Goal: Task Accomplishment & Management: Use online tool/utility

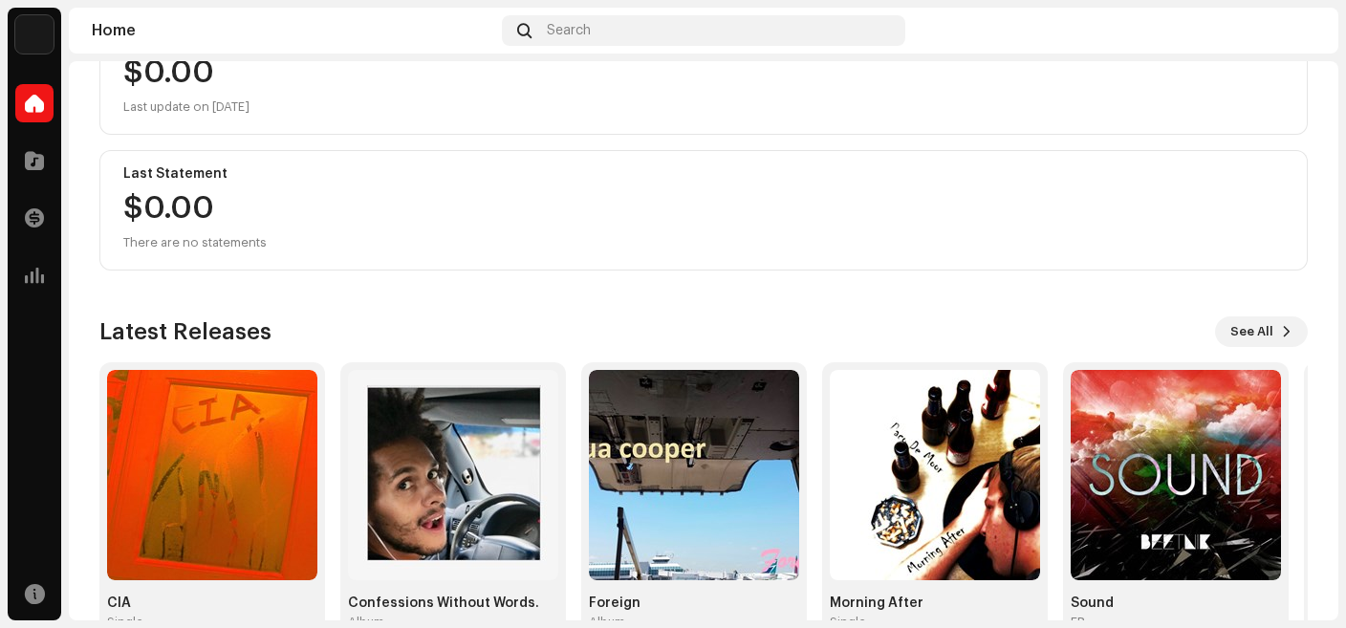
scroll to position [314, 0]
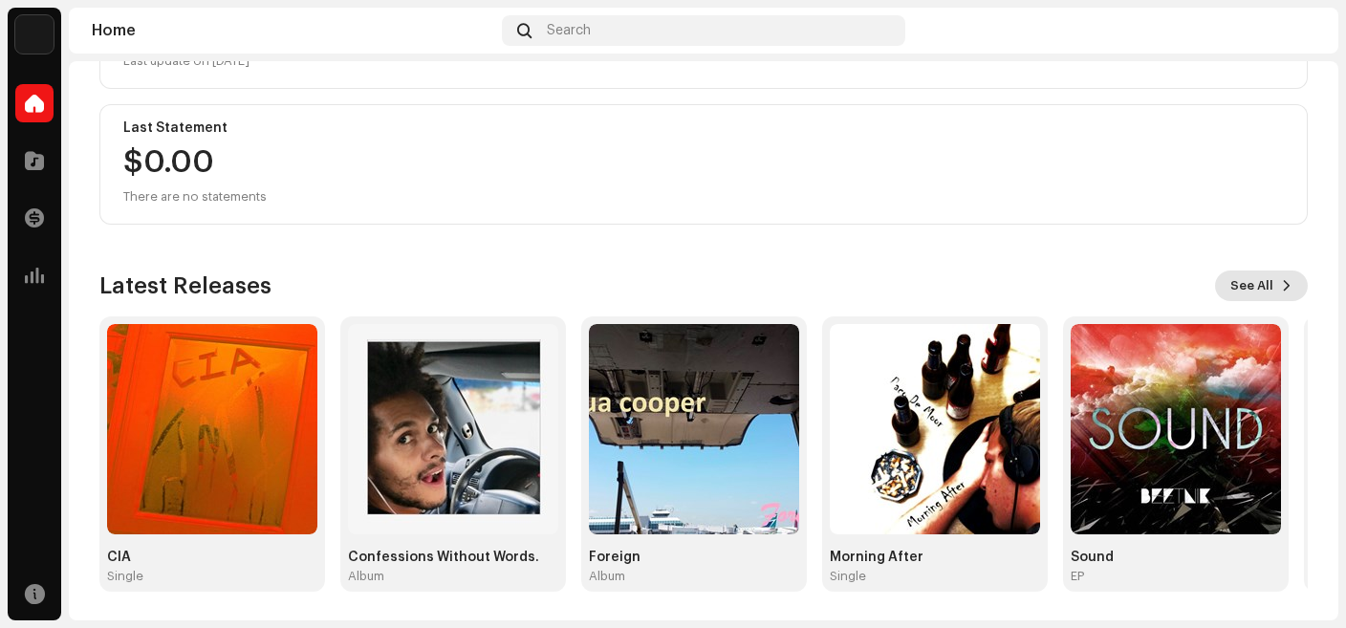
click at [1243, 291] on span "See All" at bounding box center [1251, 286] width 43 height 38
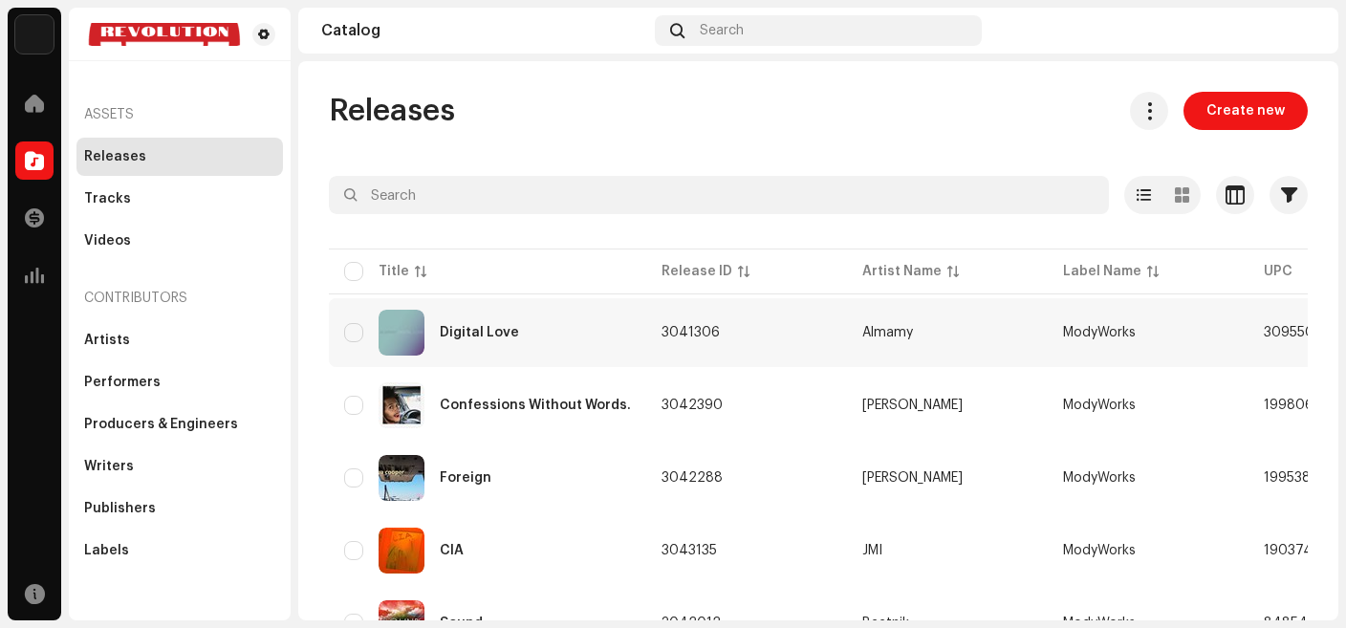
click at [505, 340] on div "Digital Love" at bounding box center [487, 333] width 287 height 46
click at [511, 334] on div "Digital Love" at bounding box center [479, 332] width 79 height 13
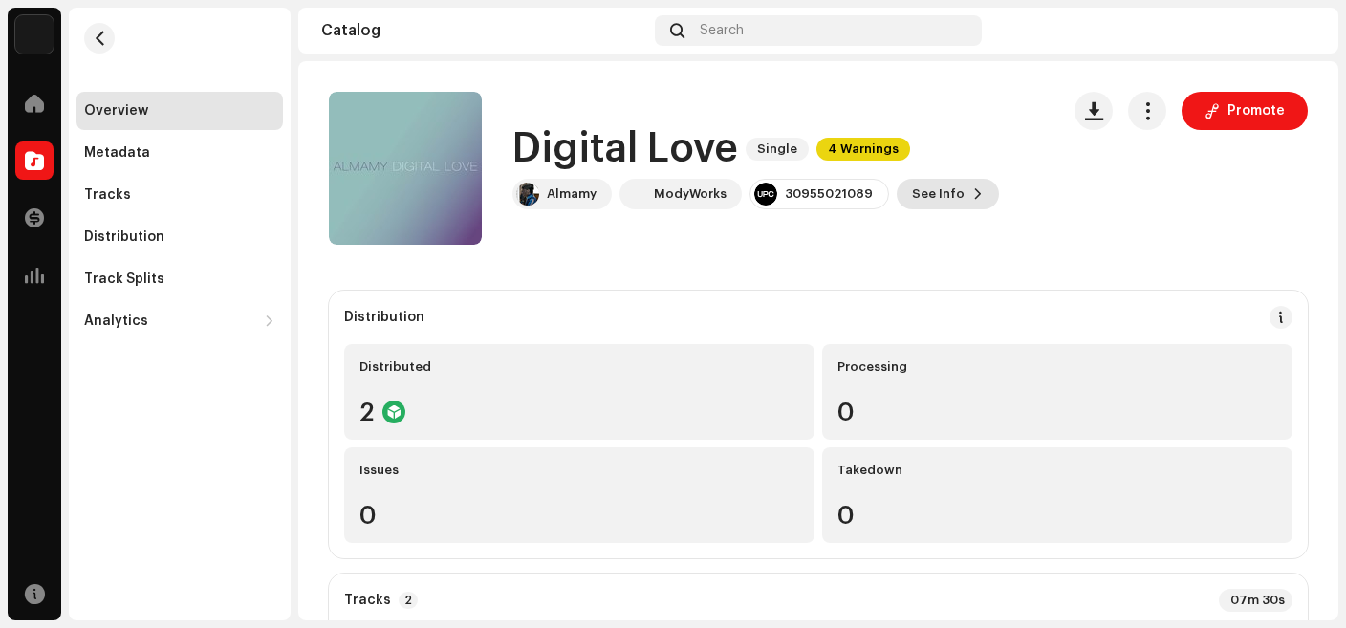
click at [942, 189] on span "See Info" at bounding box center [938, 194] width 53 height 38
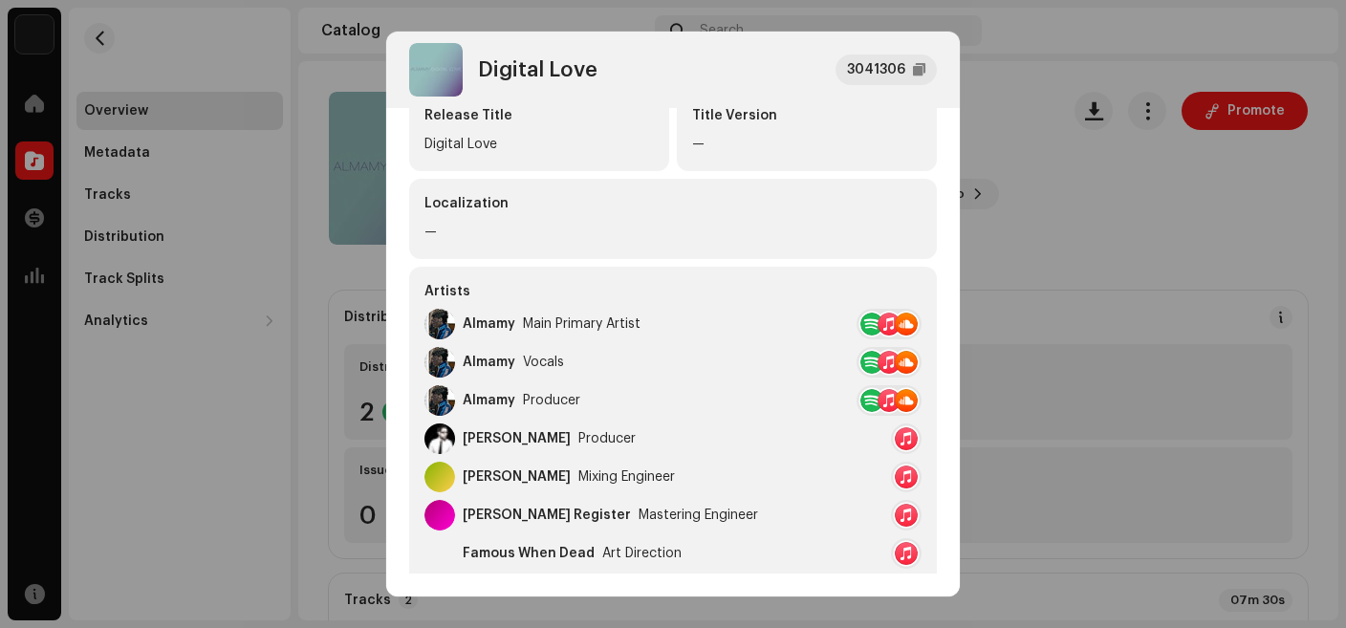
scroll to position [176, 0]
click at [868, 322] on div at bounding box center [871, 322] width 23 height 23
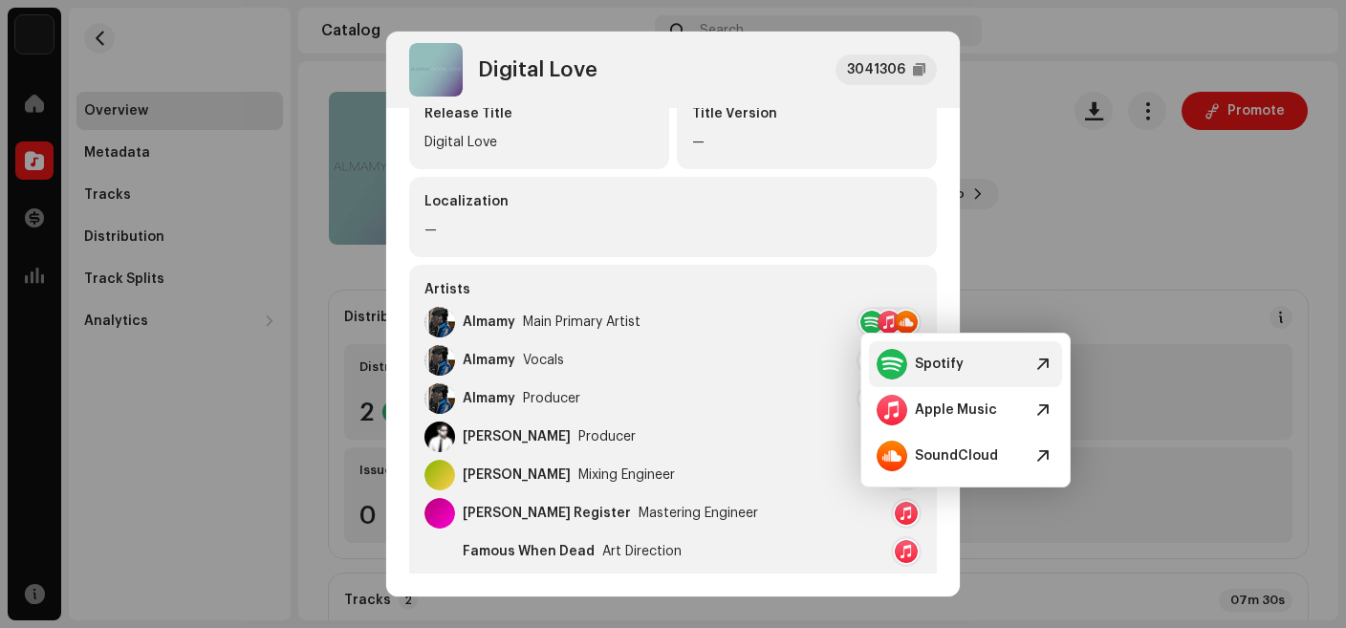
click at [1040, 361] on span at bounding box center [1042, 364] width 23 height 23
click at [1043, 417] on span at bounding box center [1042, 410] width 23 height 23
click at [811, 227] on div "—" at bounding box center [672, 230] width 497 height 23
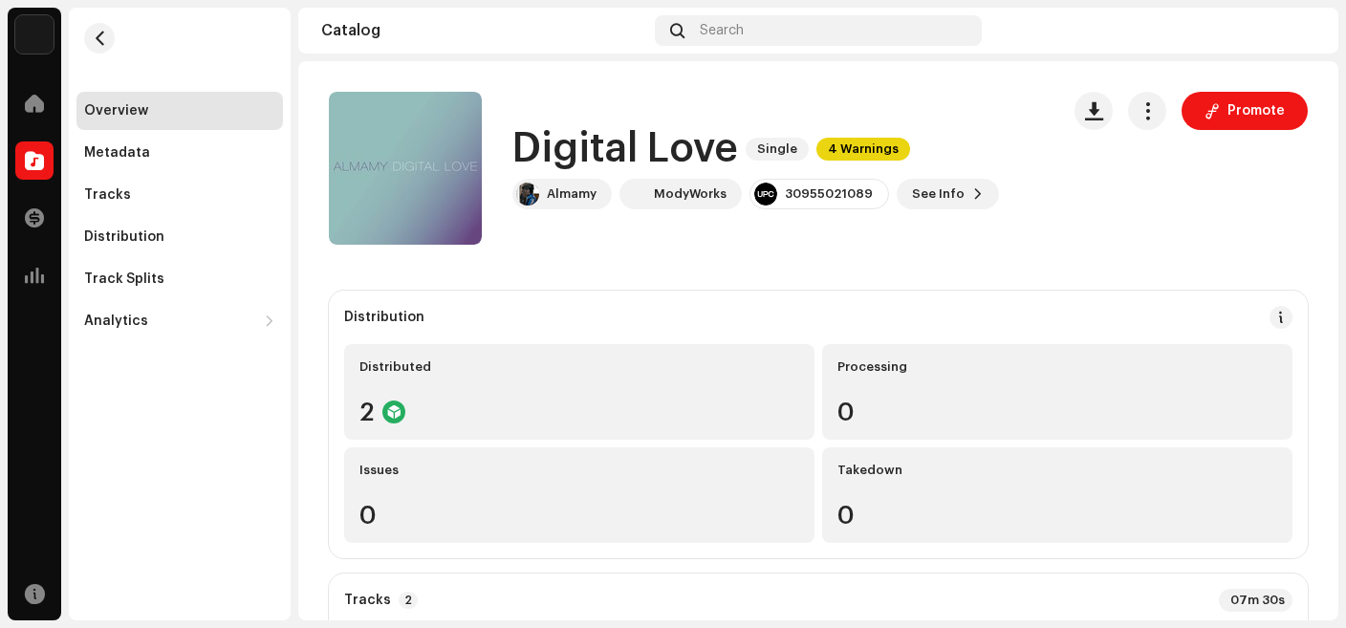
click at [1056, 200] on div "Digital Love 3041306 Metadata Distribution Metadata Language English Release Ti…" at bounding box center [673, 314] width 1346 height 628
click at [1147, 121] on button "button" at bounding box center [1147, 111] width 38 height 38
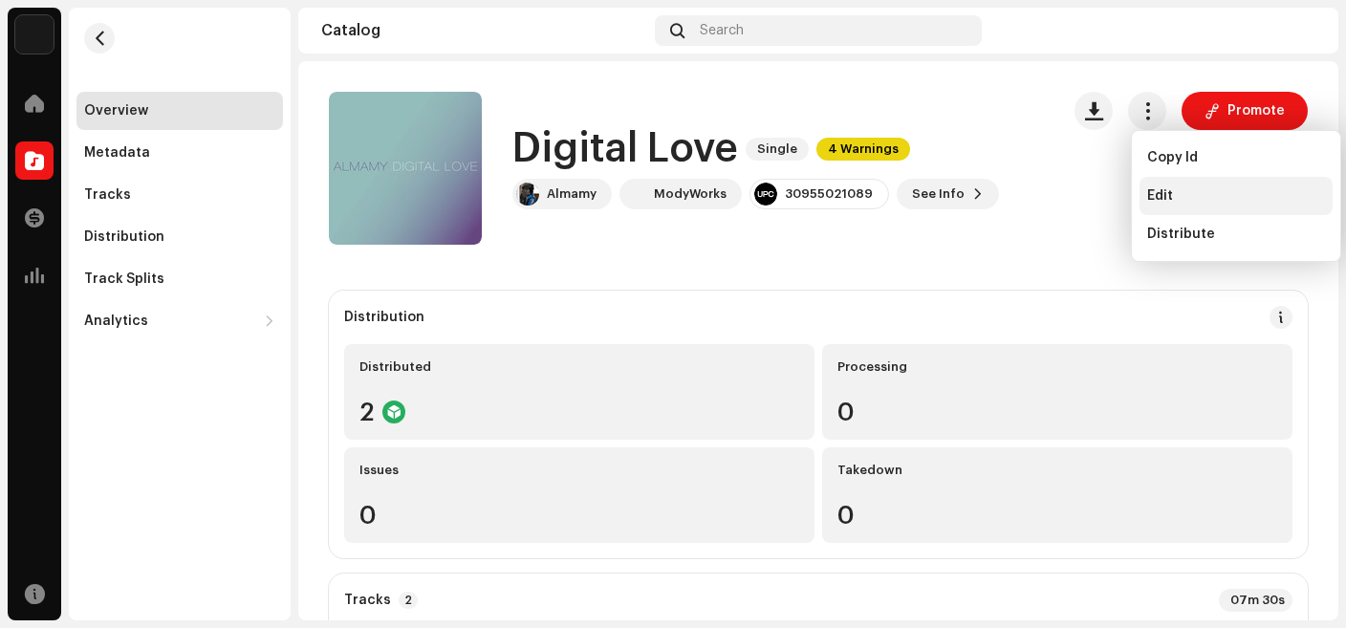
click at [1150, 195] on span "Edit" at bounding box center [1160, 195] width 26 height 15
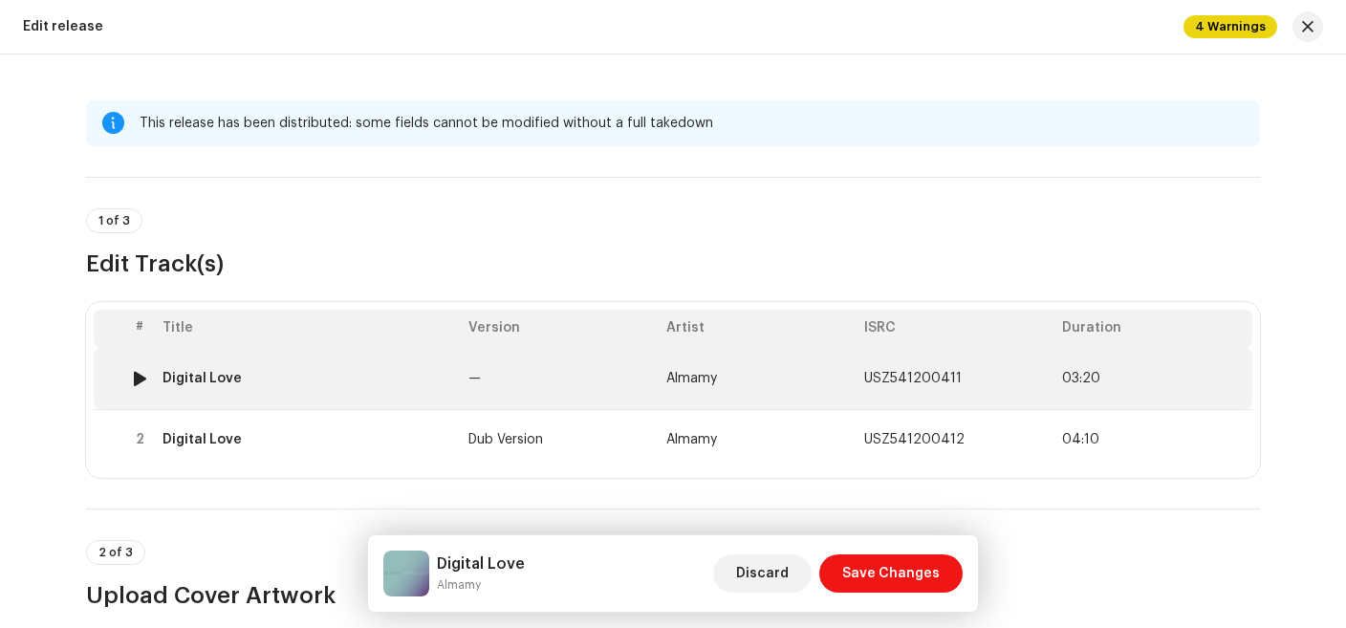
click at [235, 384] on div "Digital Love" at bounding box center [201, 378] width 79 height 15
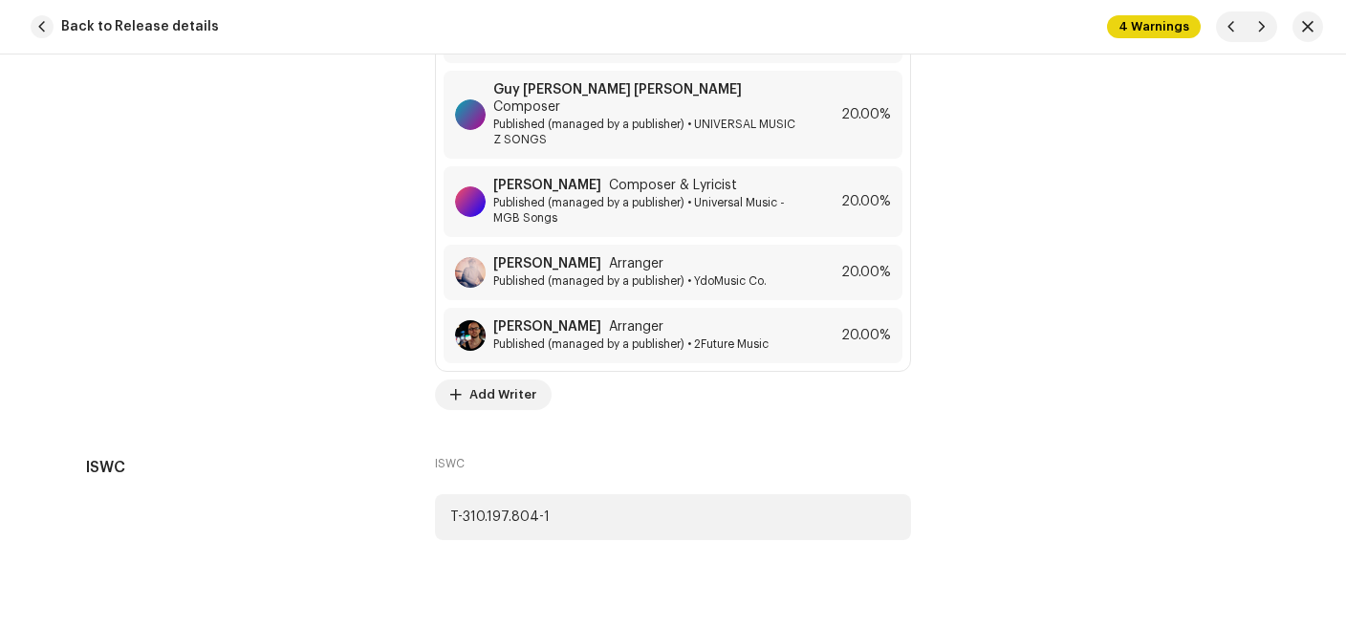
scroll to position [5086, 0]
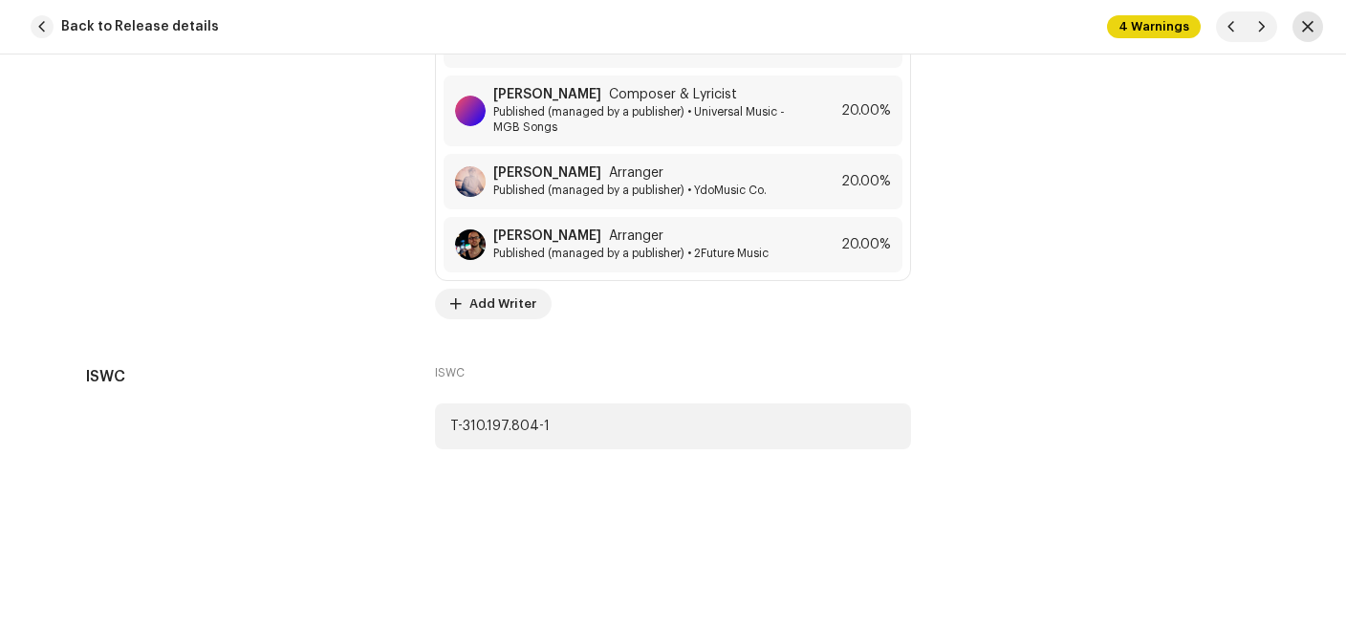
click at [1302, 35] on button "button" at bounding box center [1307, 26] width 31 height 31
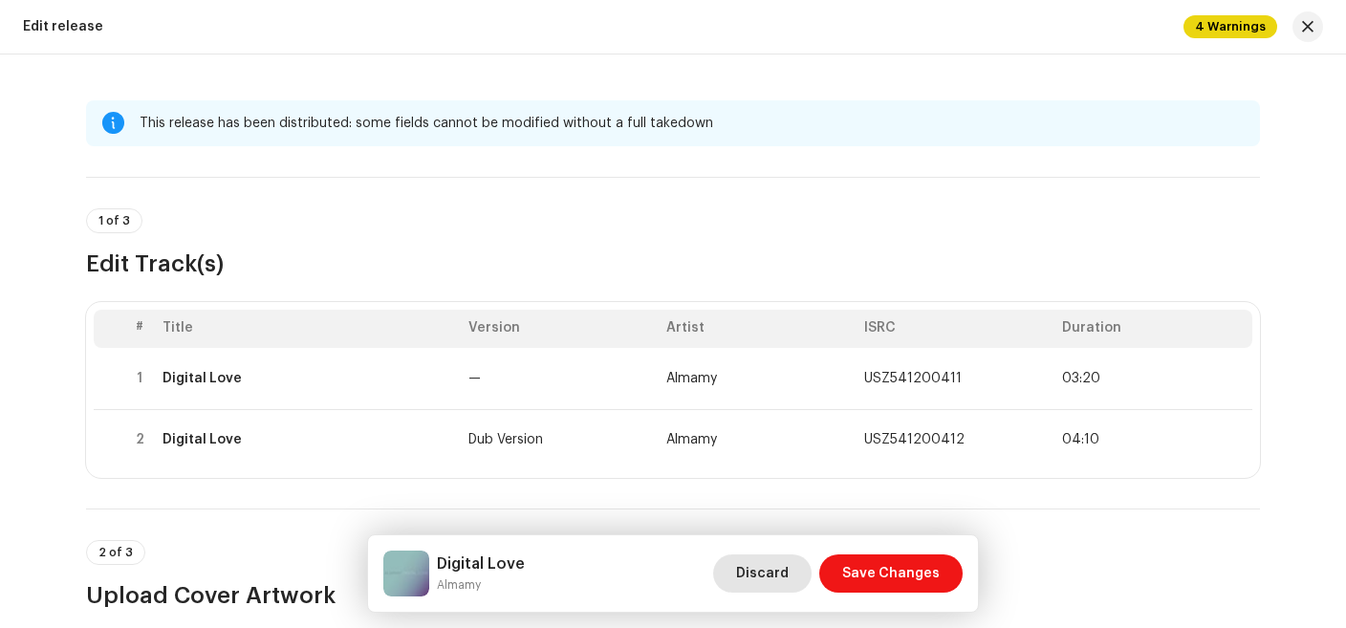
click at [765, 580] on span "Discard" at bounding box center [762, 573] width 53 height 38
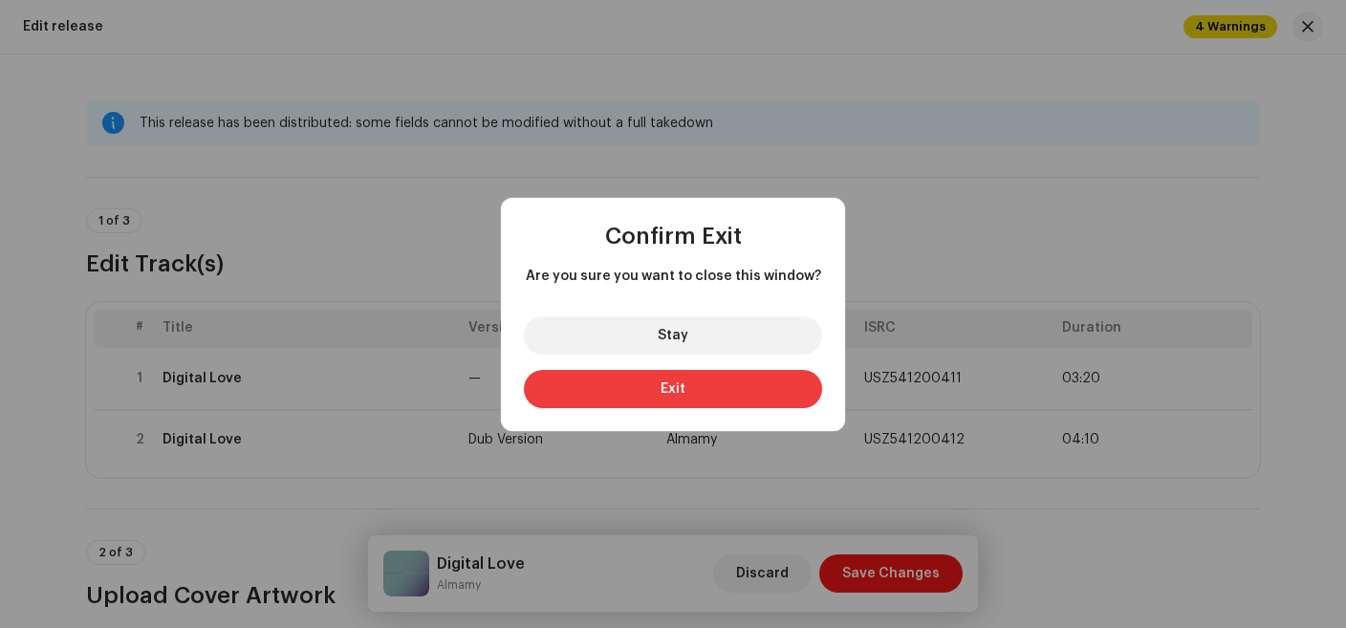
click at [643, 393] on button "Exit" at bounding box center [673, 389] width 298 height 38
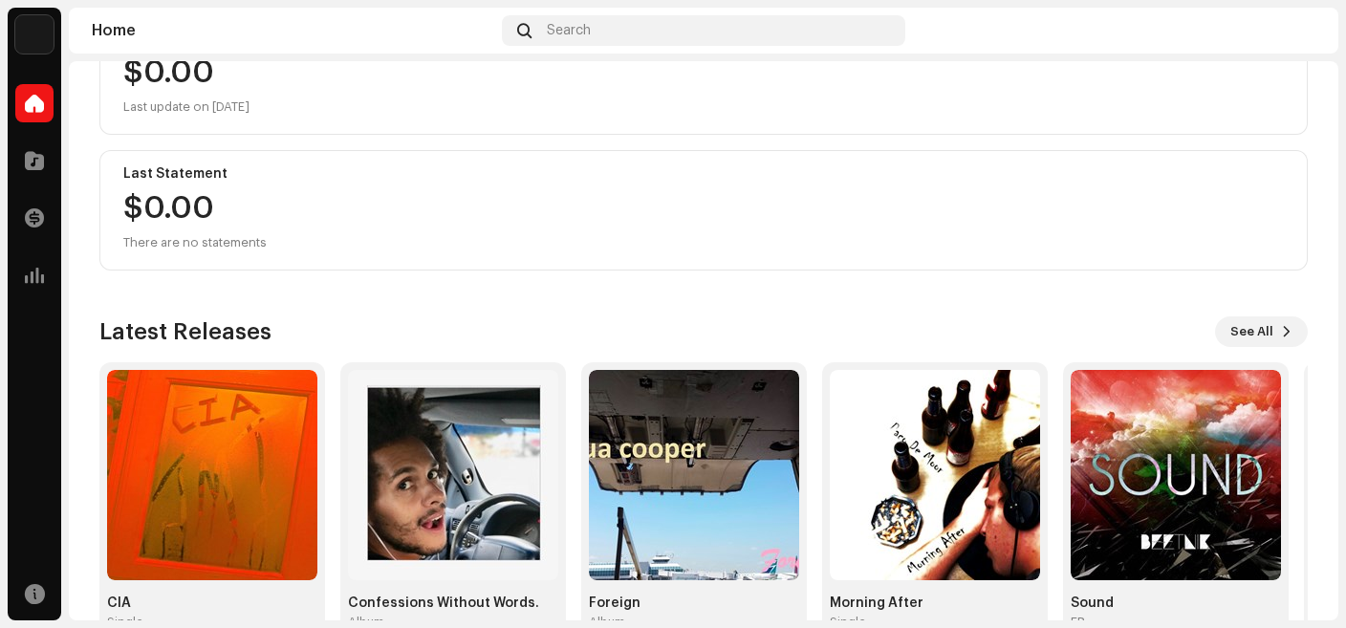
scroll to position [314, 0]
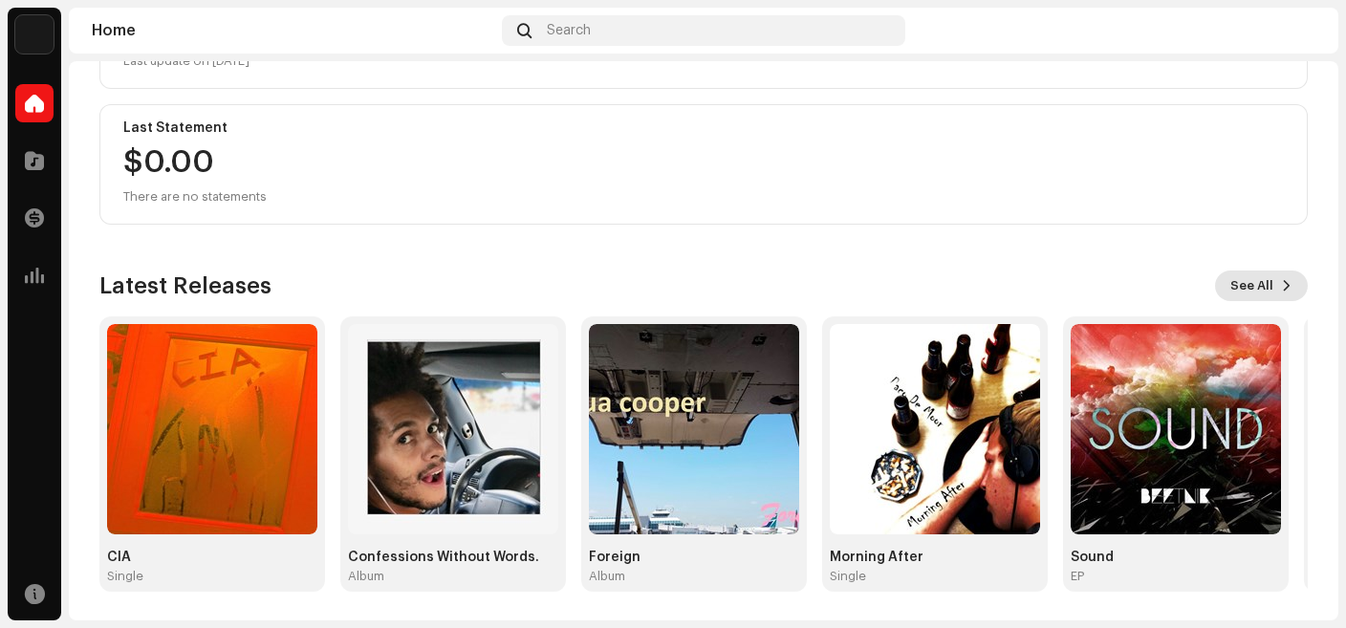
click at [1259, 291] on span "See All" at bounding box center [1251, 286] width 43 height 38
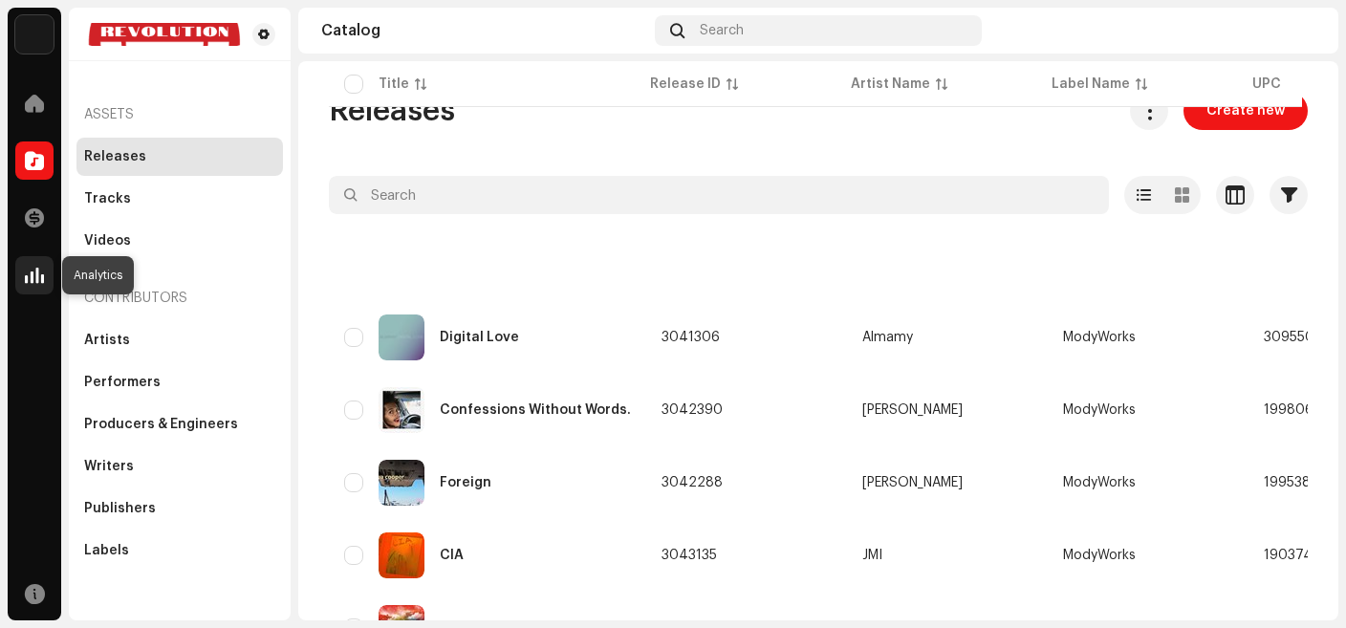
click at [37, 268] on span at bounding box center [34, 275] width 19 height 15
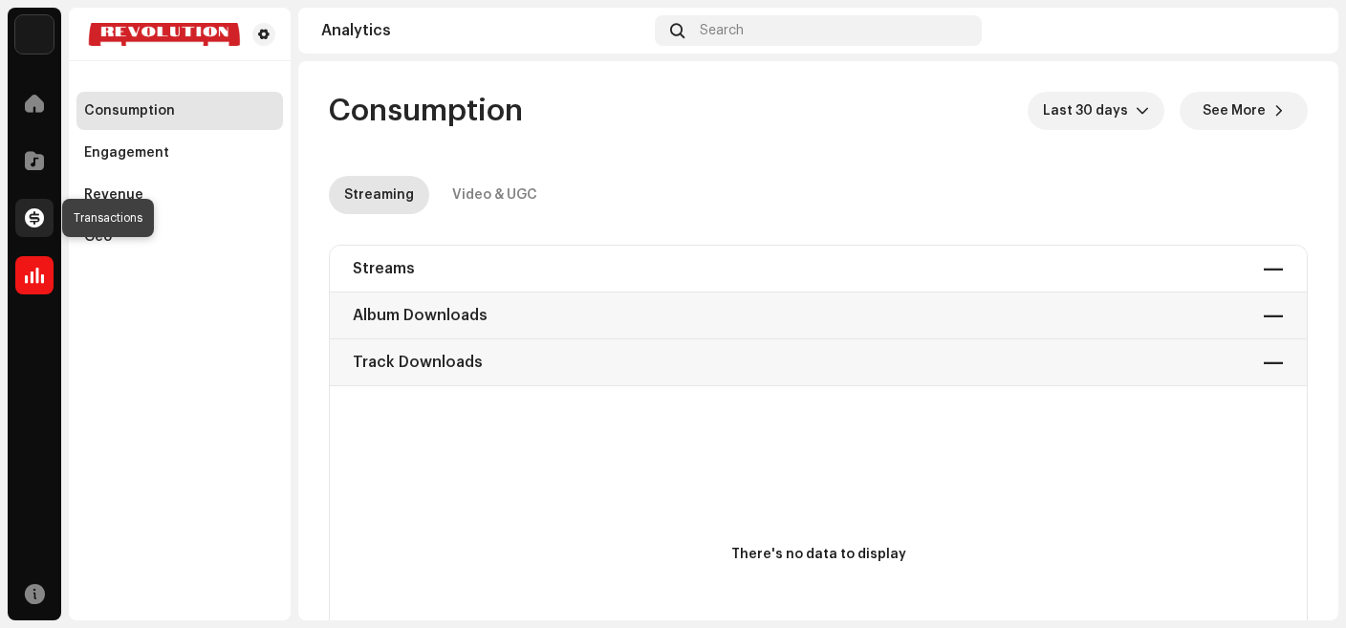
click at [43, 218] on span at bounding box center [34, 217] width 19 height 15
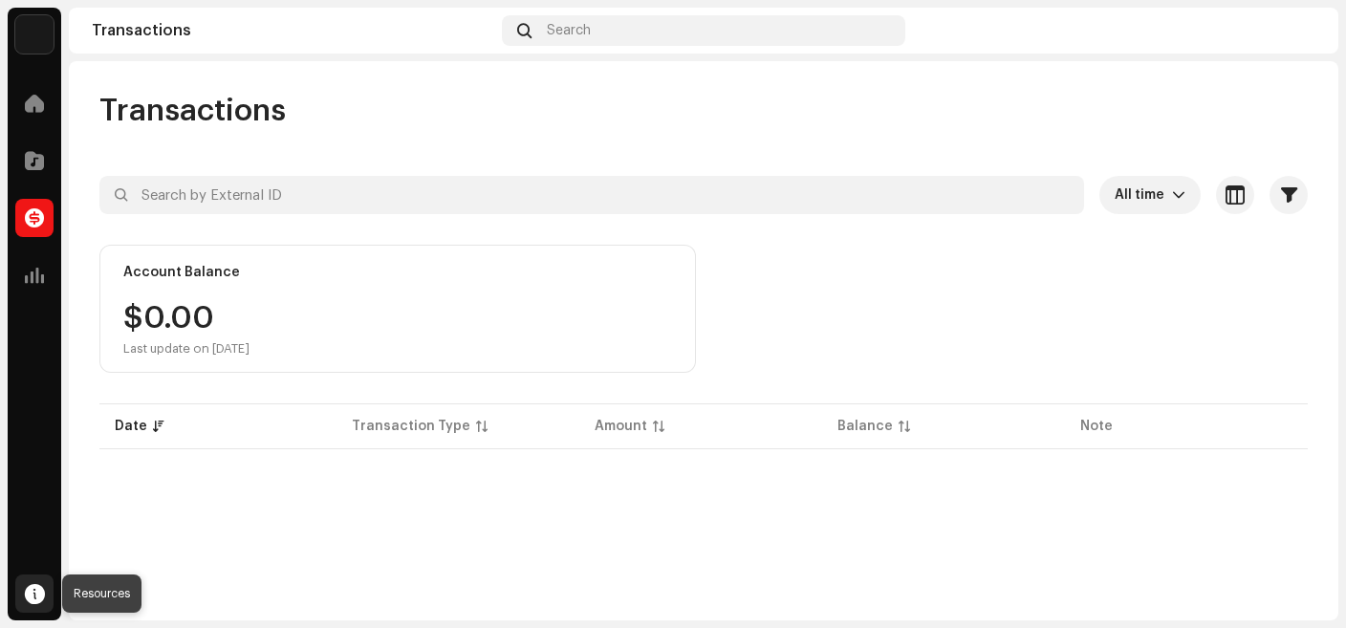
click at [31, 586] on span at bounding box center [35, 593] width 20 height 15
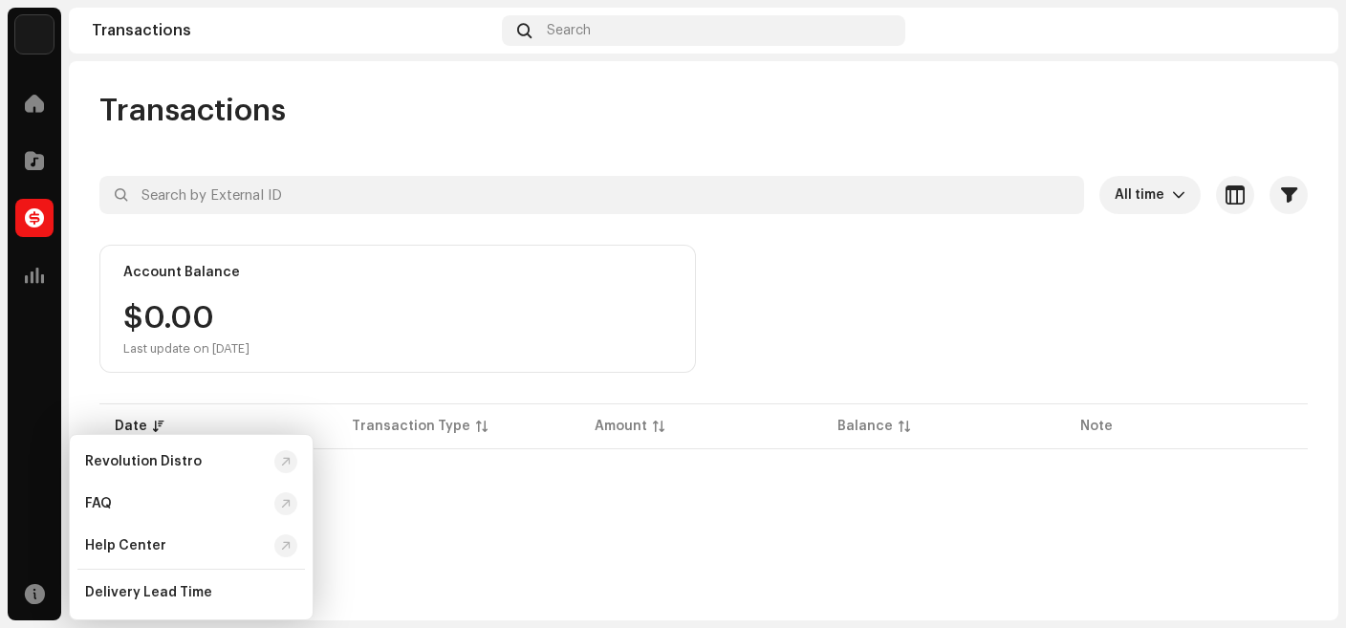
click at [28, 31] on img at bounding box center [34, 34] width 38 height 38
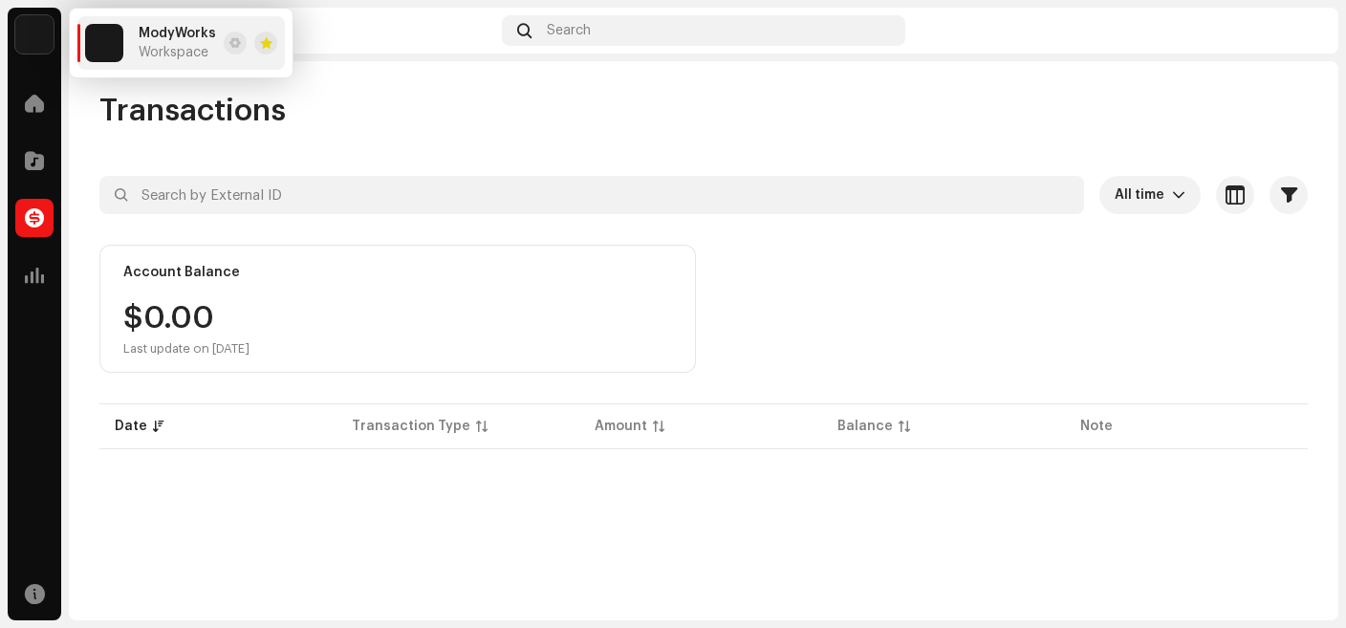
click at [187, 36] on span "ModyWorks" at bounding box center [177, 33] width 77 height 15
click at [229, 43] on span at bounding box center [234, 42] width 11 height 15
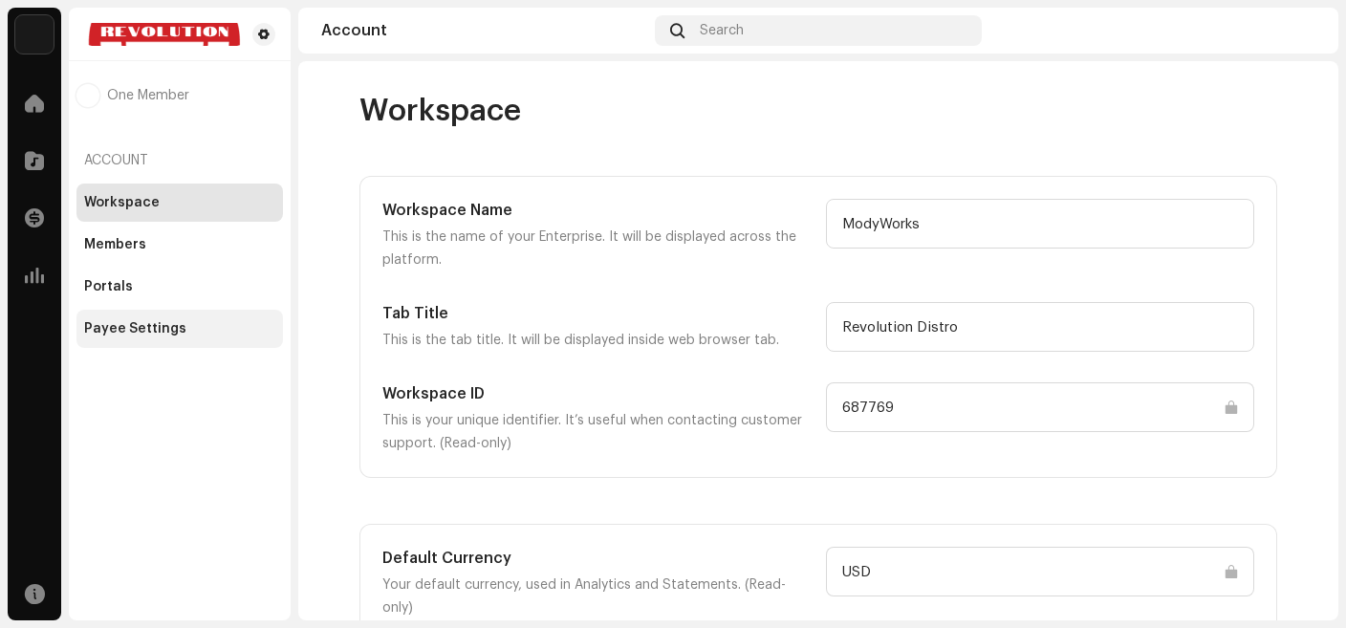
click at [128, 323] on div "Payee Settings" at bounding box center [135, 328] width 102 height 15
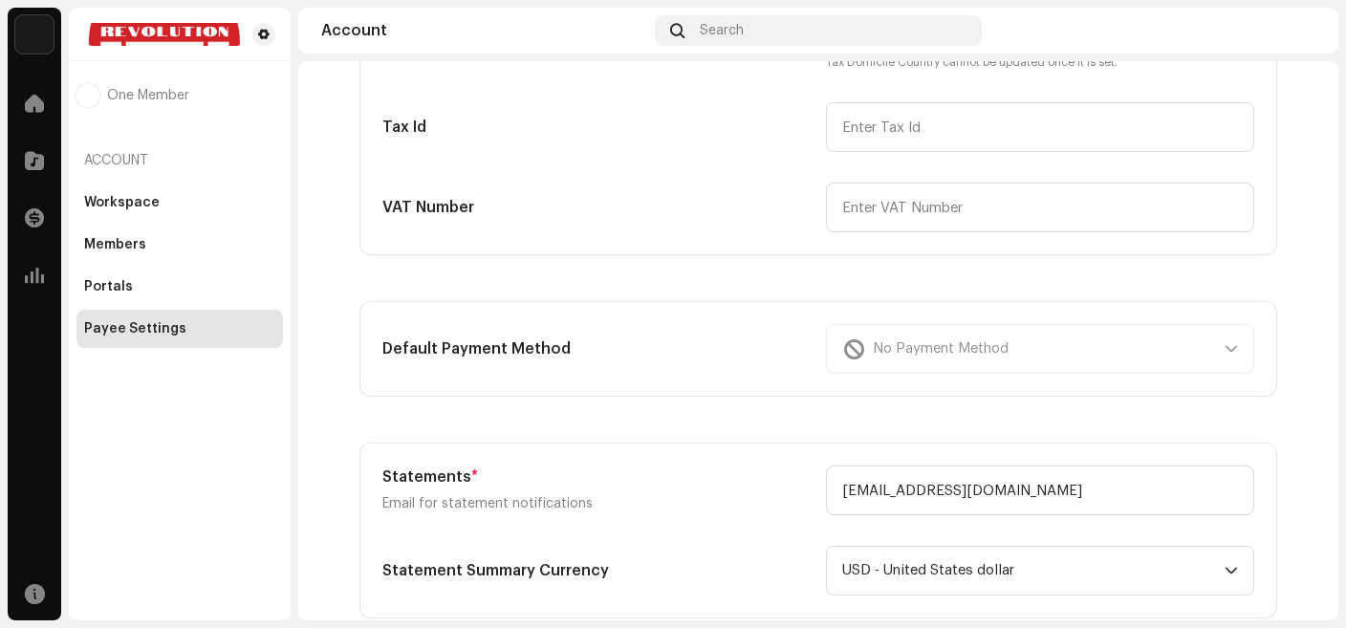
scroll to position [400, 0]
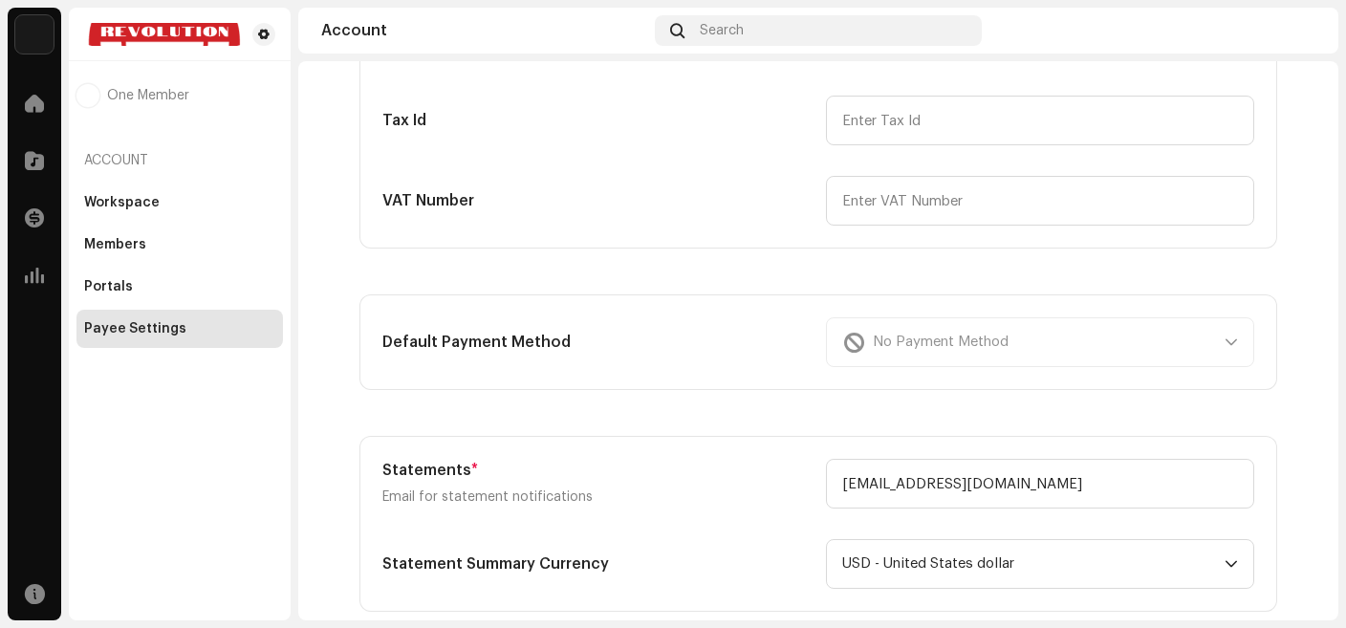
click at [1226, 333] on div "No Payment Method" at bounding box center [1040, 342] width 428 height 50
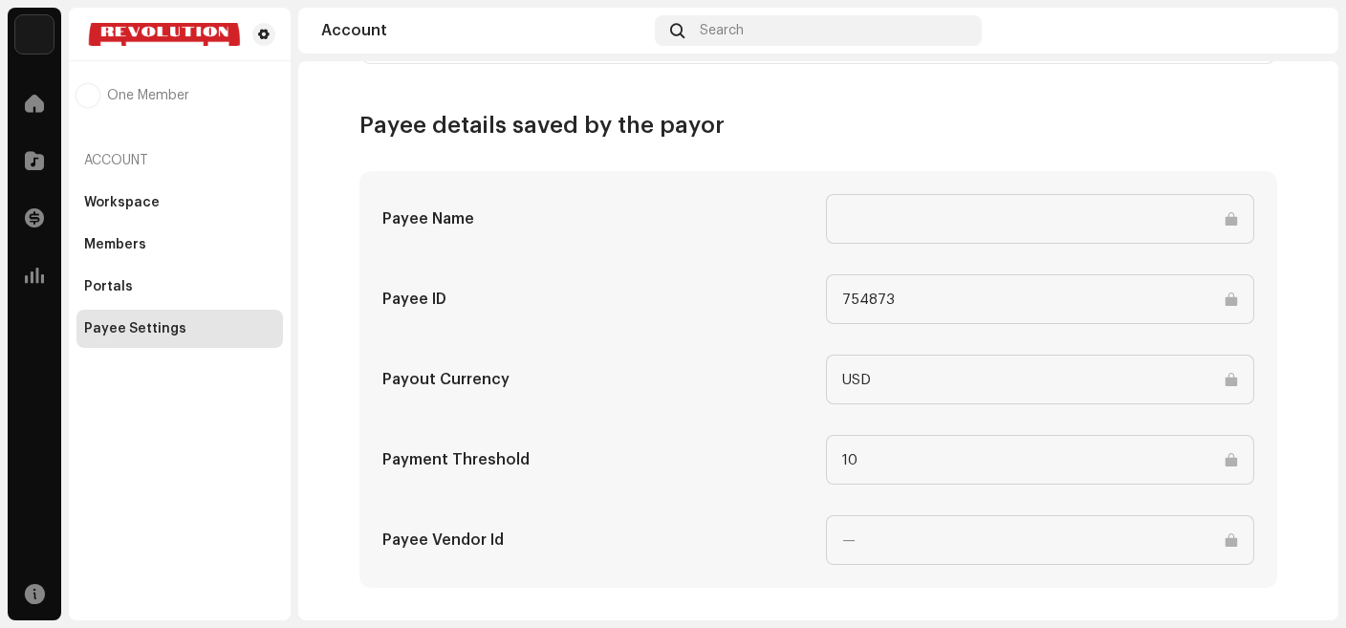
scroll to position [956, 0]
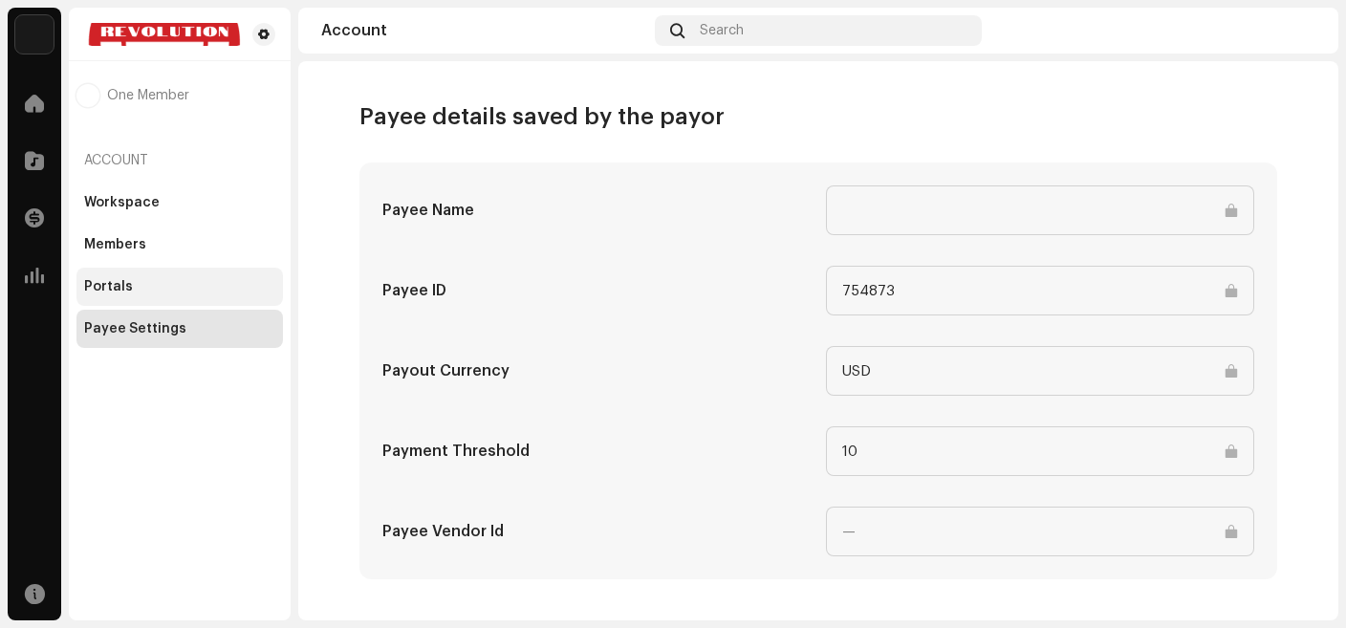
click at [122, 283] on div "Portals" at bounding box center [108, 286] width 49 height 15
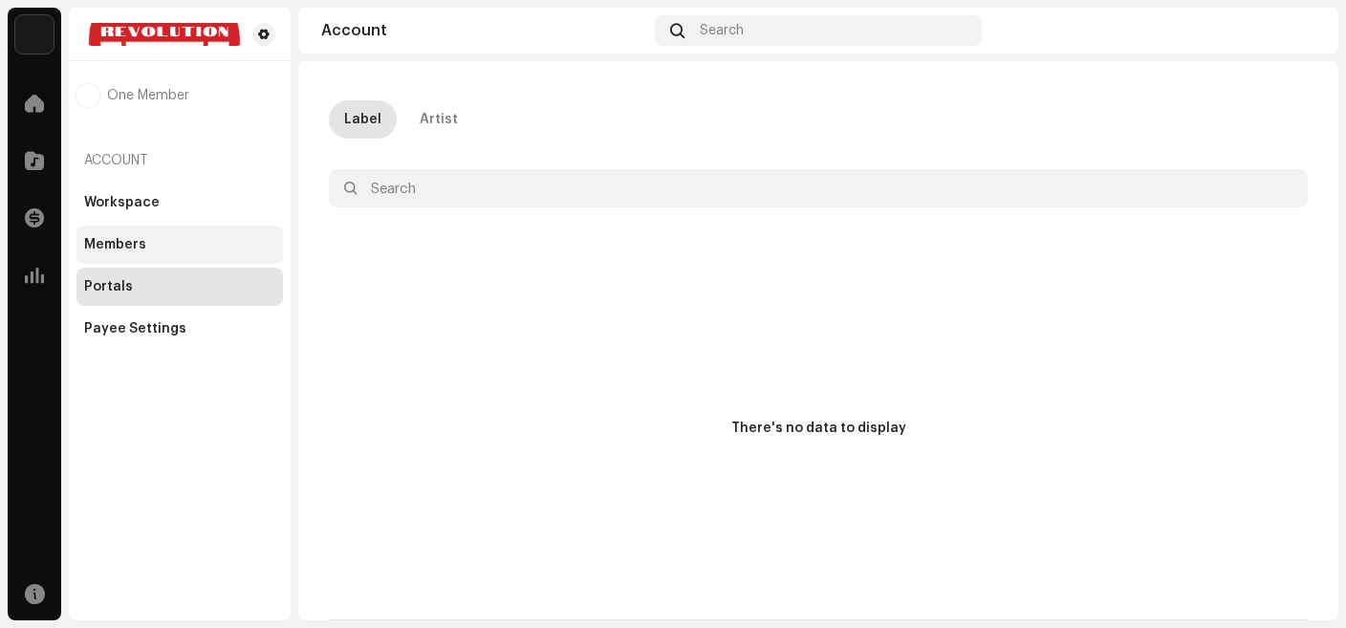
click at [142, 248] on div "Members" at bounding box center [115, 244] width 62 height 15
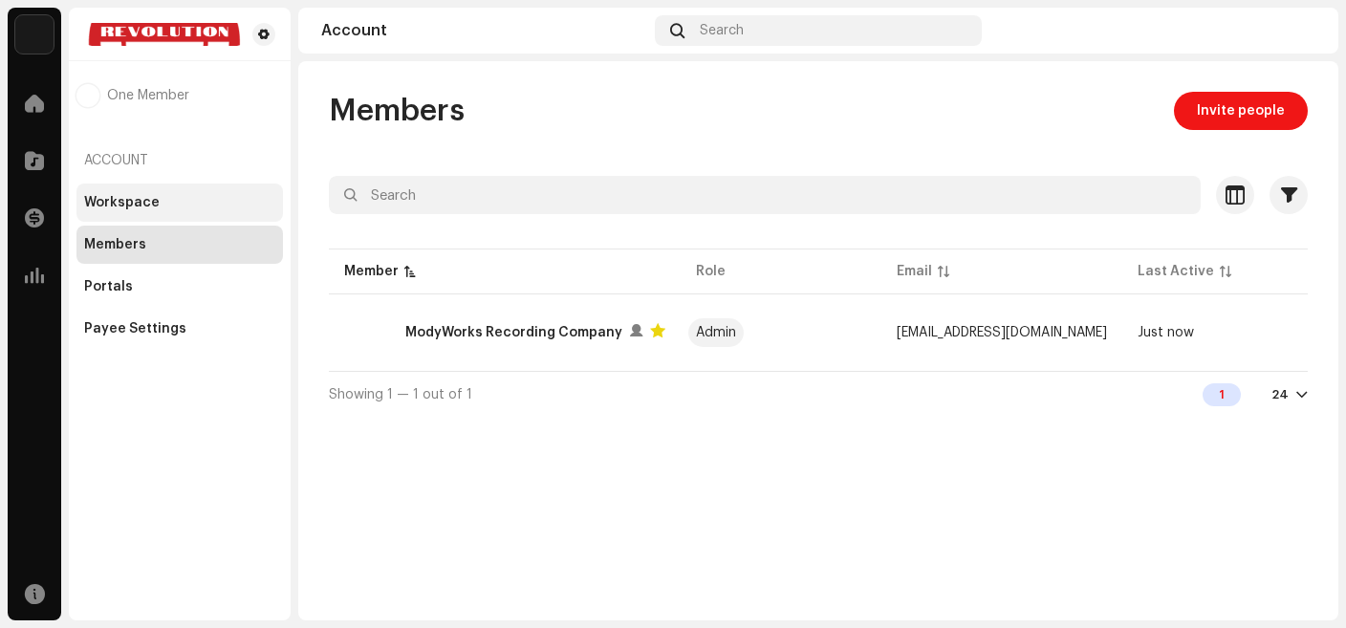
click at [142, 212] on div "Workspace" at bounding box center [179, 203] width 206 height 38
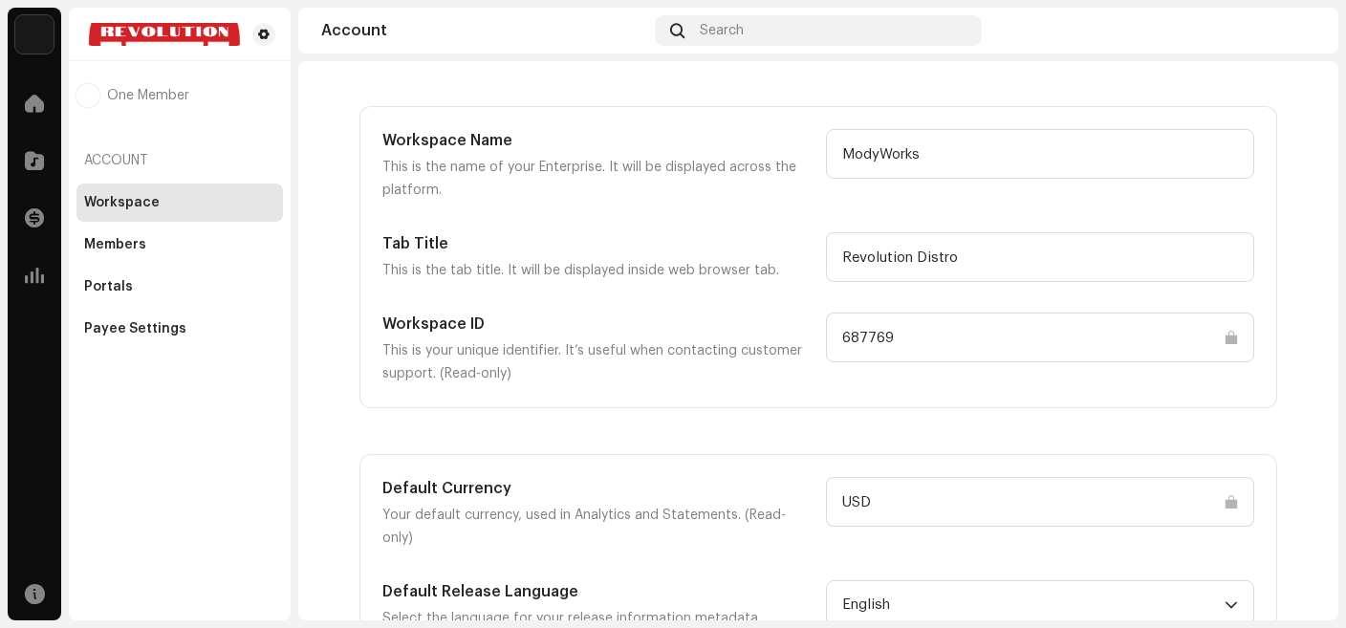
scroll to position [77, 0]
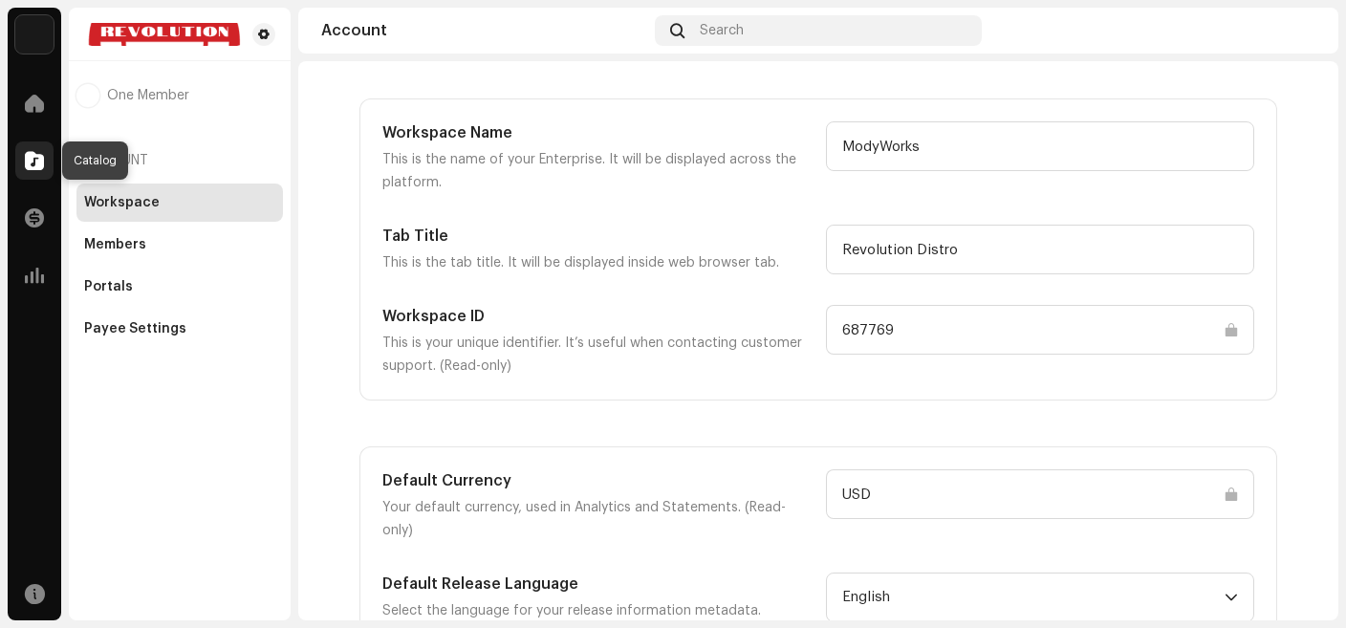
click at [33, 168] on span at bounding box center [34, 160] width 19 height 15
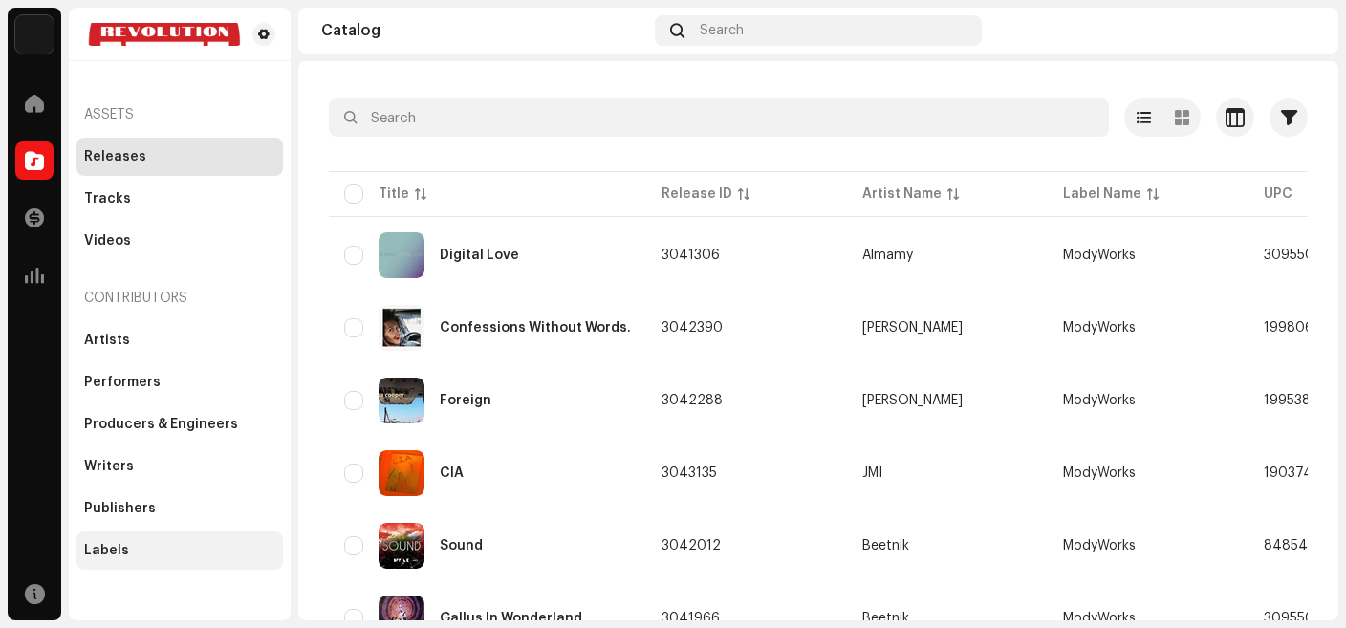
click at [117, 548] on div "Labels" at bounding box center [106, 550] width 45 height 15
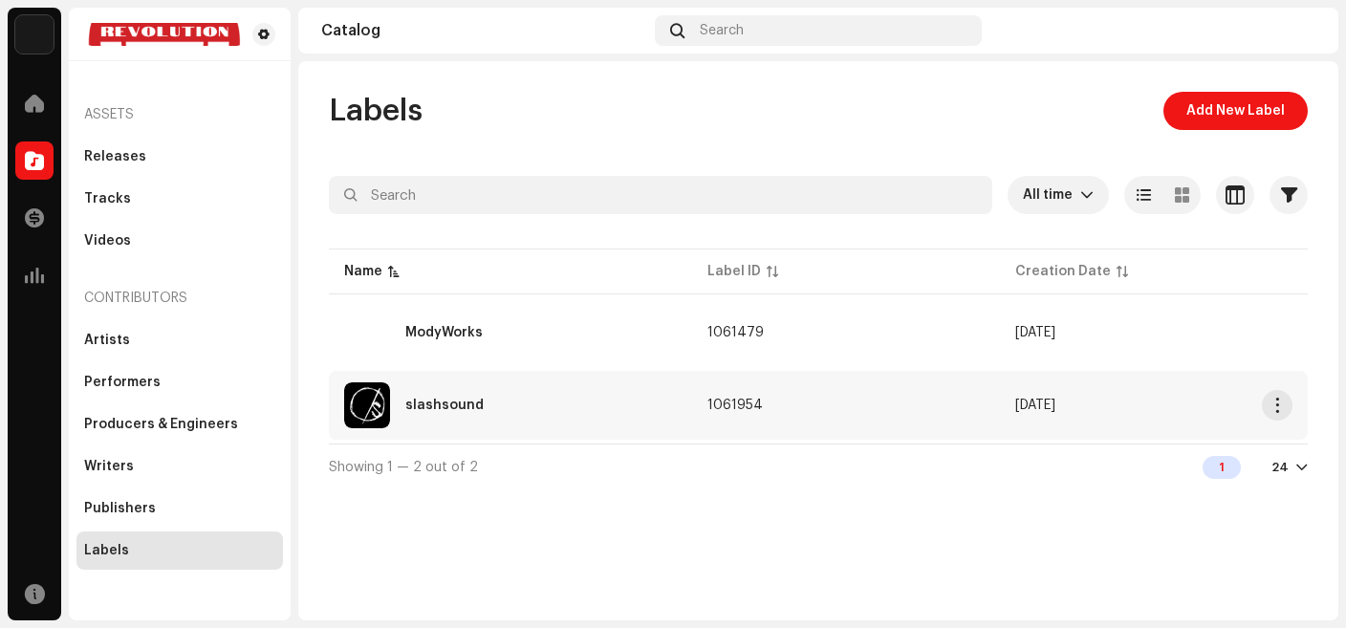
click at [460, 412] on div "slashsound" at bounding box center [510, 405] width 333 height 46
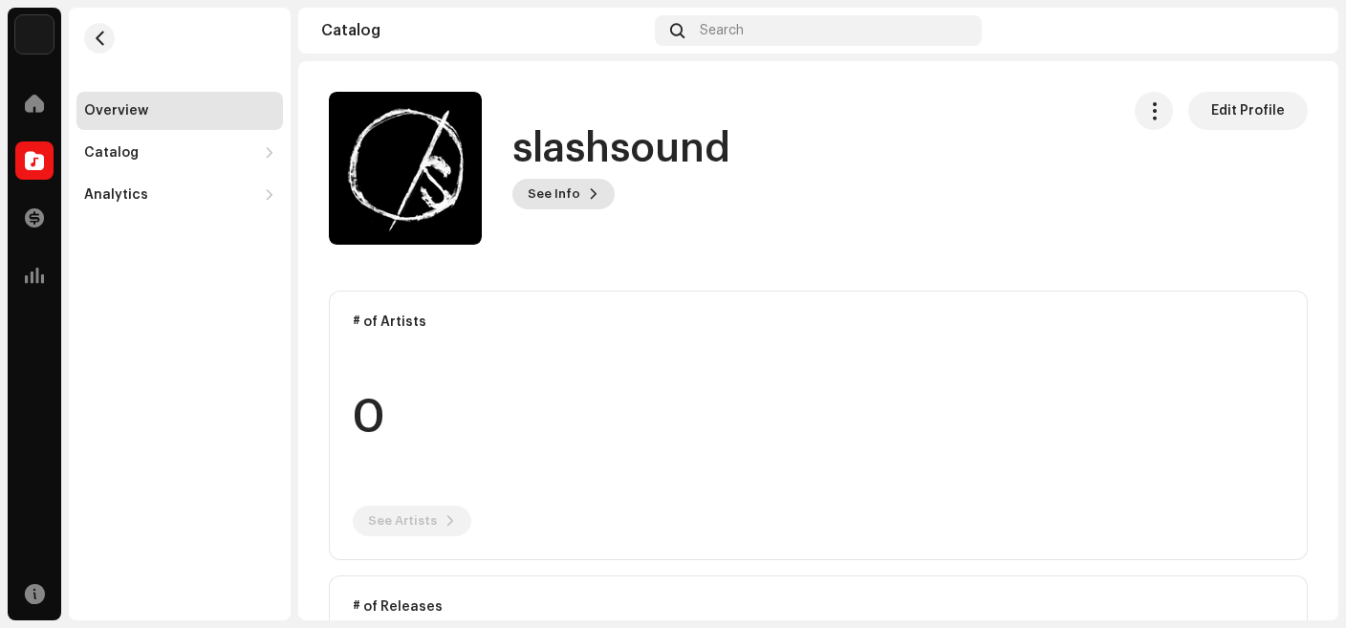
click at [561, 202] on span "See Info" at bounding box center [554, 194] width 53 height 38
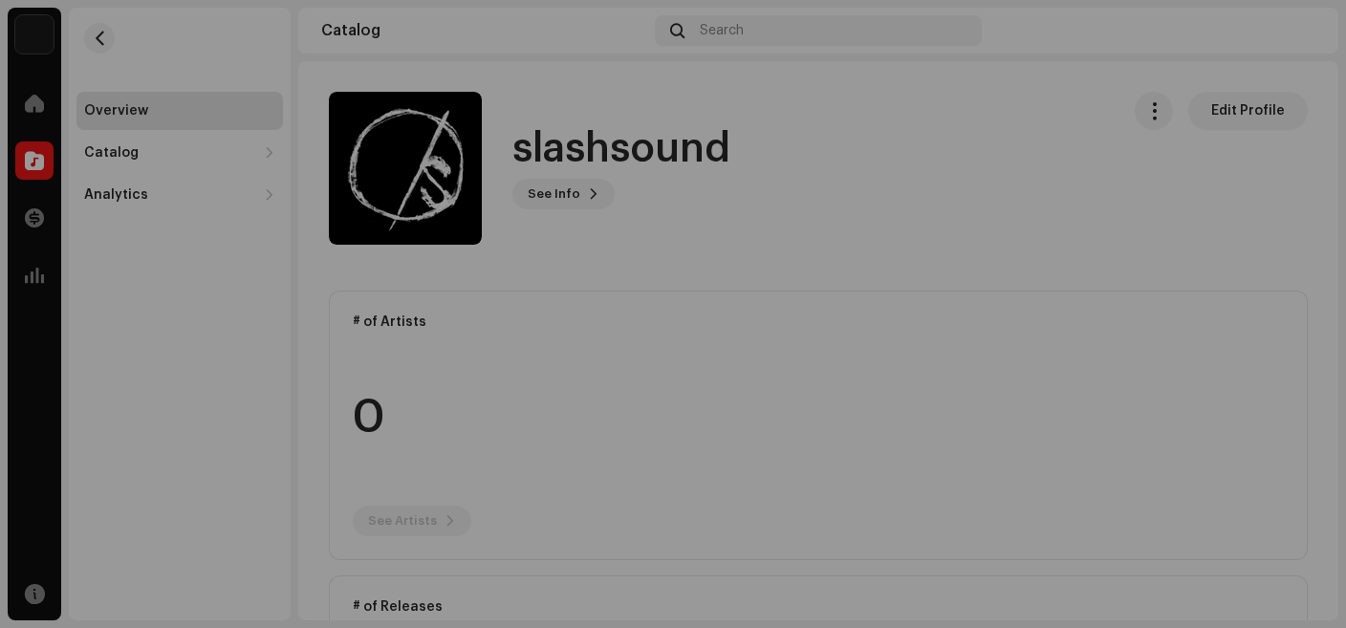
click at [644, 182] on div "slashsound 1061954 Description abstract speed & sound // est. 2015" at bounding box center [673, 314] width 1346 height 628
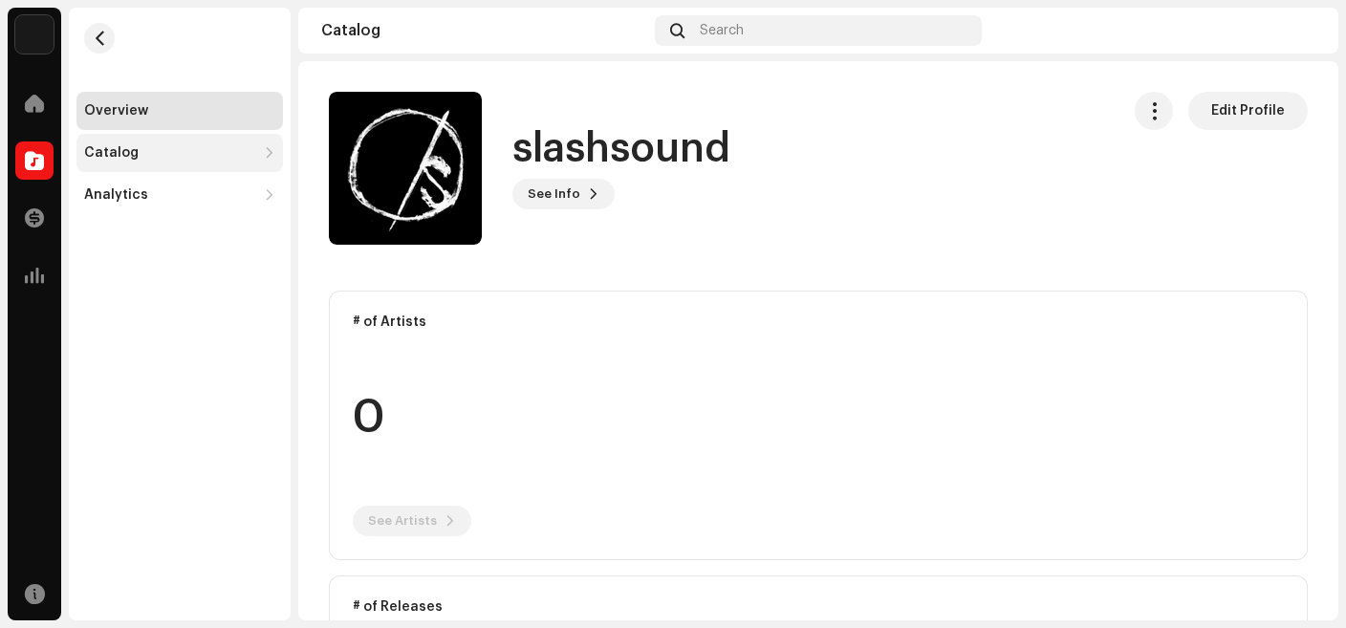
click at [177, 158] on div "Catalog" at bounding box center [170, 152] width 172 height 15
click at [104, 38] on span "button" at bounding box center [100, 38] width 14 height 15
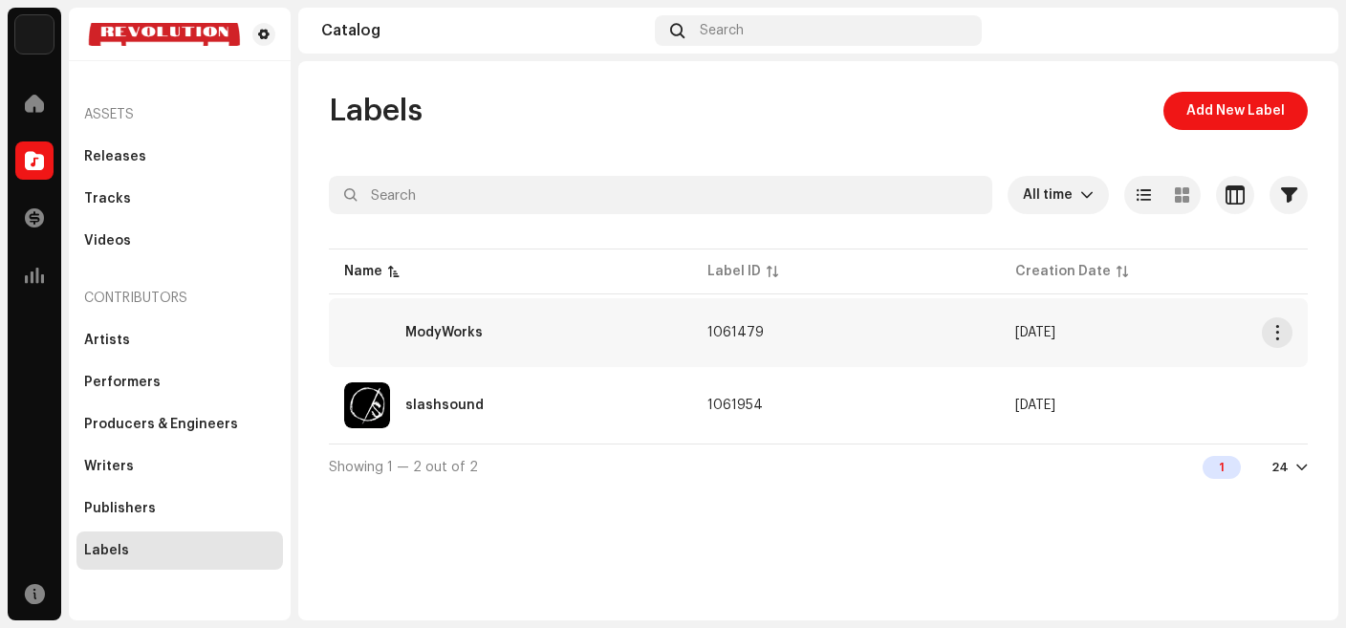
click at [431, 337] on div "ModyWorks" at bounding box center [443, 332] width 77 height 13
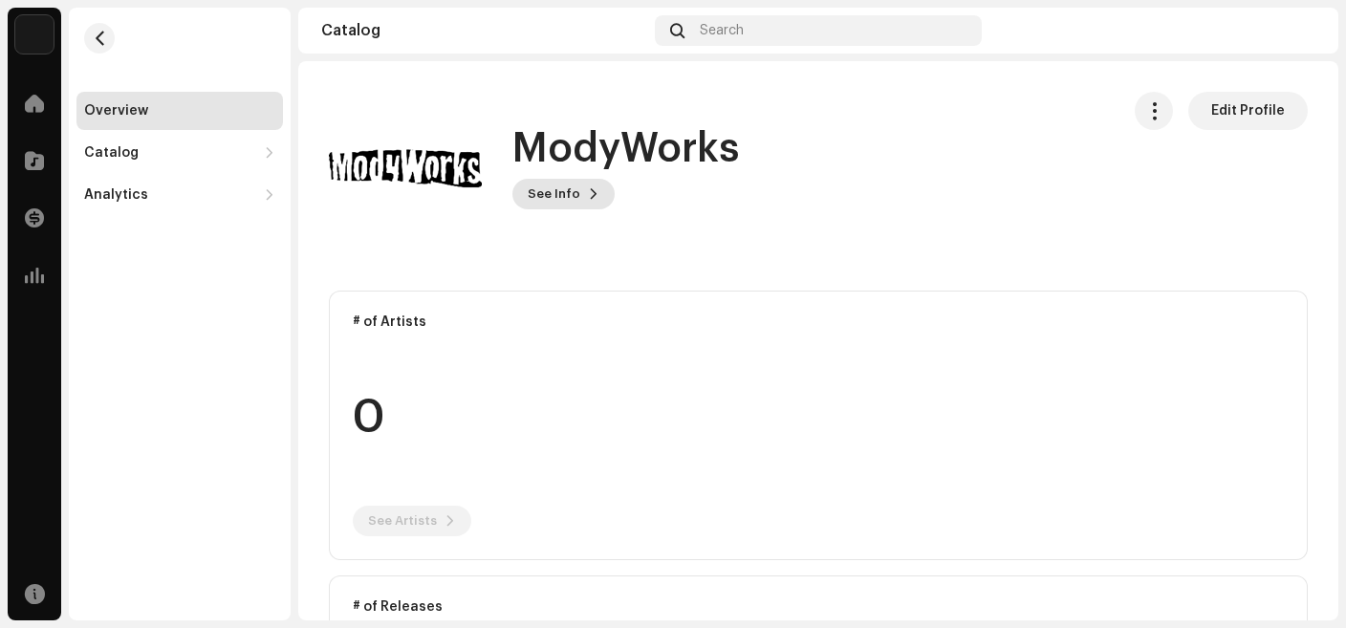
click at [585, 205] on button "See Info" at bounding box center [563, 194] width 102 height 31
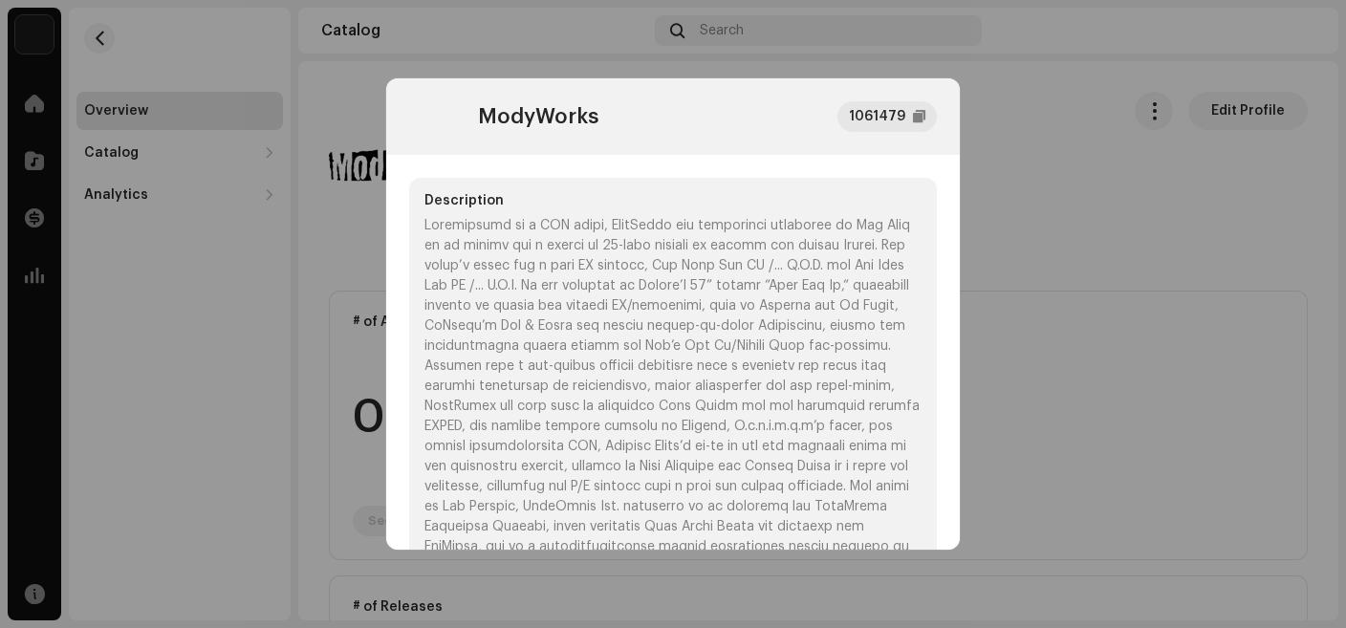
scroll to position [66, 0]
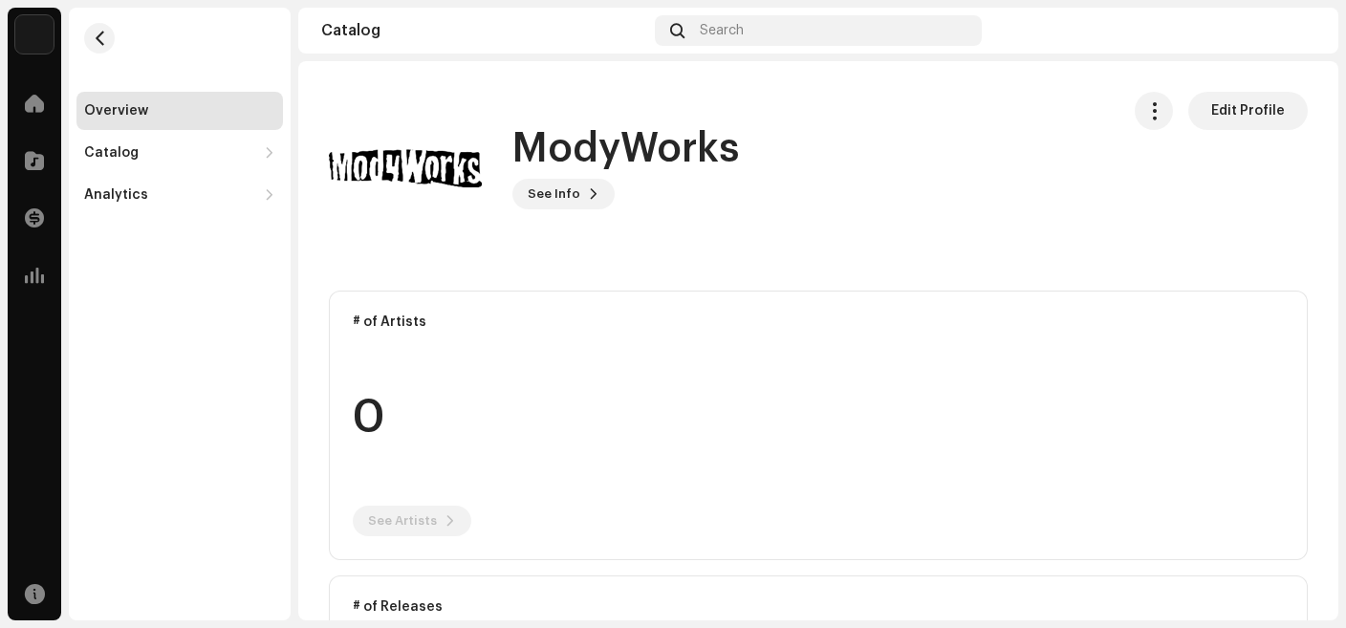
click at [1096, 279] on div "ModyWorks 1061479 Description" at bounding box center [673, 314] width 1346 height 628
click at [155, 151] on div "Catalog" at bounding box center [170, 152] width 172 height 15
click at [142, 198] on div "Releases" at bounding box center [123, 194] width 62 height 15
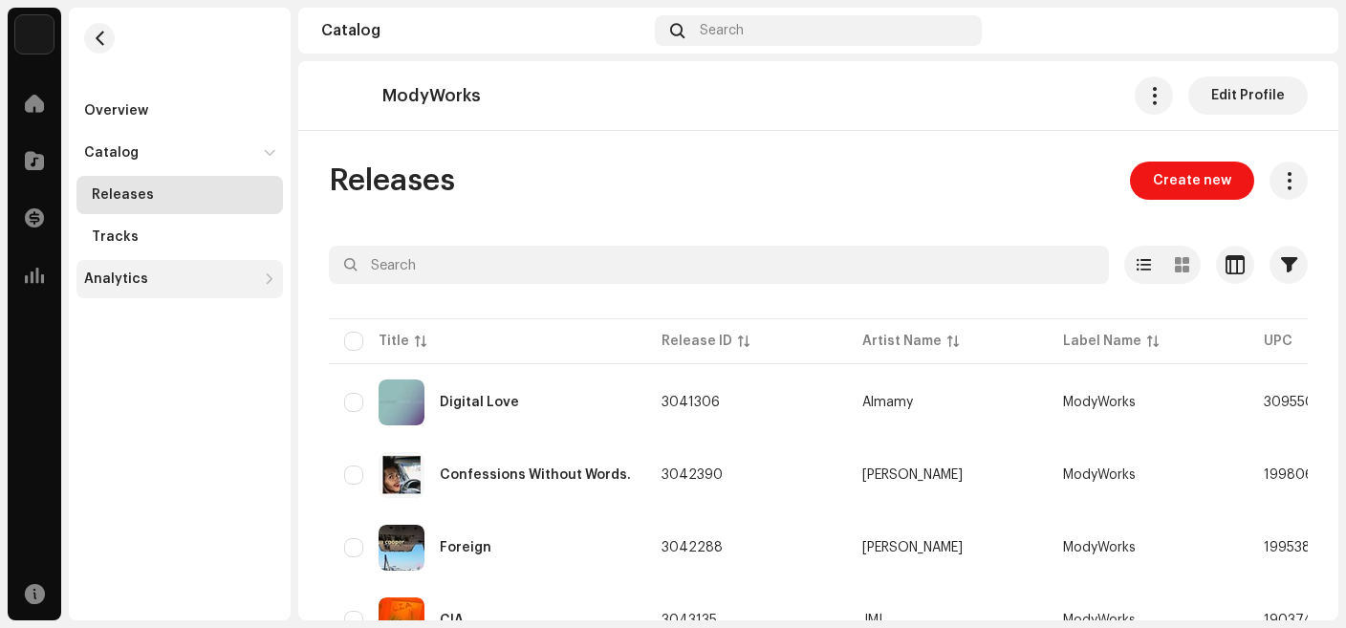
click at [231, 290] on div "Analytics" at bounding box center [179, 279] width 206 height 38
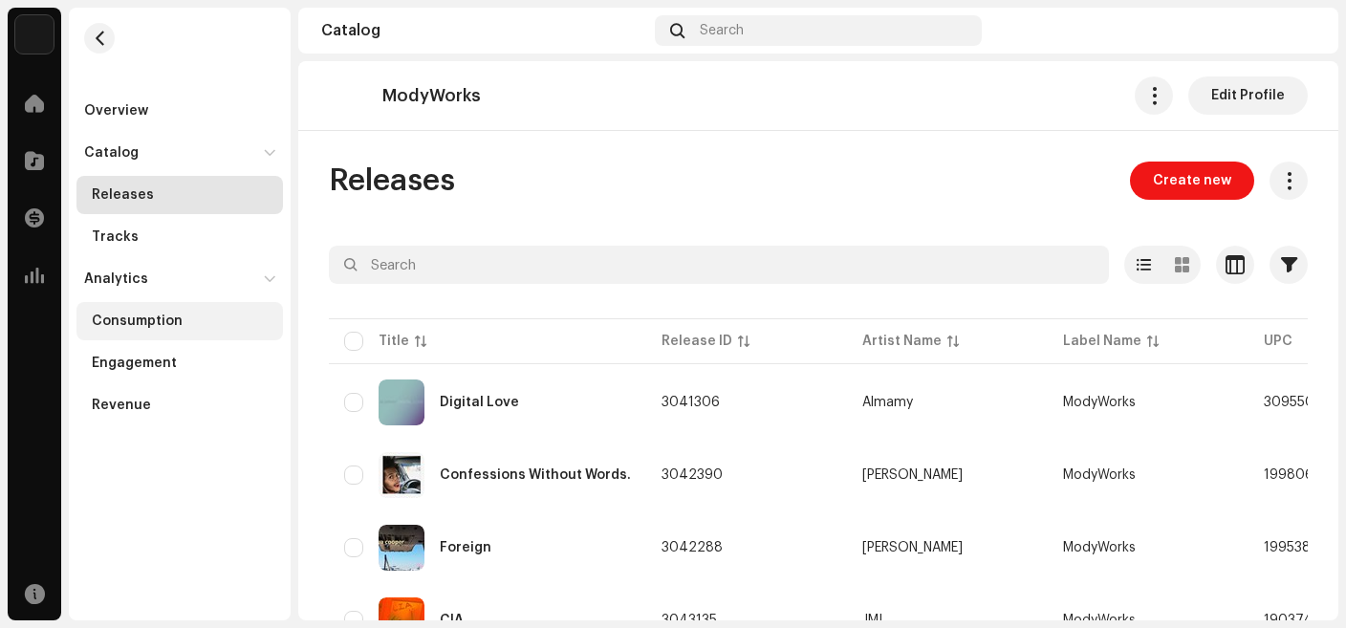
click at [168, 316] on div "Consumption" at bounding box center [137, 320] width 91 height 15
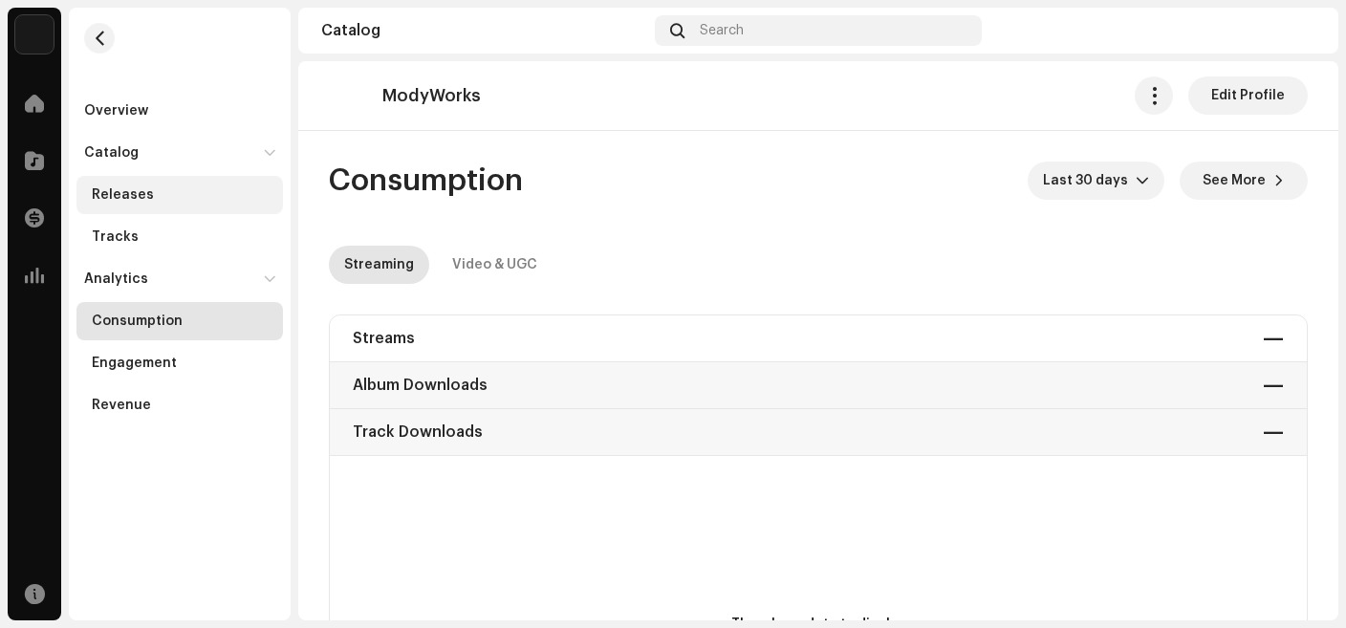
click at [140, 207] on div "Releases" at bounding box center [179, 195] width 206 height 38
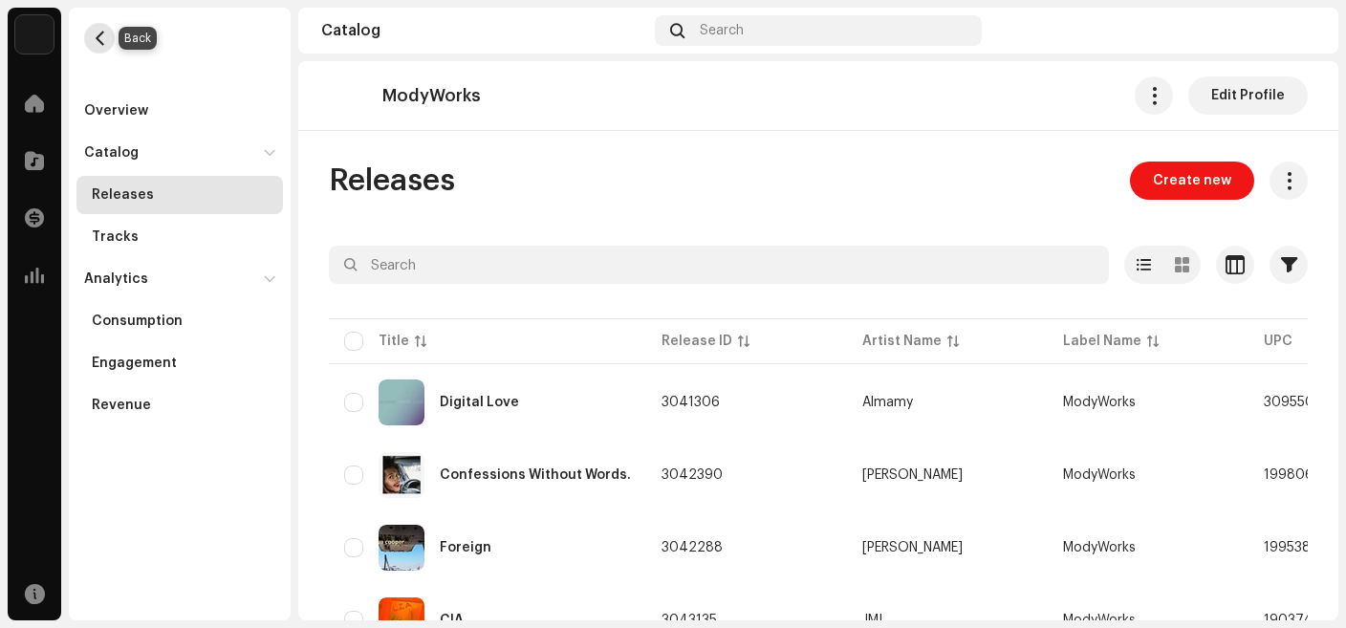
click at [98, 41] on span "button" at bounding box center [100, 38] width 14 height 15
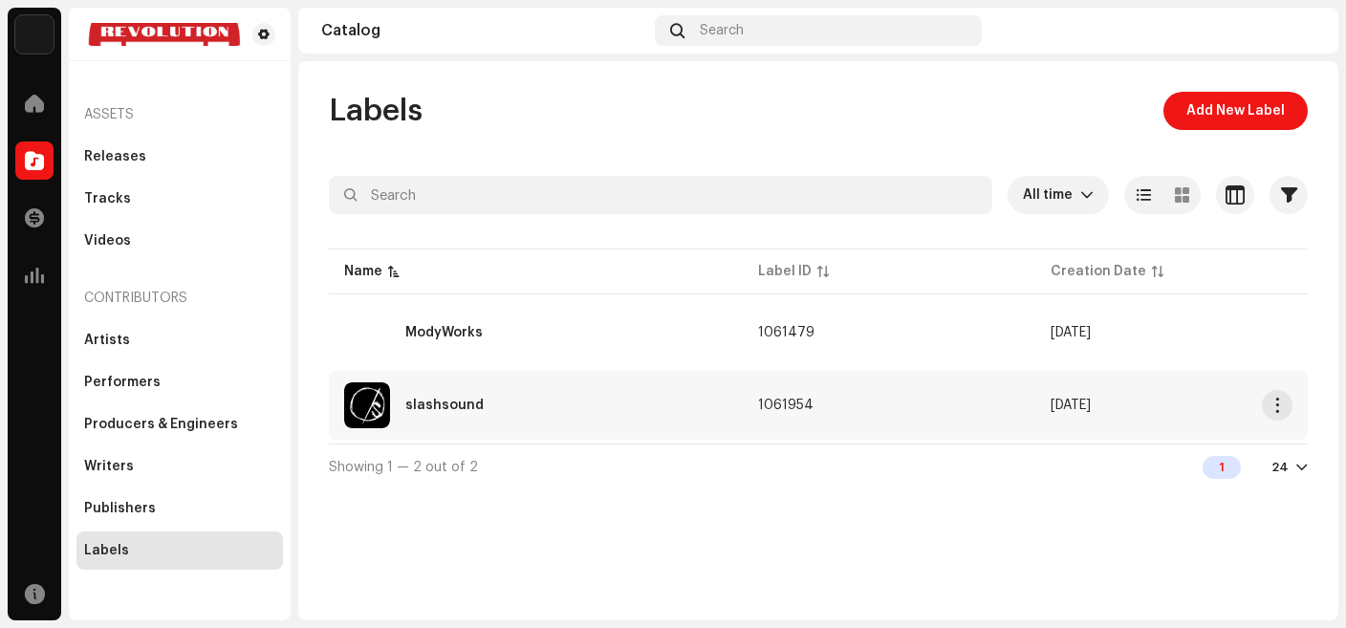
click at [478, 417] on div "slashsound" at bounding box center [535, 405] width 383 height 46
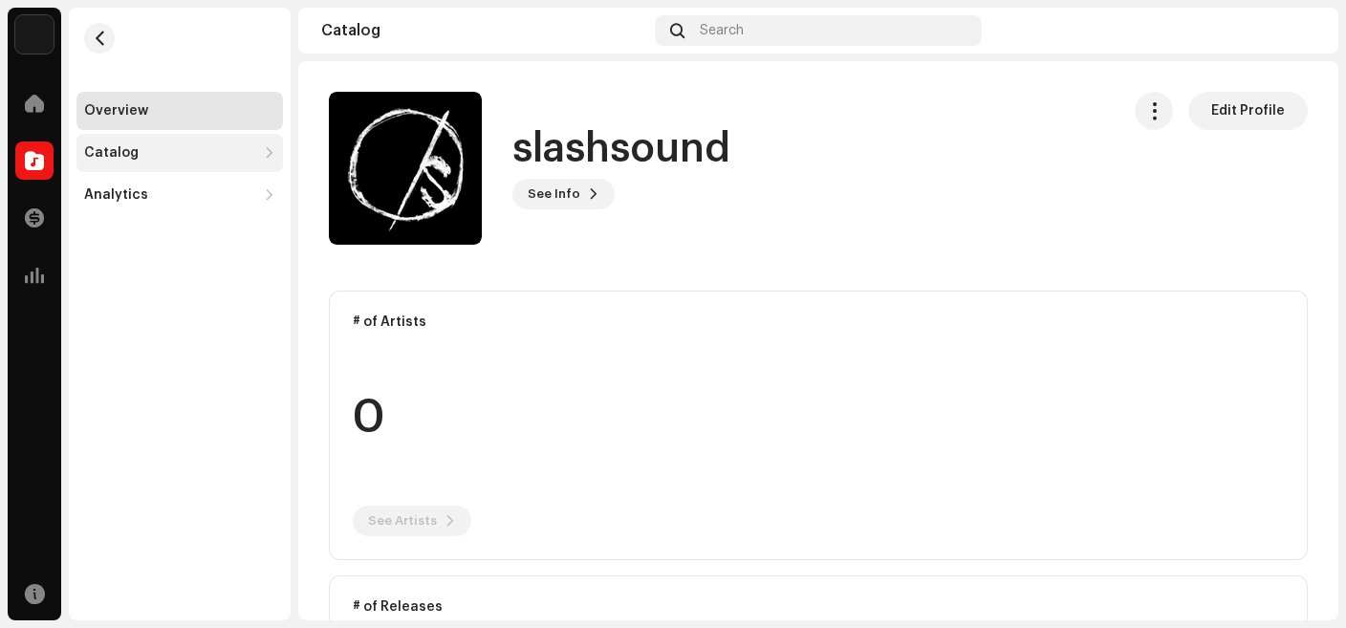
click at [169, 163] on div "Catalog" at bounding box center [179, 153] width 206 height 38
click at [98, 35] on span "button" at bounding box center [100, 38] width 14 height 15
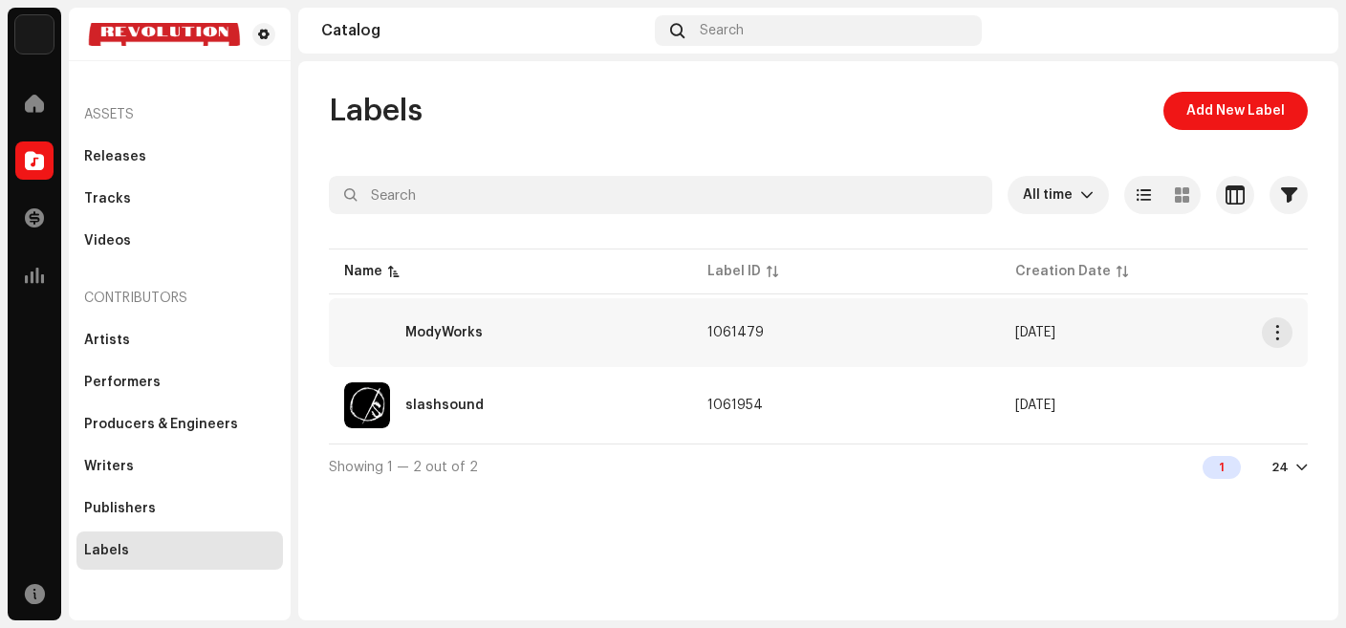
click at [492, 342] on div "ModyWorks" at bounding box center [510, 333] width 333 height 46
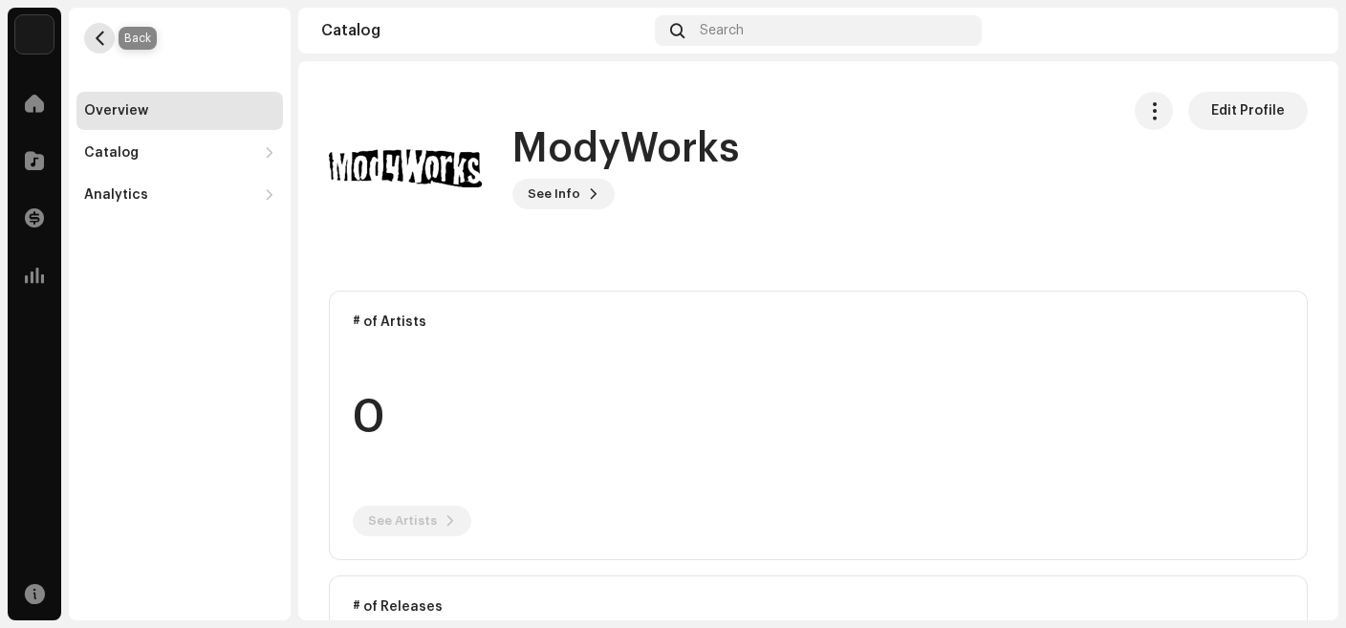
click at [99, 39] on span "button" at bounding box center [100, 38] width 14 height 15
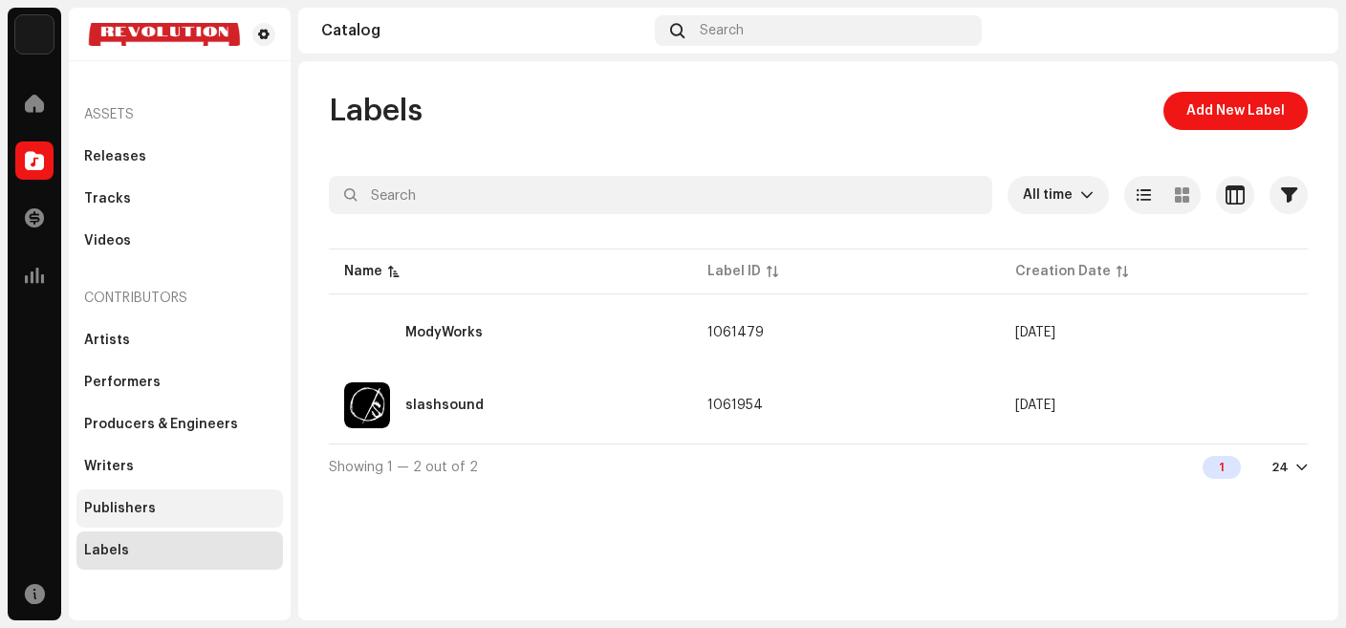
click at [170, 512] on div "Publishers" at bounding box center [179, 508] width 191 height 15
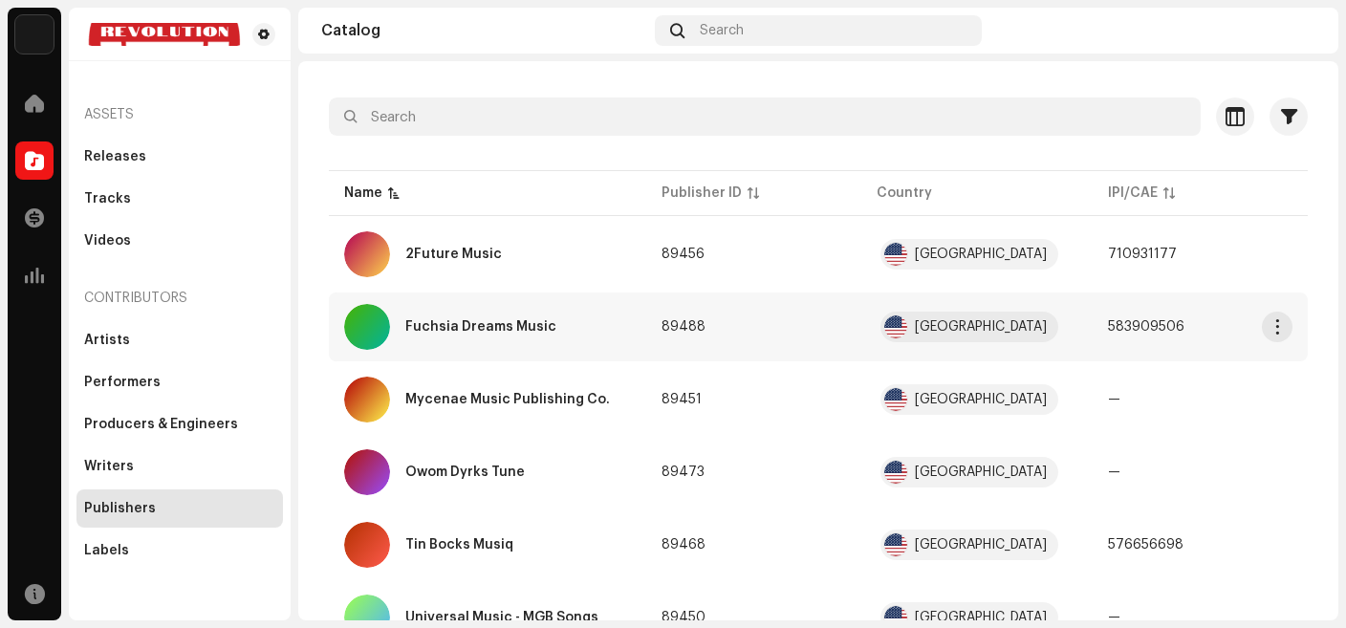
scroll to position [114, 0]
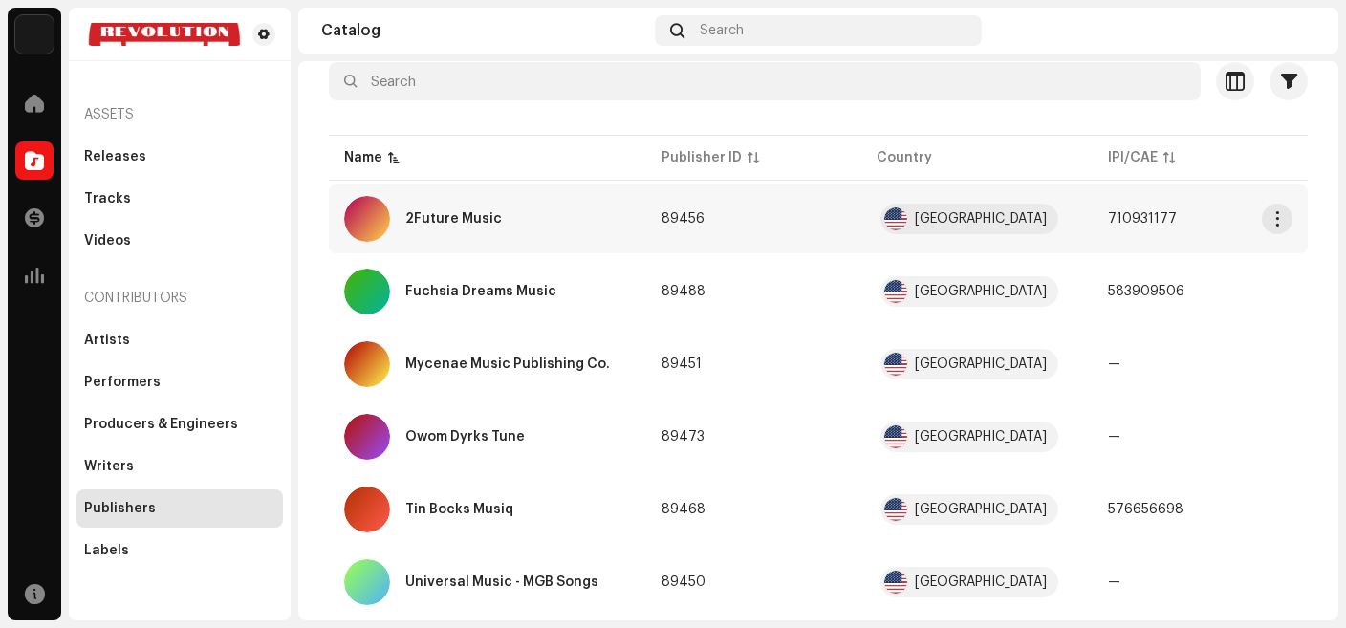
click at [482, 225] on div "2Future Music" at bounding box center [487, 219] width 287 height 46
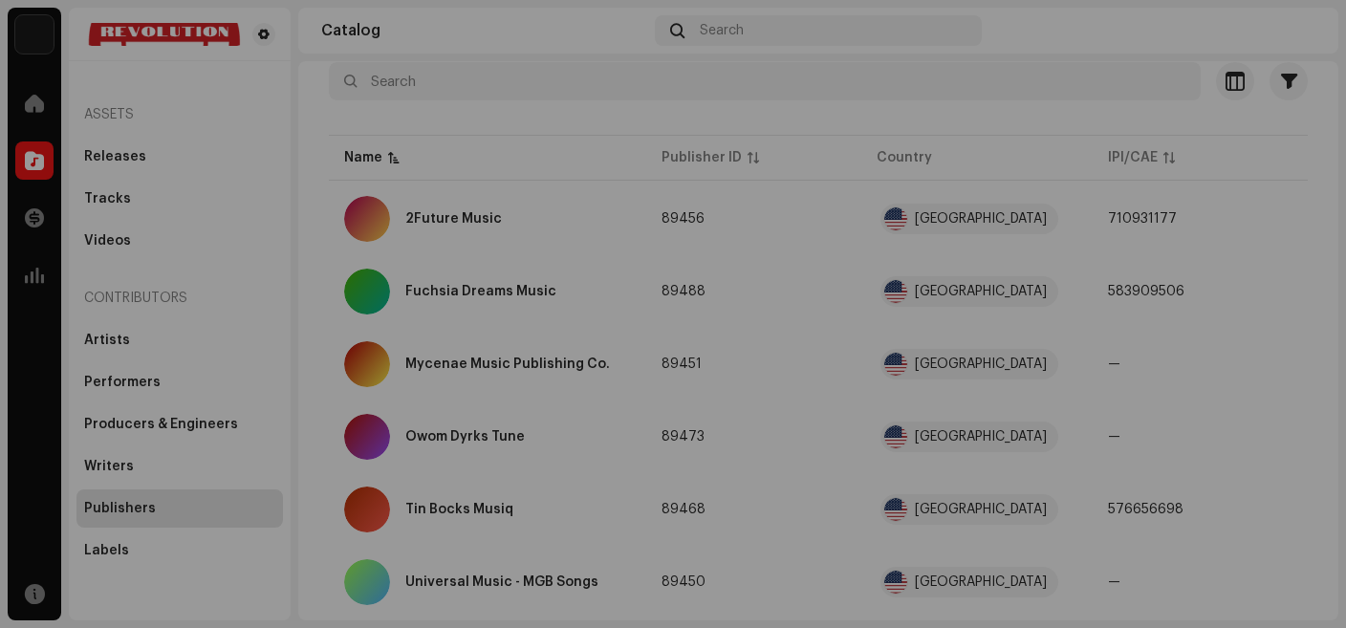
click at [1039, 97] on div "2Future Music 89456 Publisher Info Publisher Name 2Future Music IPI/CAE 7109311…" at bounding box center [673, 314] width 1346 height 628
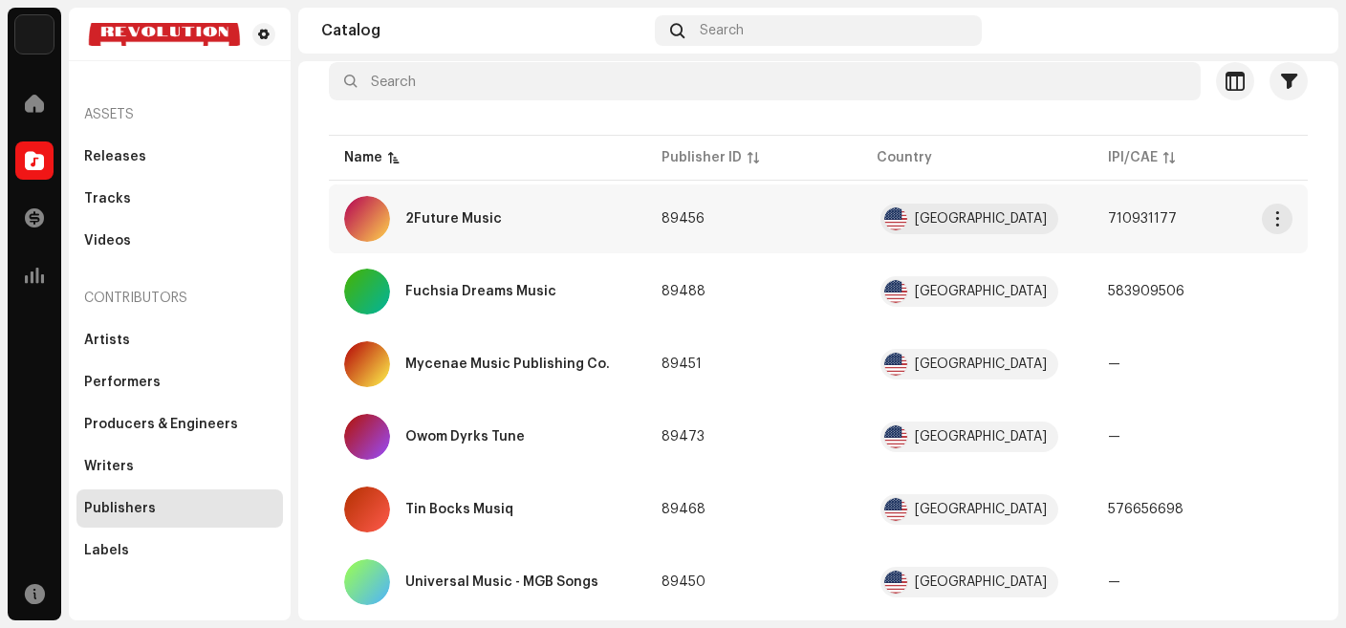
click at [496, 216] on div "2Future Music" at bounding box center [487, 219] width 287 height 46
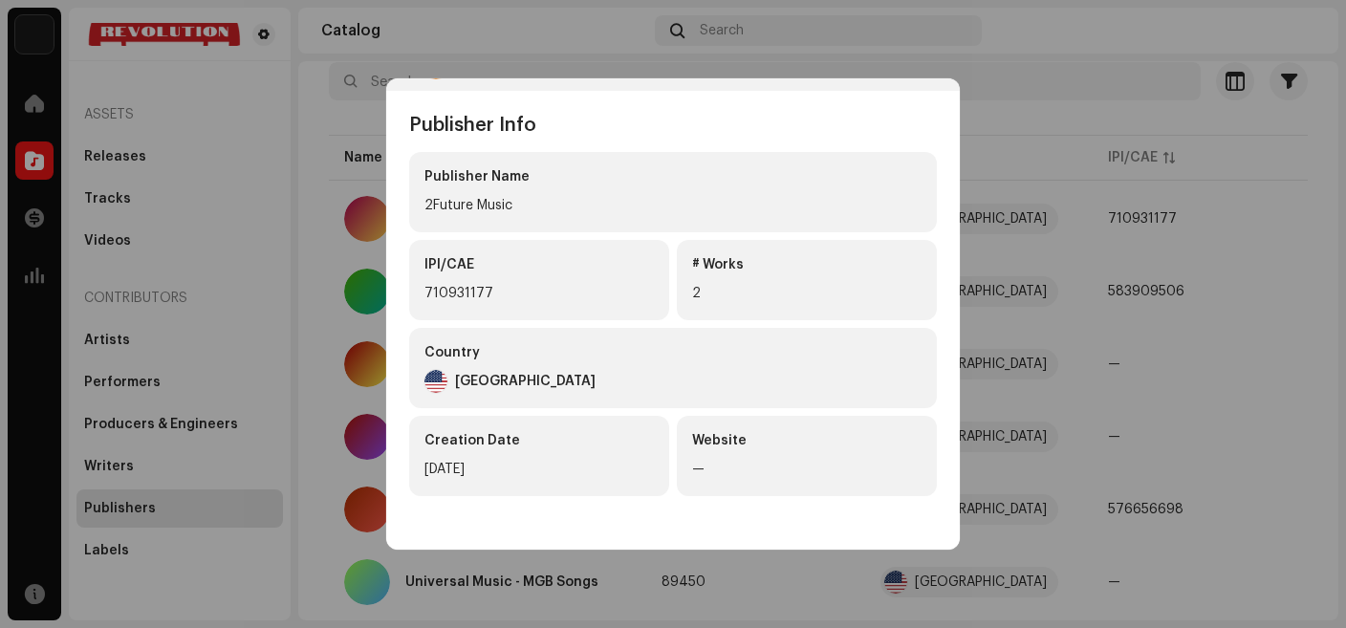
scroll to position [0, 0]
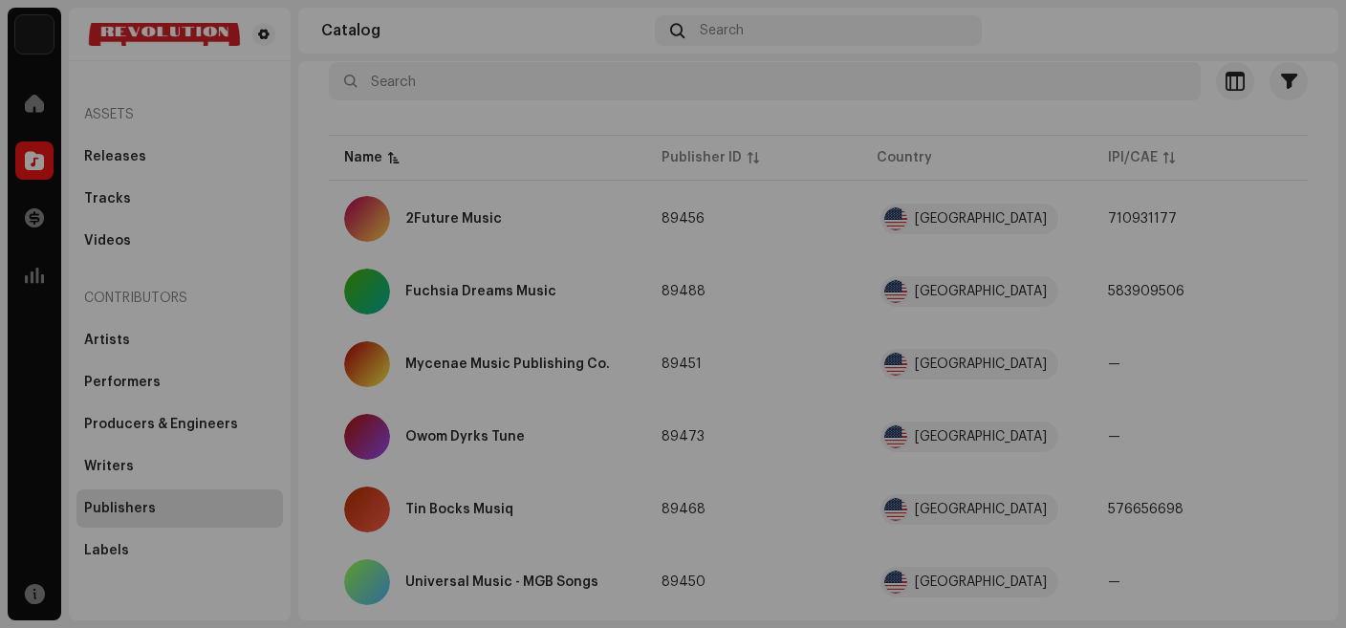
click at [1033, 130] on div "2Future Music 89456 Publisher Info Publisher Name 2Future Music IPI/CAE 7109311…" at bounding box center [673, 314] width 1346 height 628
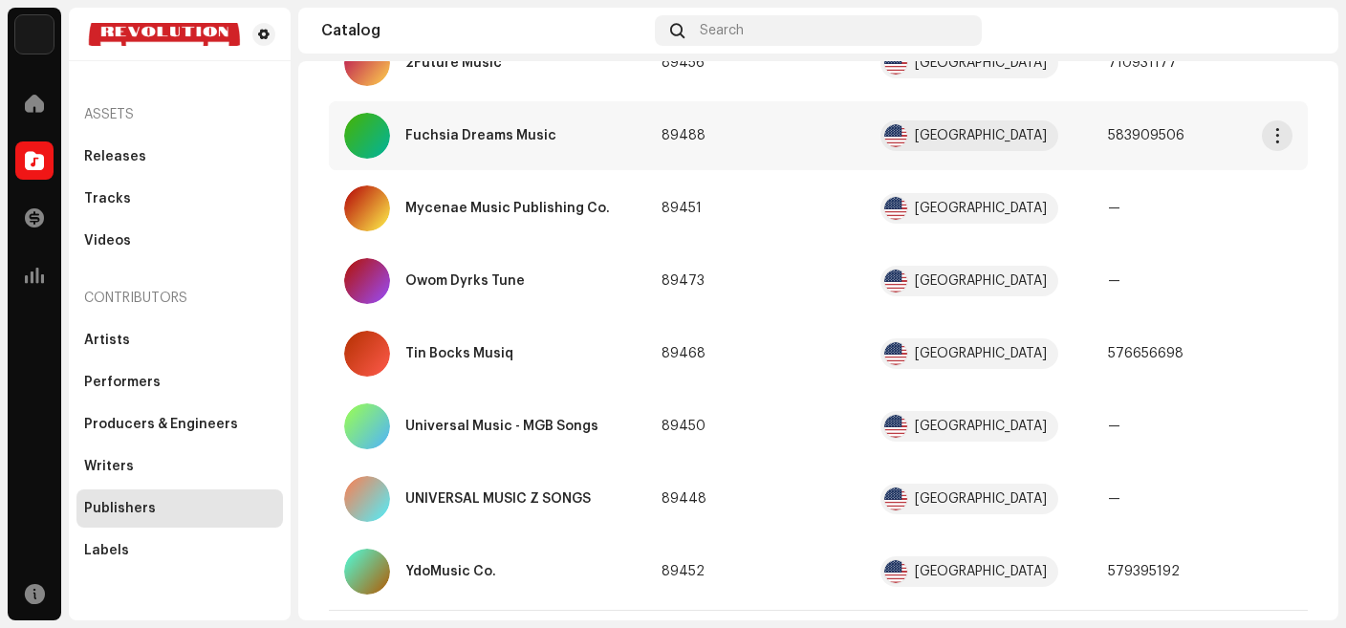
scroll to position [309, 0]
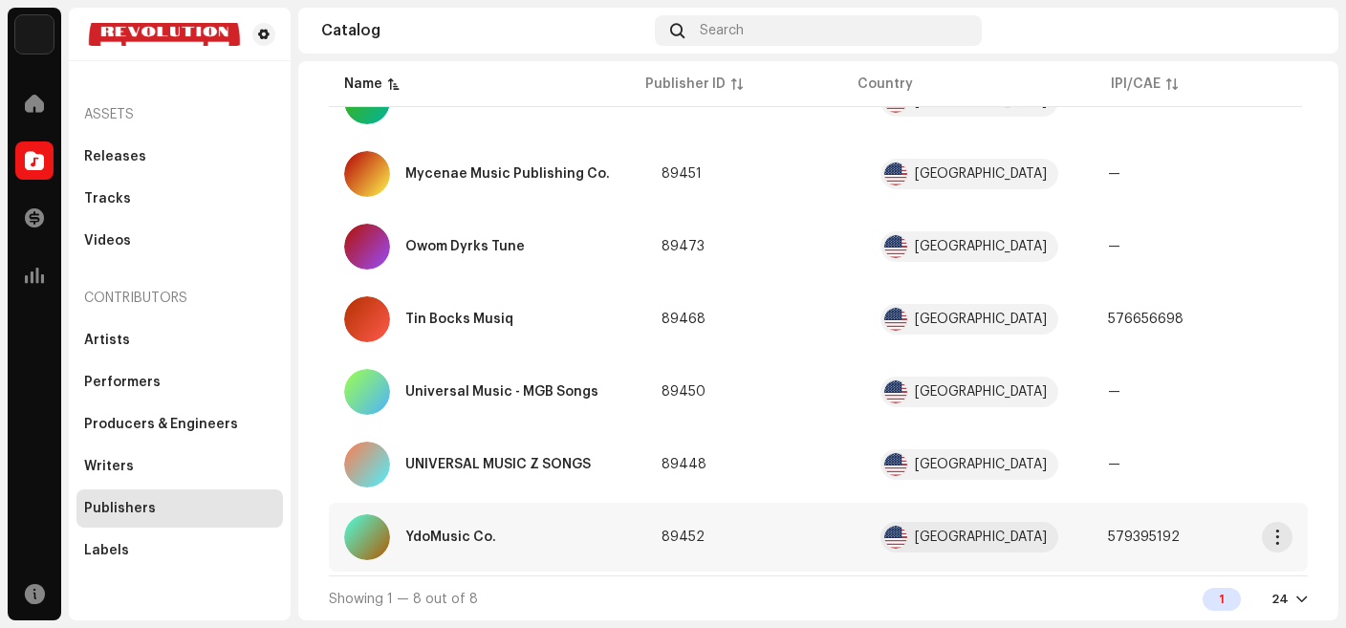
click at [479, 542] on div "YdoMusic Co." at bounding box center [450, 536] width 91 height 13
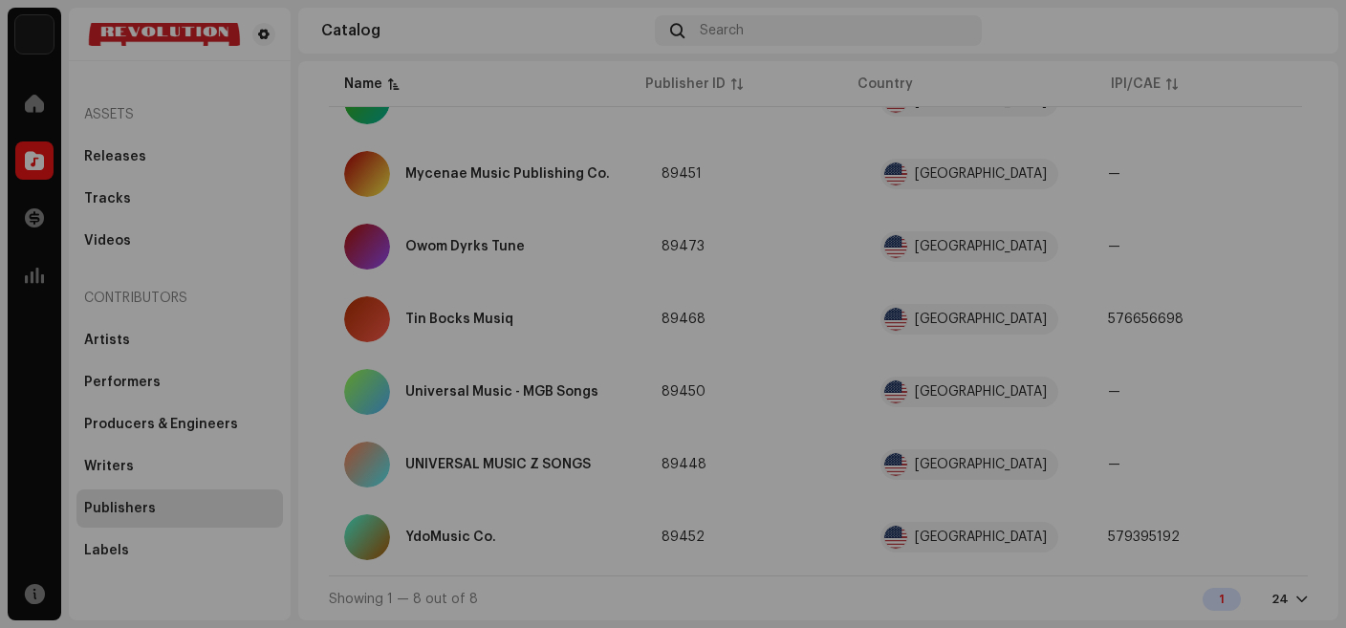
click at [1076, 117] on div "YdoMusic Co. 89452 Publisher Info Publisher Name YdoMusic Co. IPI/CAE 579395192…" at bounding box center [673, 314] width 1346 height 628
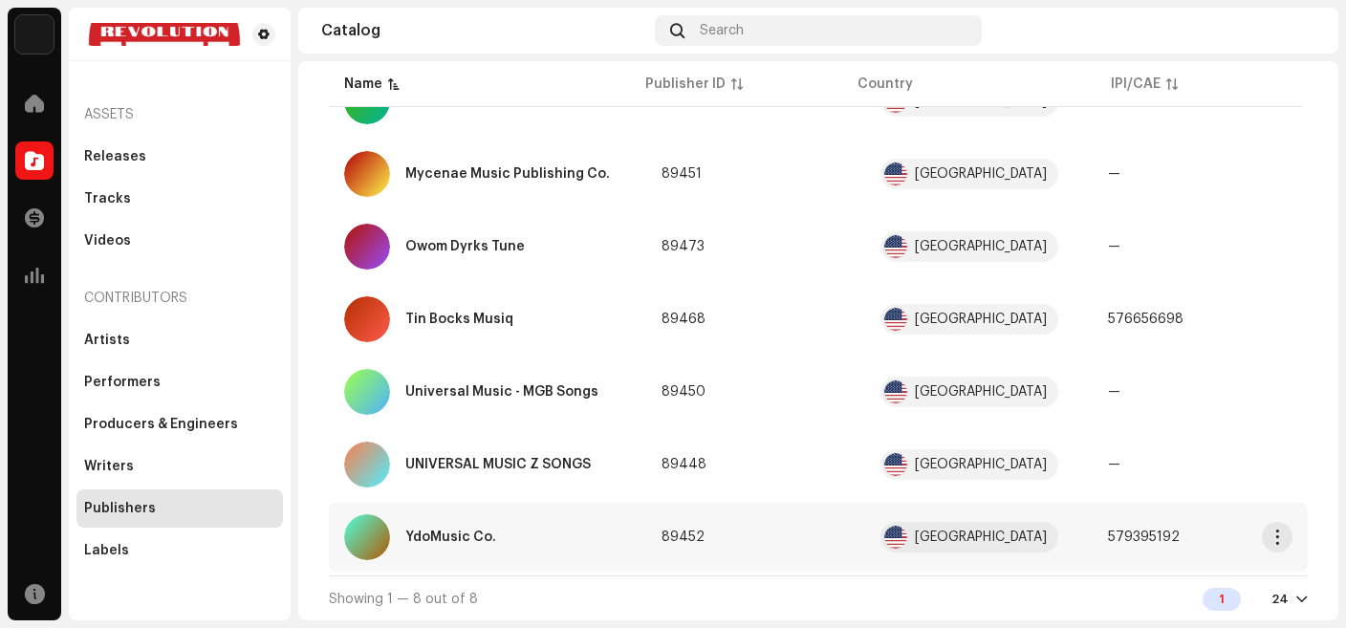
click at [490, 544] on div "YdoMusic Co." at bounding box center [487, 537] width 287 height 46
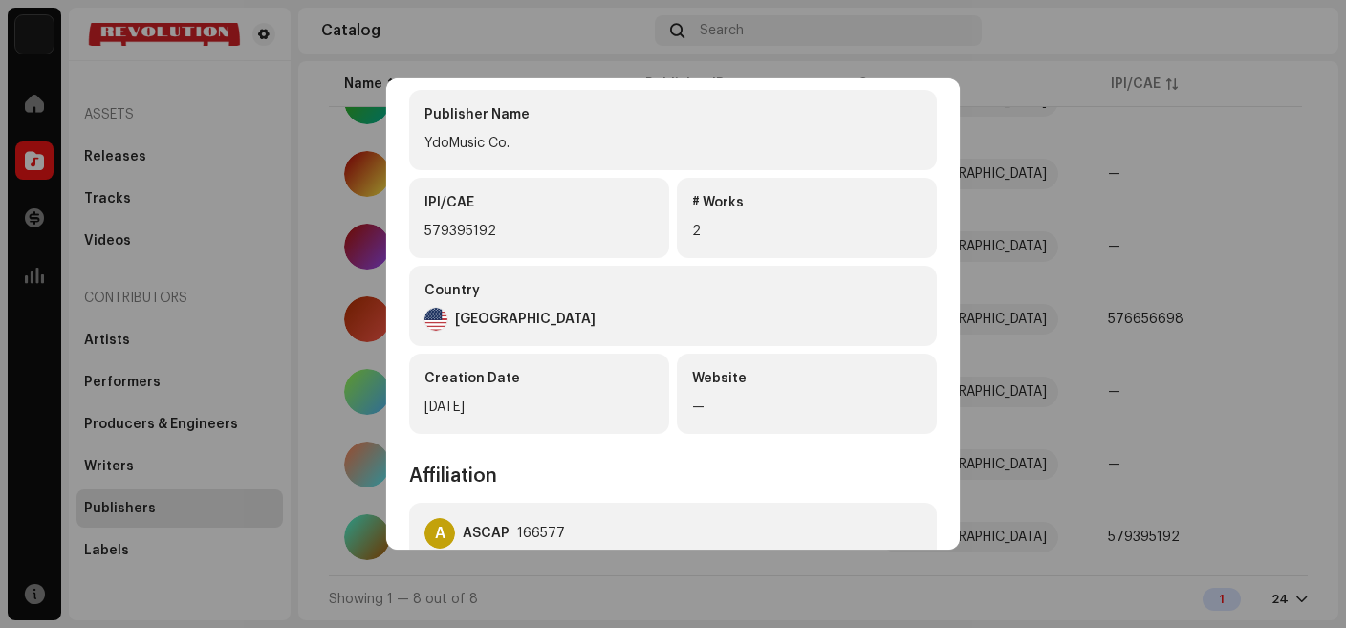
scroll to position [316, 0]
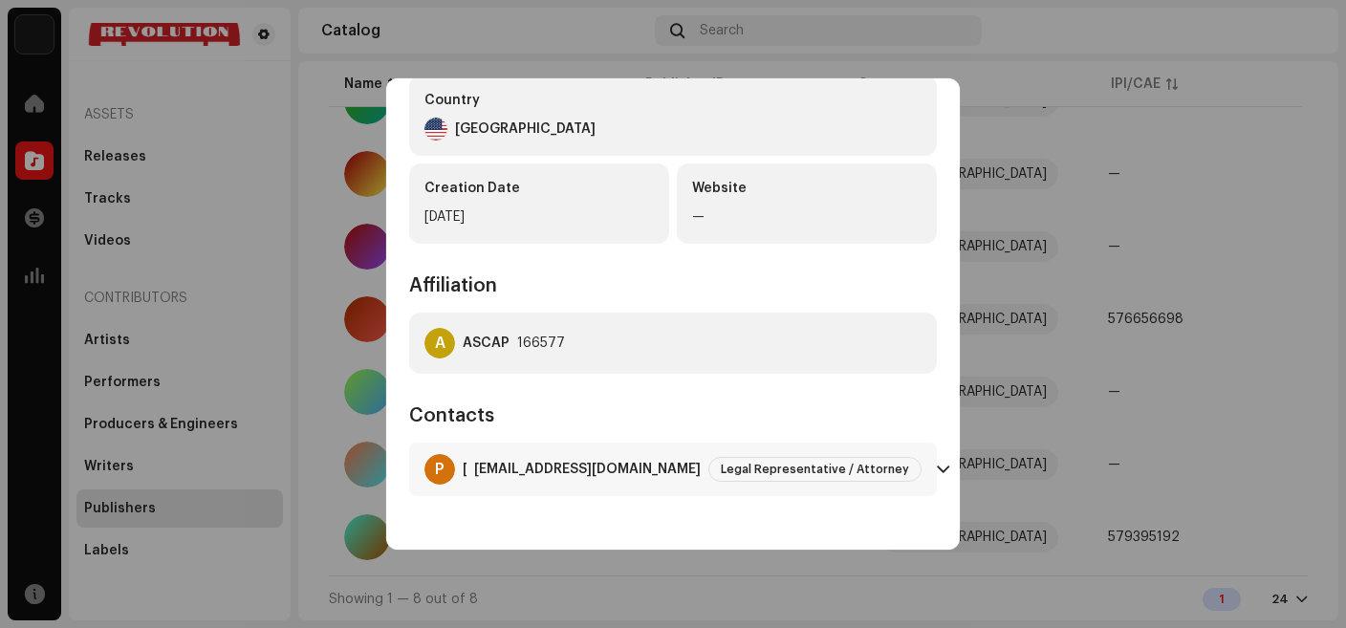
click at [933, 472] on p-accordion-header "P Peter Paterno, King Holmes Paterno & Soriano LLP almamy@me.com Legal Represen…" at bounding box center [673, 470] width 528 height 54
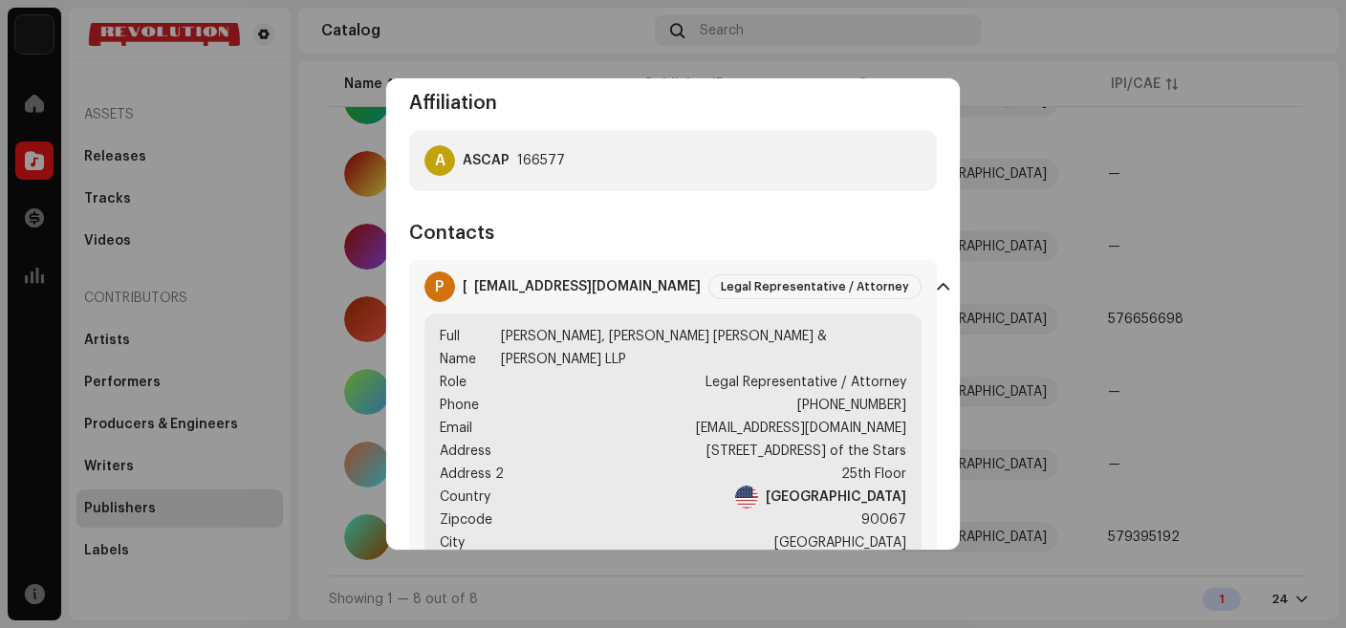
scroll to position [607, 0]
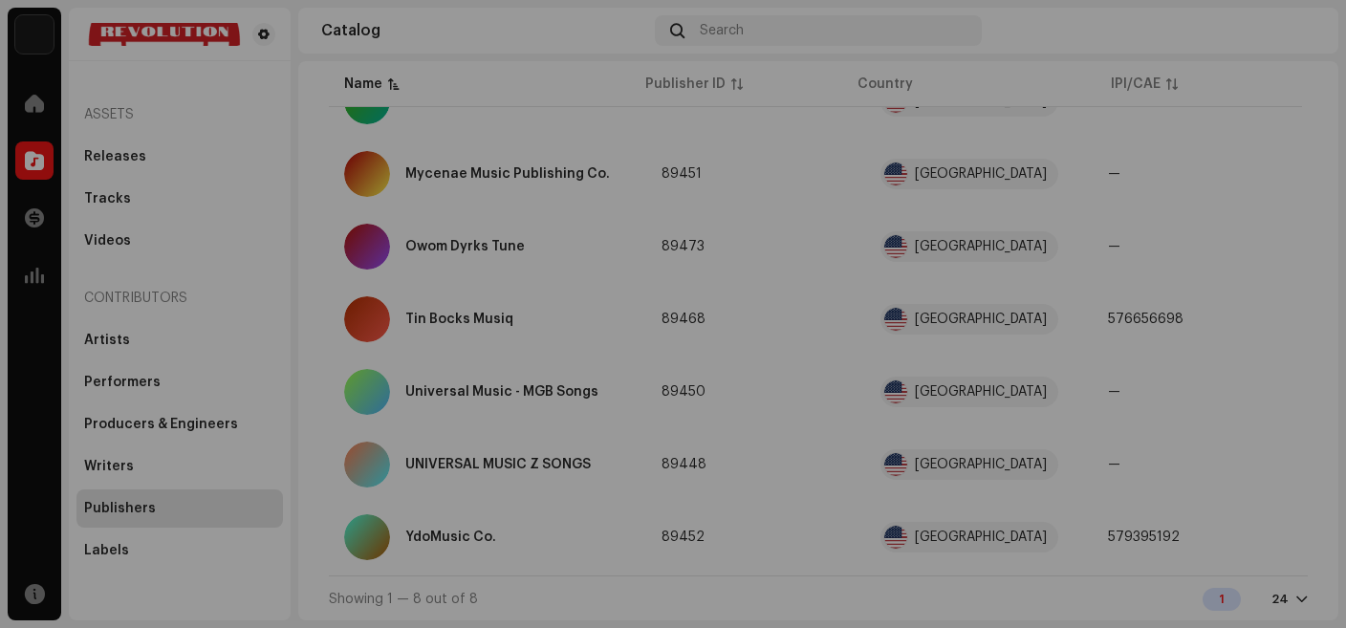
click at [1180, 398] on div "YdoMusic Co. 89452 Publisher Info Publisher Name YdoMusic Co. IPI/CAE 579395192…" at bounding box center [673, 314] width 1346 height 628
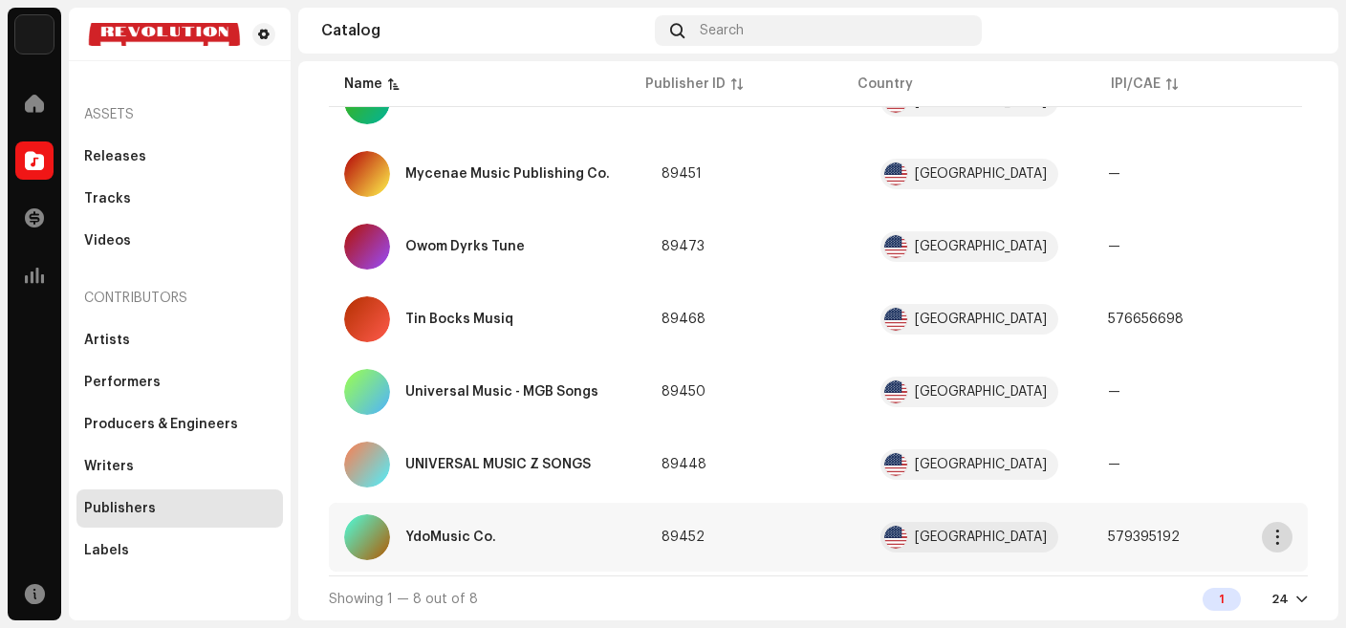
click at [1275, 534] on span "button" at bounding box center [1277, 537] width 14 height 15
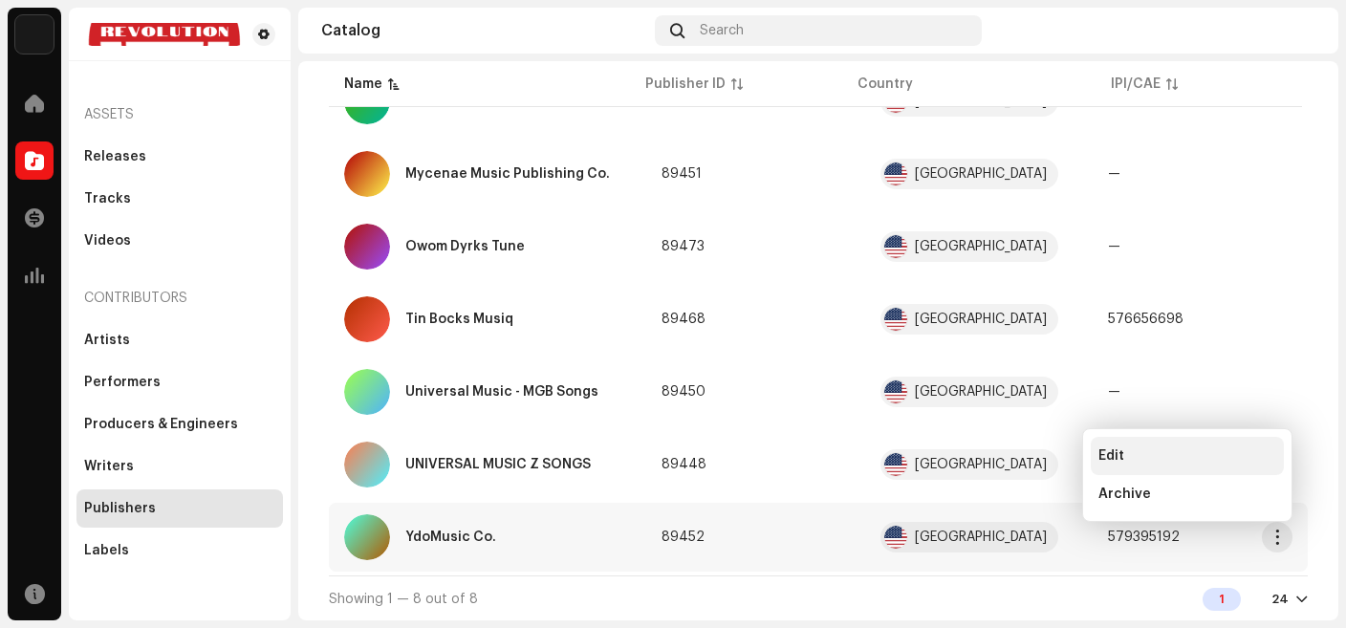
click at [1122, 462] on span "Edit" at bounding box center [1111, 455] width 26 height 15
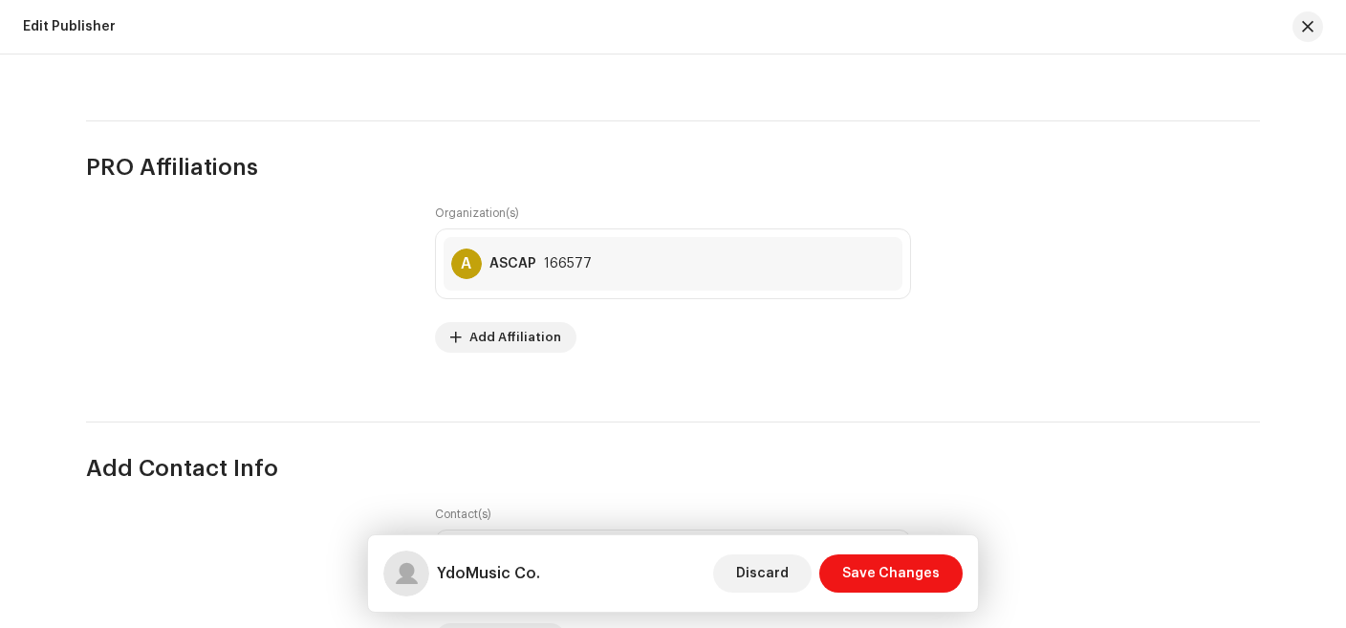
scroll to position [1147, 0]
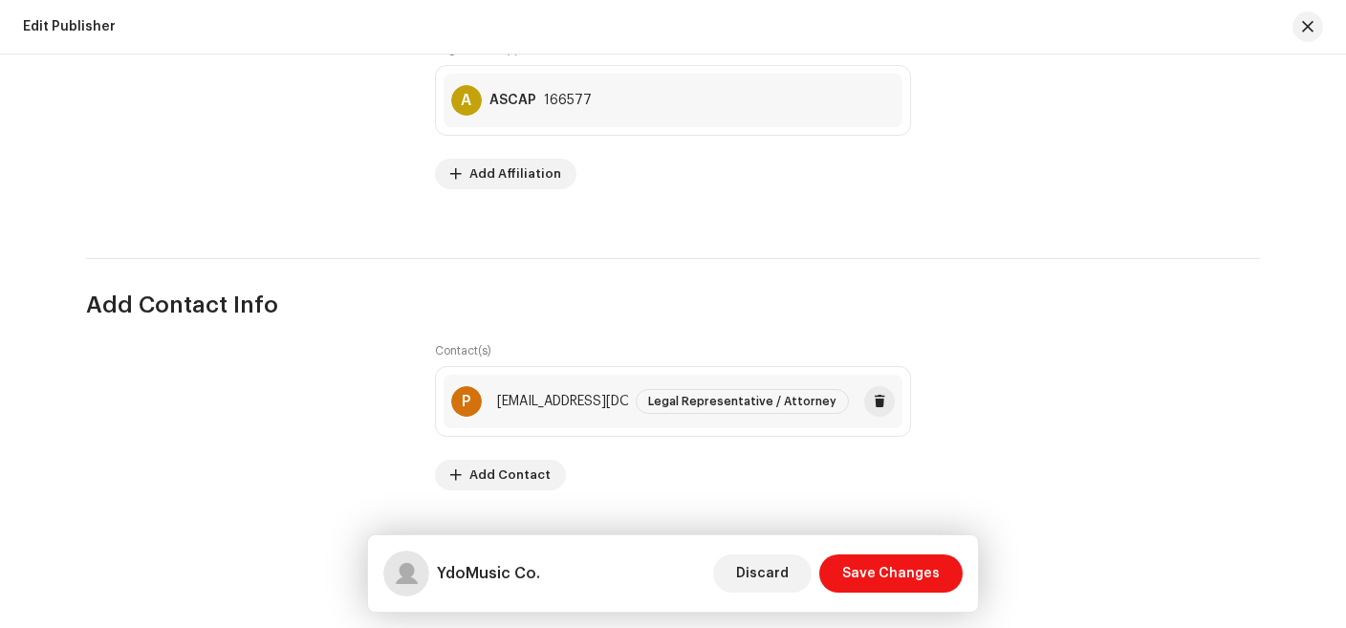
click at [594, 407] on div "almamy@me.com" at bounding box center [602, 401] width 210 height 15
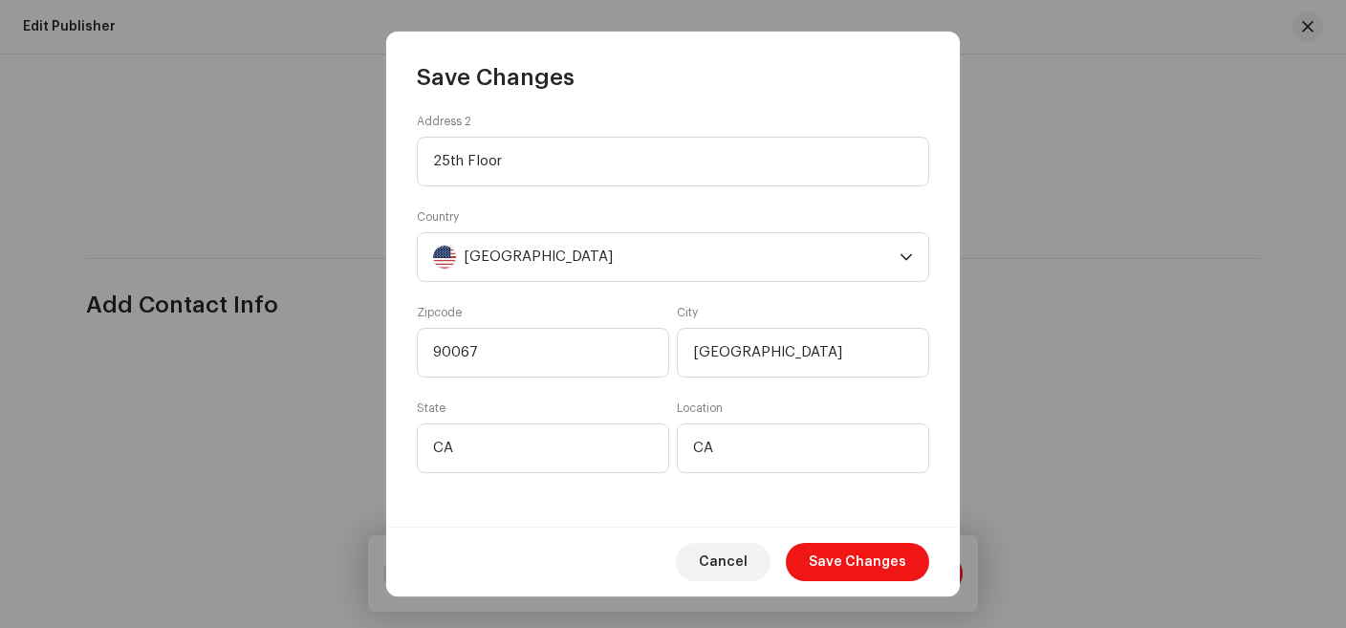
scroll to position [0, 0]
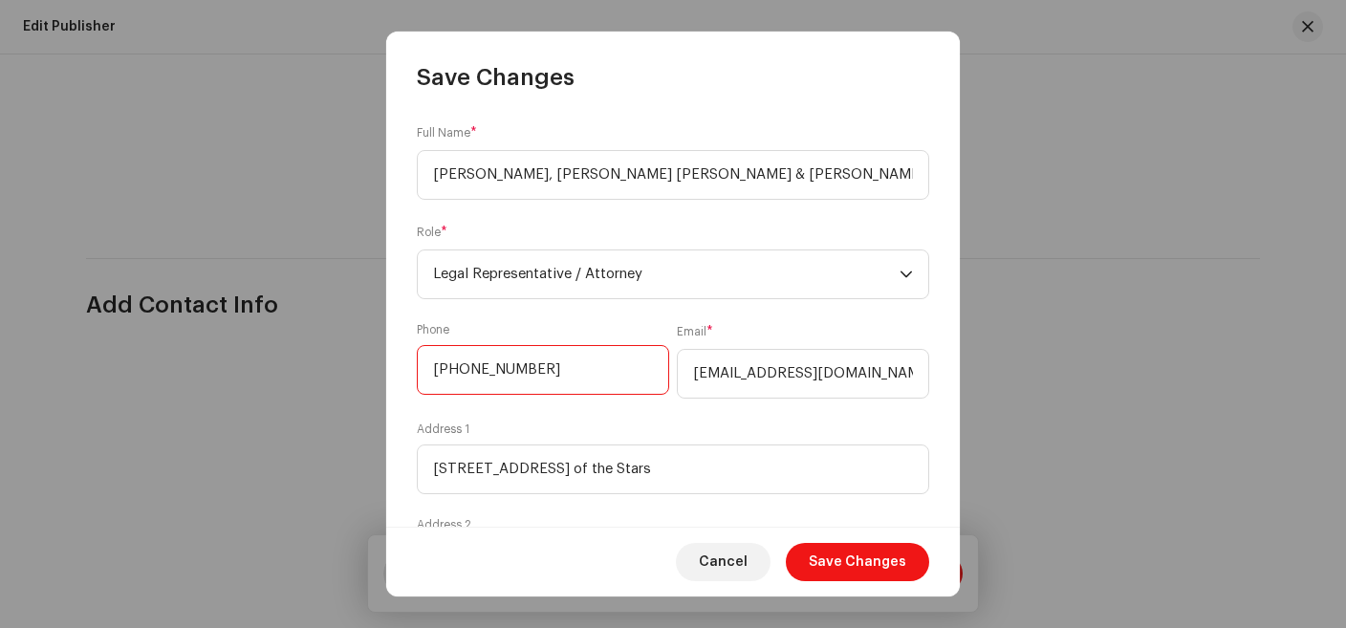
click at [527, 377] on input "+3233638079" at bounding box center [543, 370] width 252 height 50
paste input "1-310-282-8937"
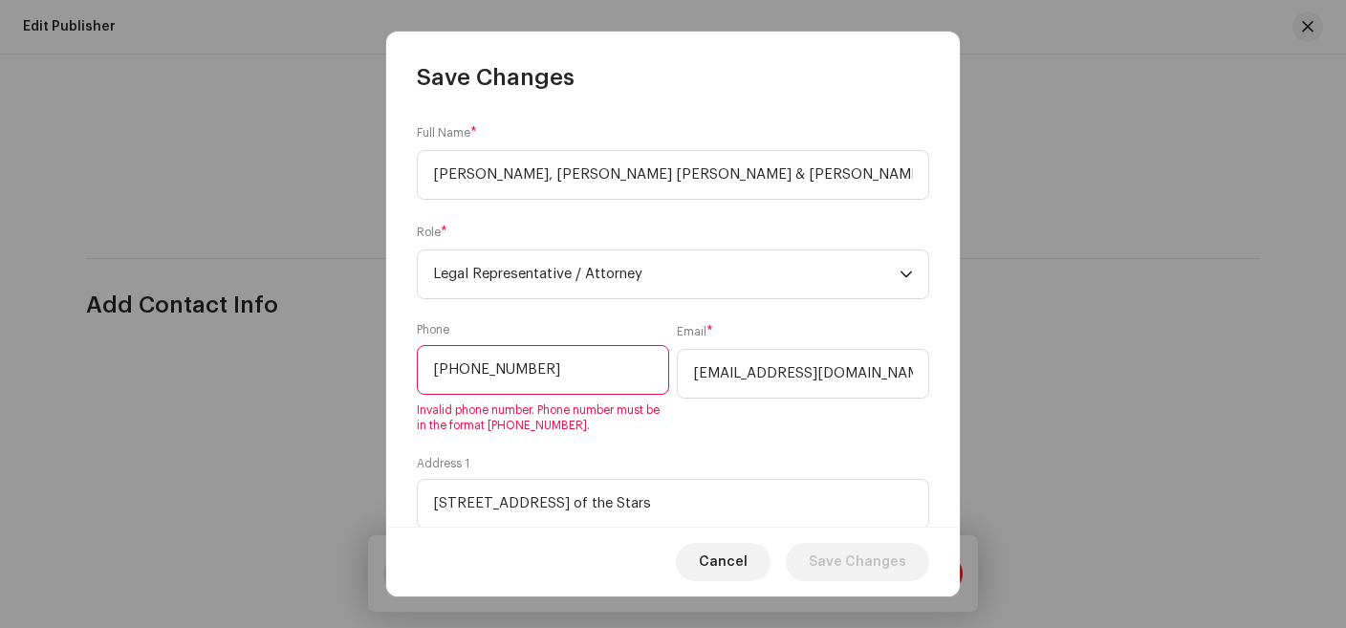
click at [450, 375] on input "+1-310-282-8937" at bounding box center [543, 370] width 252 height 50
click at [451, 375] on input "+1-310-282-8937" at bounding box center [543, 370] width 252 height 50
click at [759, 367] on input "almamy@me.com" at bounding box center [803, 374] width 252 height 50
click at [464, 375] on input "310-282-8937" at bounding box center [543, 370] width 252 height 50
click at [430, 375] on input "310-282-8937" at bounding box center [543, 370] width 252 height 50
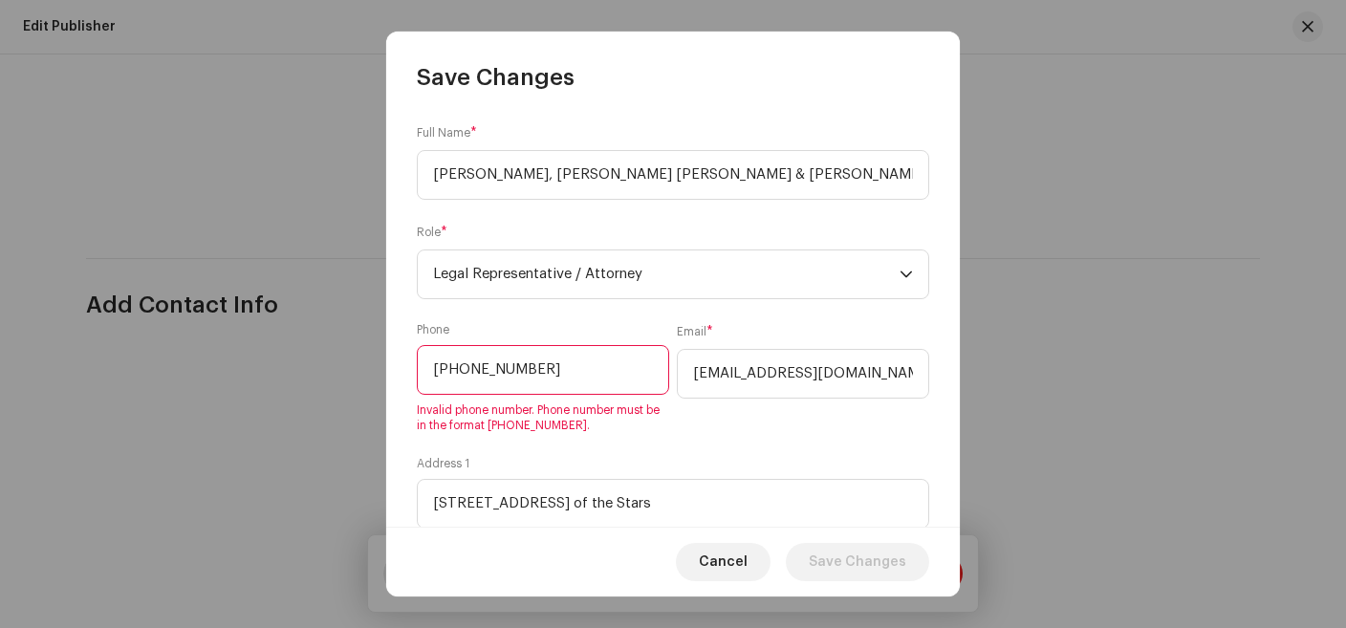
click at [469, 375] on input "+310-282-8937" at bounding box center [543, 370] width 252 height 50
click at [493, 369] on input "+310282-8937" at bounding box center [543, 370] width 252 height 50
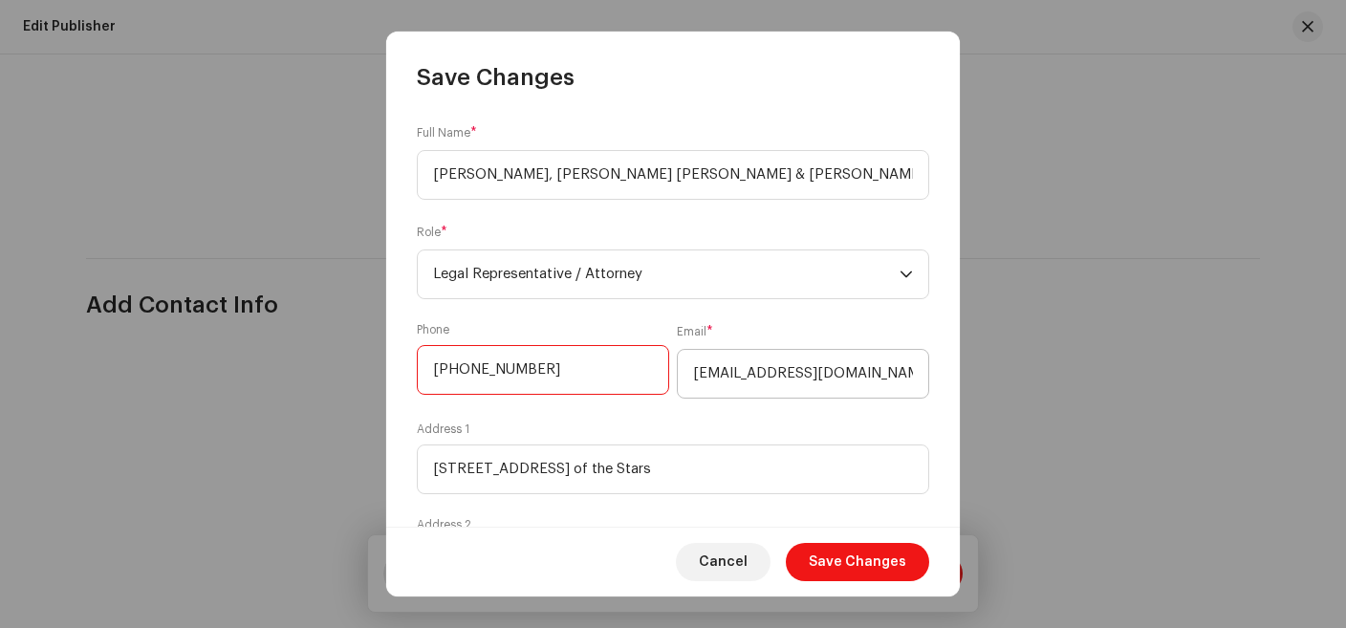
type input "+3102828937"
click at [806, 367] on input "almamy@me.com" at bounding box center [803, 374] width 252 height 50
click at [805, 368] on input "almamy@me.com" at bounding box center [803, 374] width 252 height 50
paste input "peterpat@khpslaw"
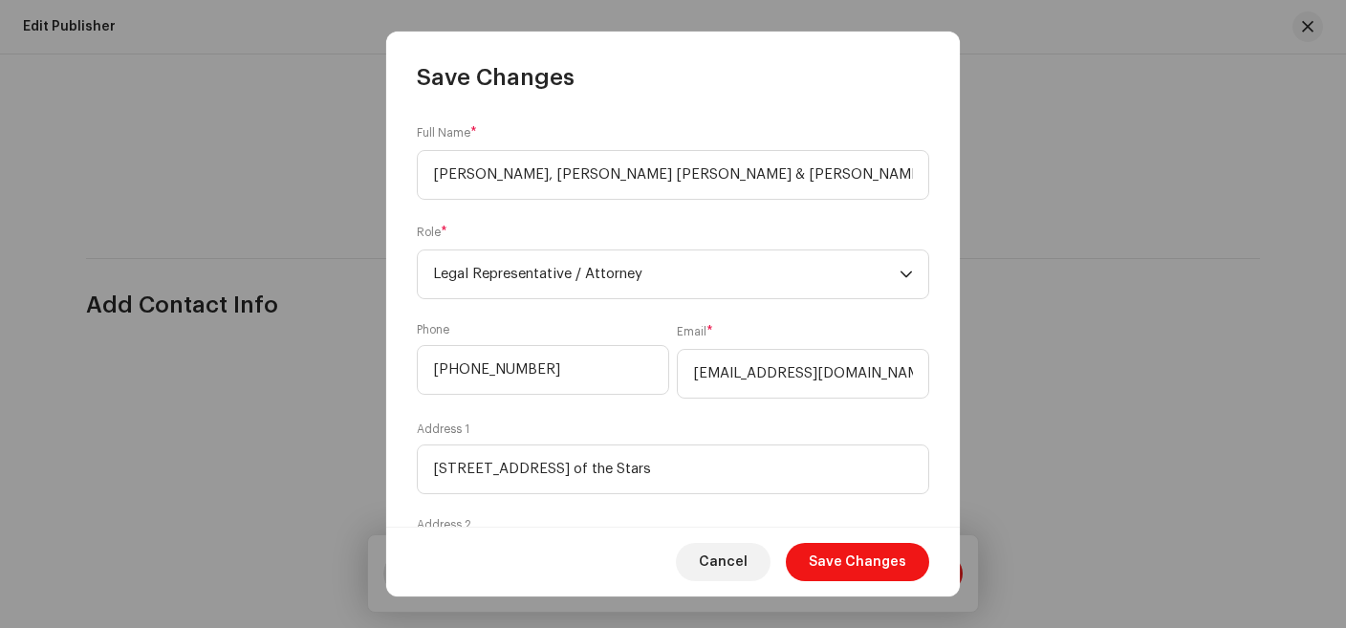
click at [780, 321] on form "Full Name * Peter Paterno, King Holmes Paterno & Soriano LLP Role * Legal Repre…" at bounding box center [673, 511] width 512 height 776
click at [868, 371] on input "peterpat@khpslaw.com" at bounding box center [803, 374] width 252 height 50
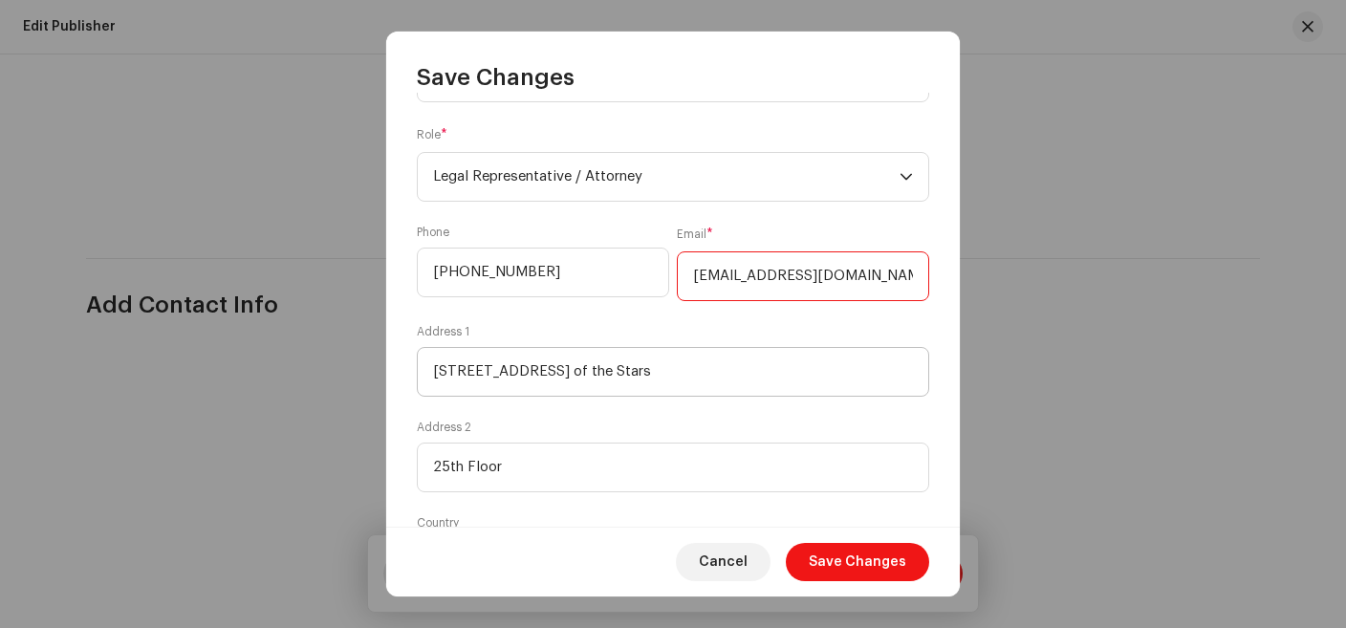
scroll to position [99, 0]
type input "peterpat@khpslaw.com"
click at [754, 366] on input "1900 Avenue of the Stars" at bounding box center [673, 370] width 512 height 50
click at [672, 426] on div "Address 2 25th Floor" at bounding box center [673, 454] width 512 height 73
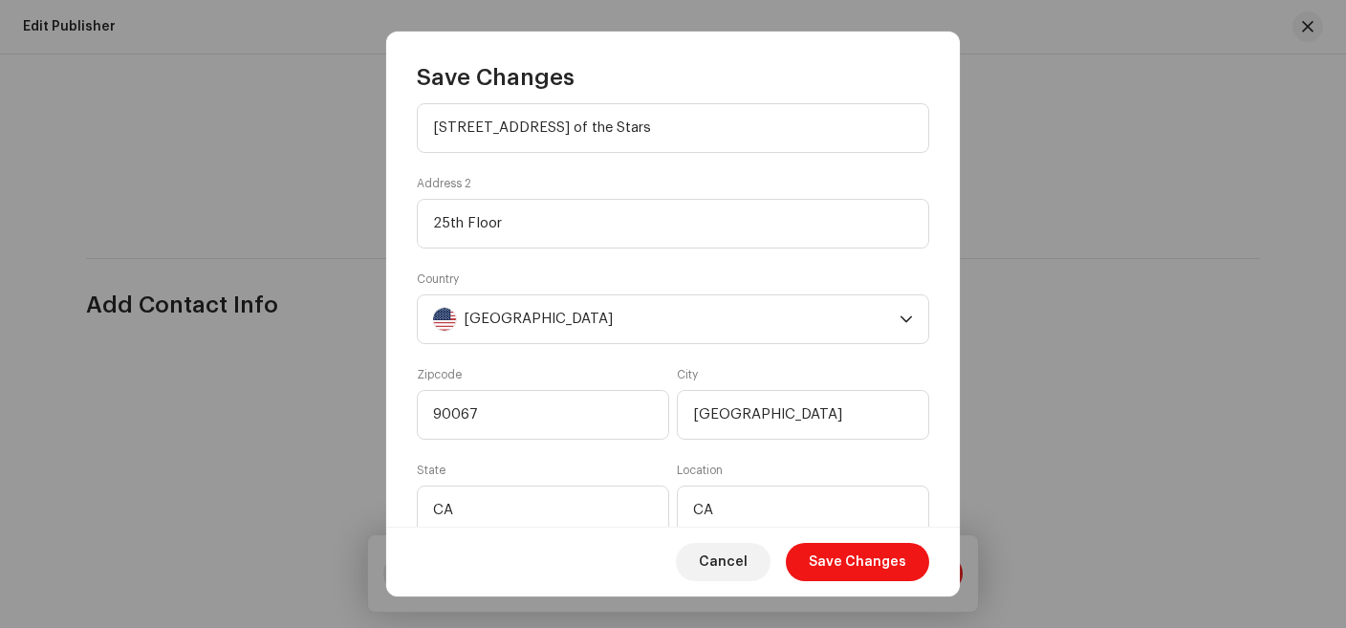
scroll to position [404, 0]
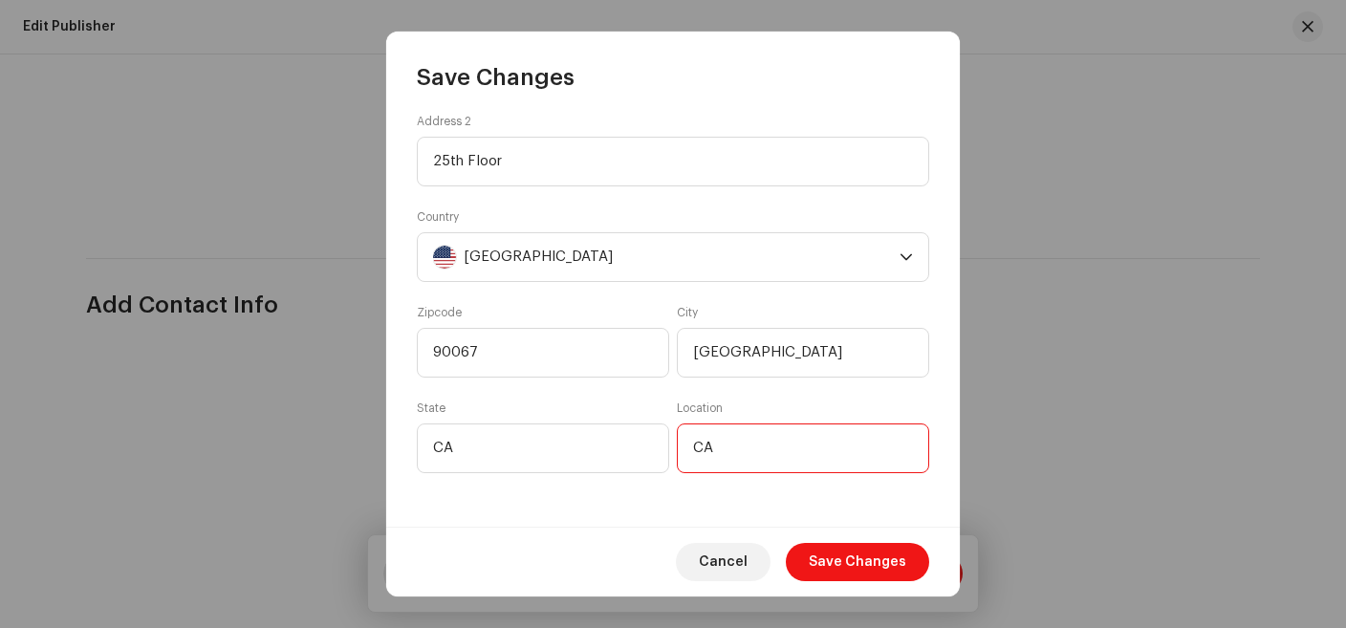
click at [739, 448] on input "CA" at bounding box center [803, 448] width 252 height 50
type input "C"
type input "CA"
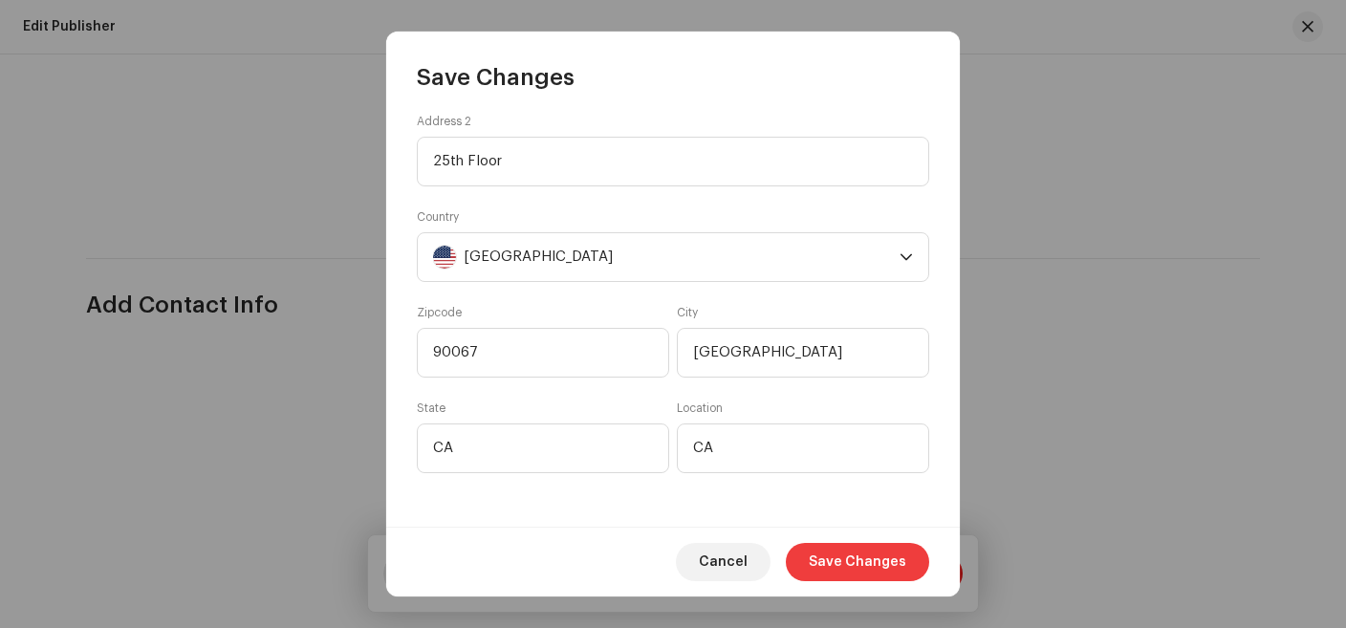
click at [866, 570] on span "Save Changes" at bounding box center [857, 562] width 97 height 38
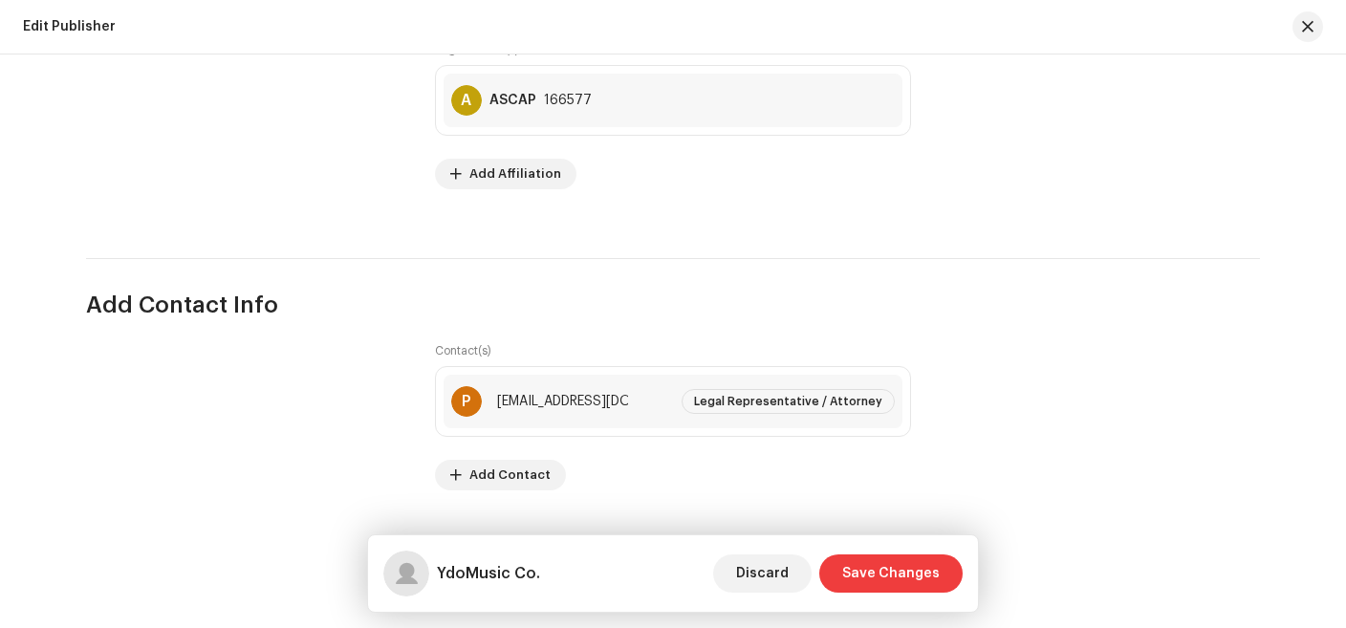
click at [900, 558] on span "Save Changes" at bounding box center [890, 573] width 97 height 38
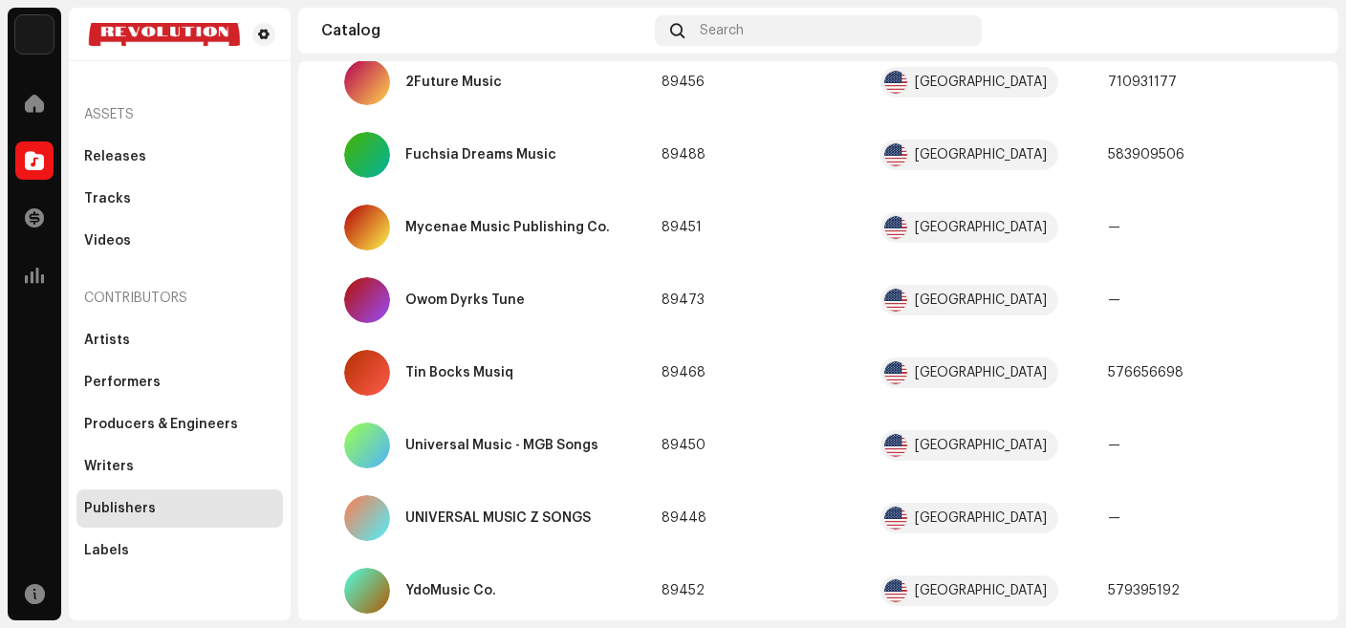
scroll to position [309, 0]
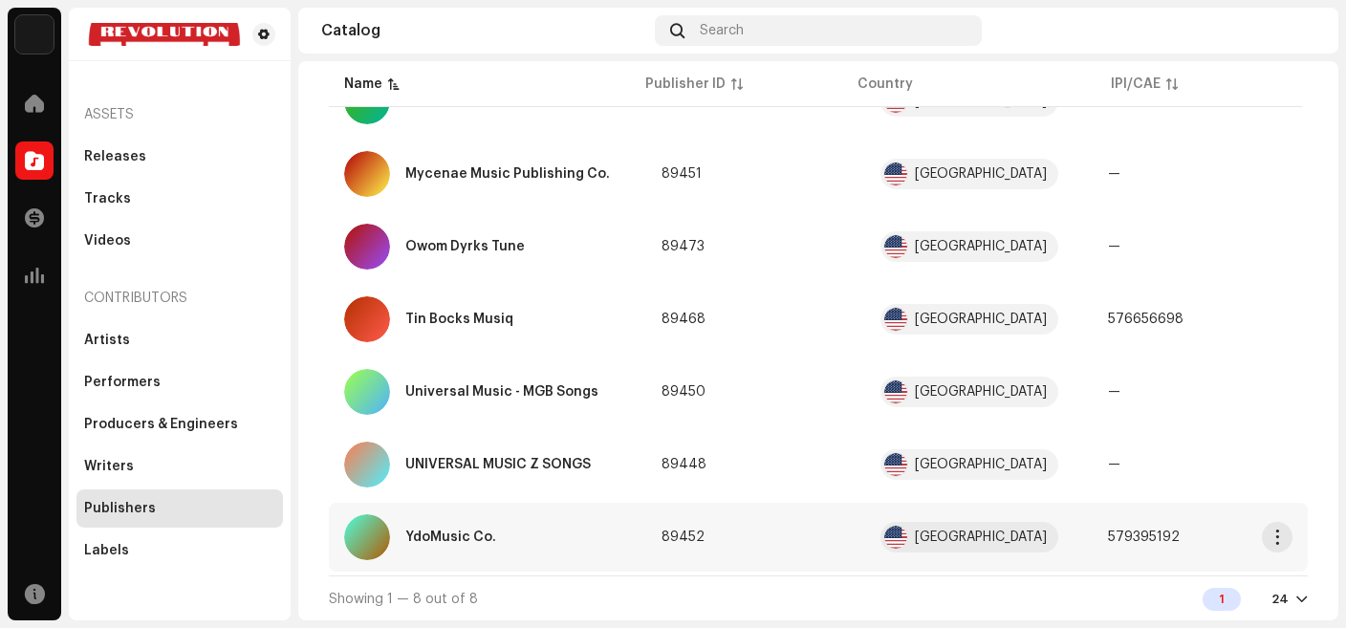
click at [491, 528] on div "YdoMusic Co." at bounding box center [487, 537] width 287 height 46
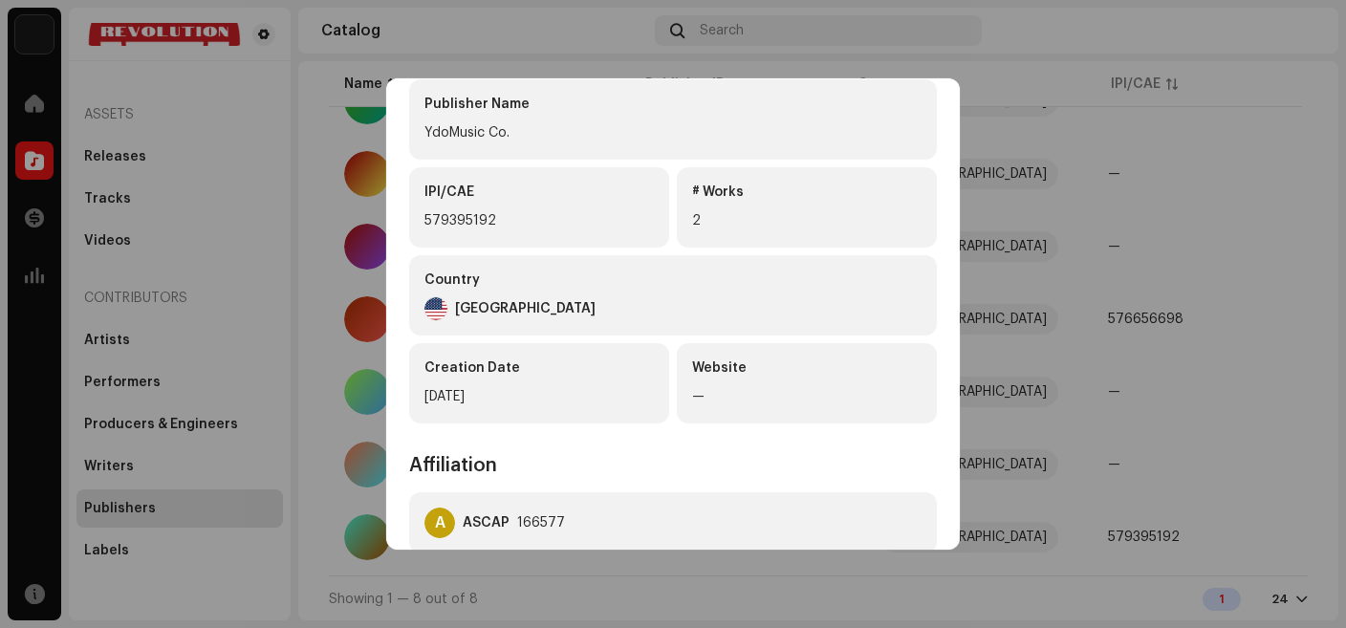
scroll to position [316, 0]
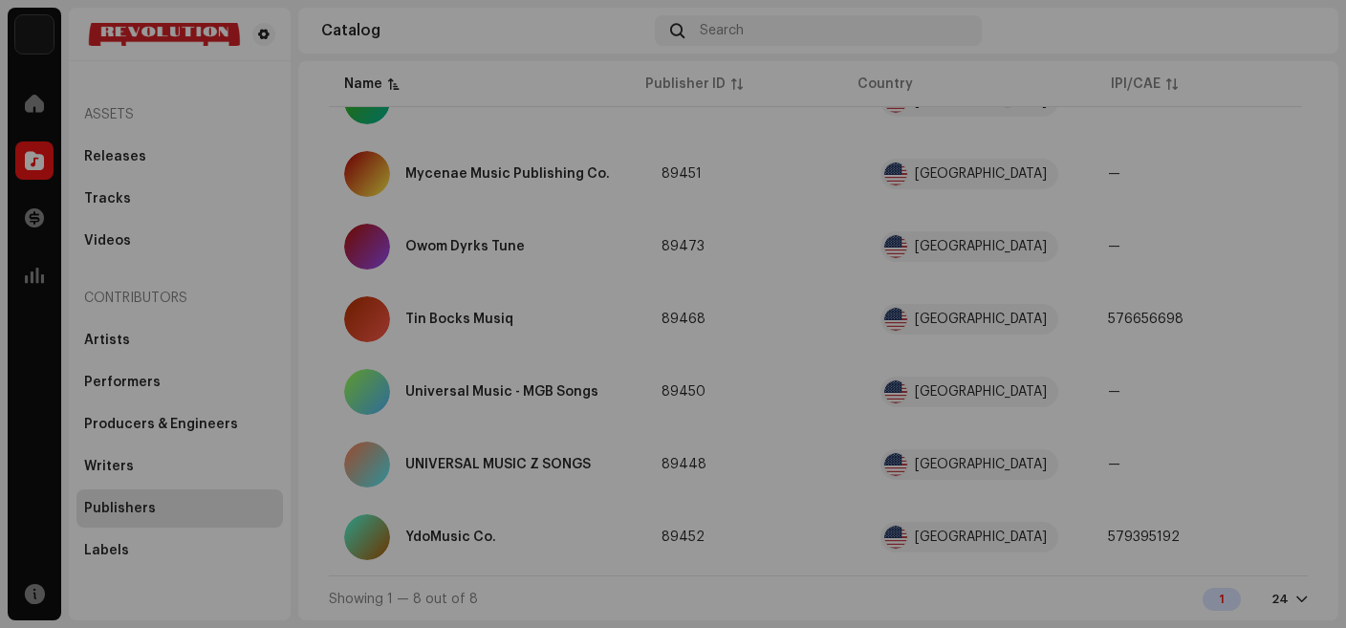
click at [1212, 253] on div "YdoMusic Co. 89452 Publisher Info Publisher Name YdoMusic Co. IPI/CAE 579395192…" at bounding box center [673, 314] width 1346 height 628
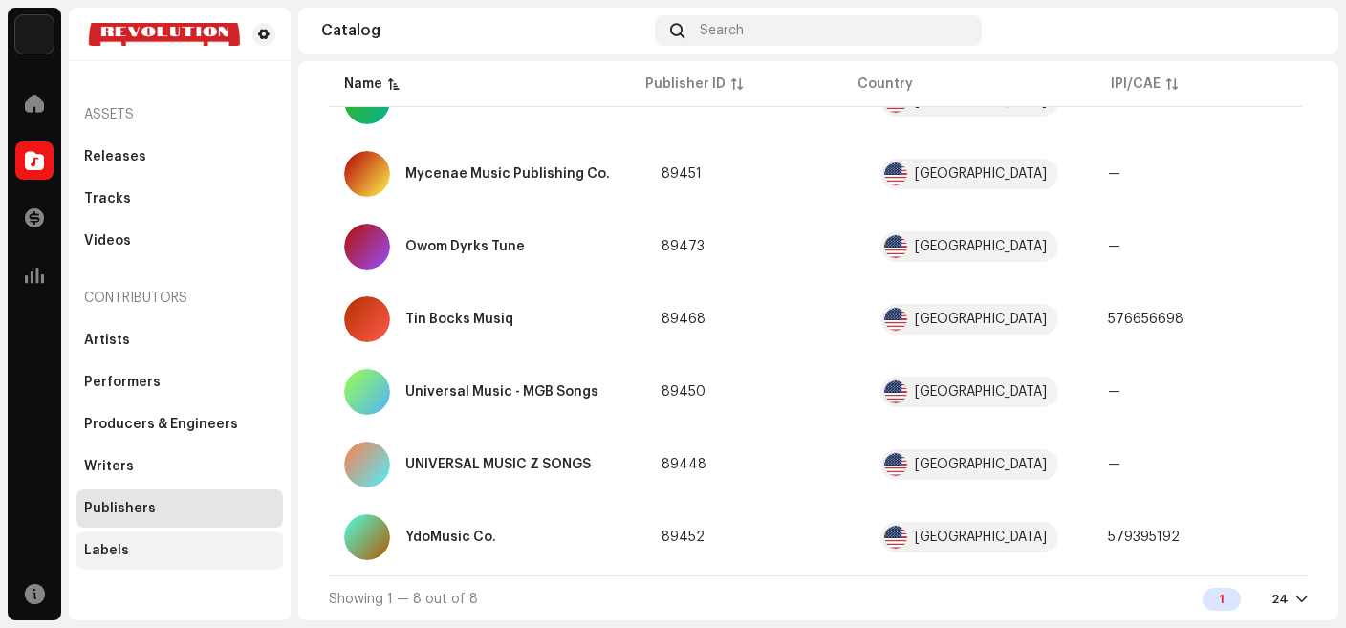
click at [119, 554] on div "Labels" at bounding box center [106, 550] width 45 height 15
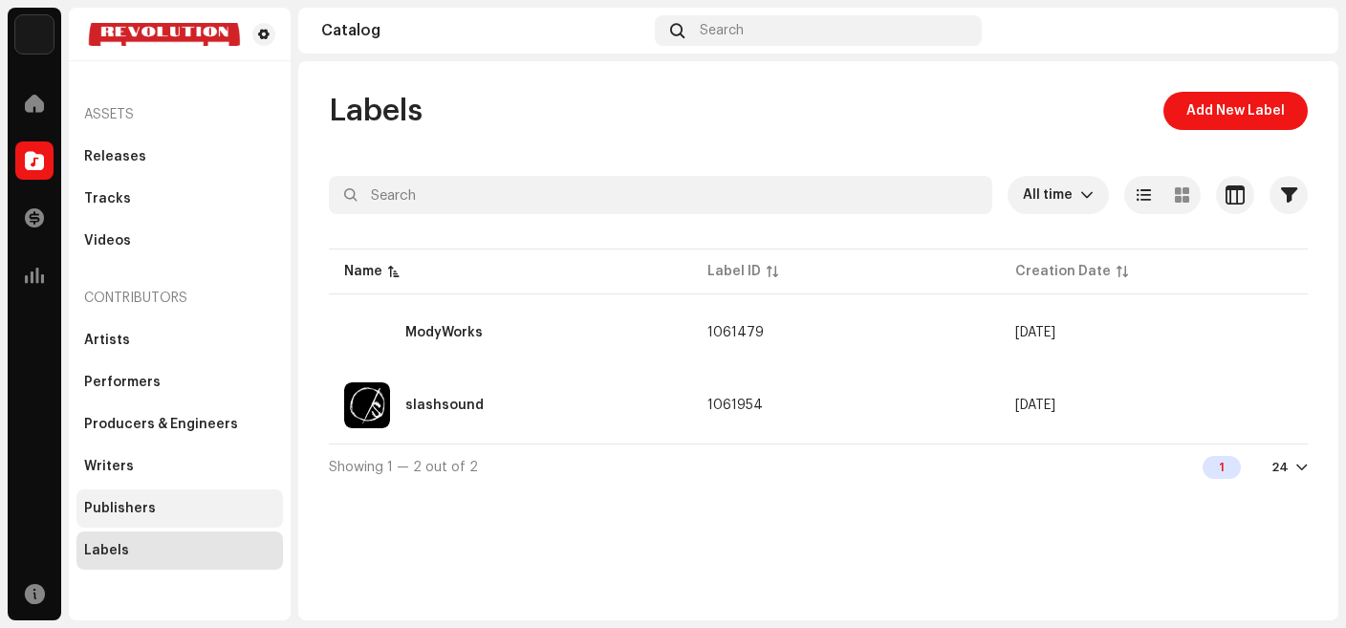
click at [133, 510] on div "Publishers" at bounding box center [120, 508] width 72 height 15
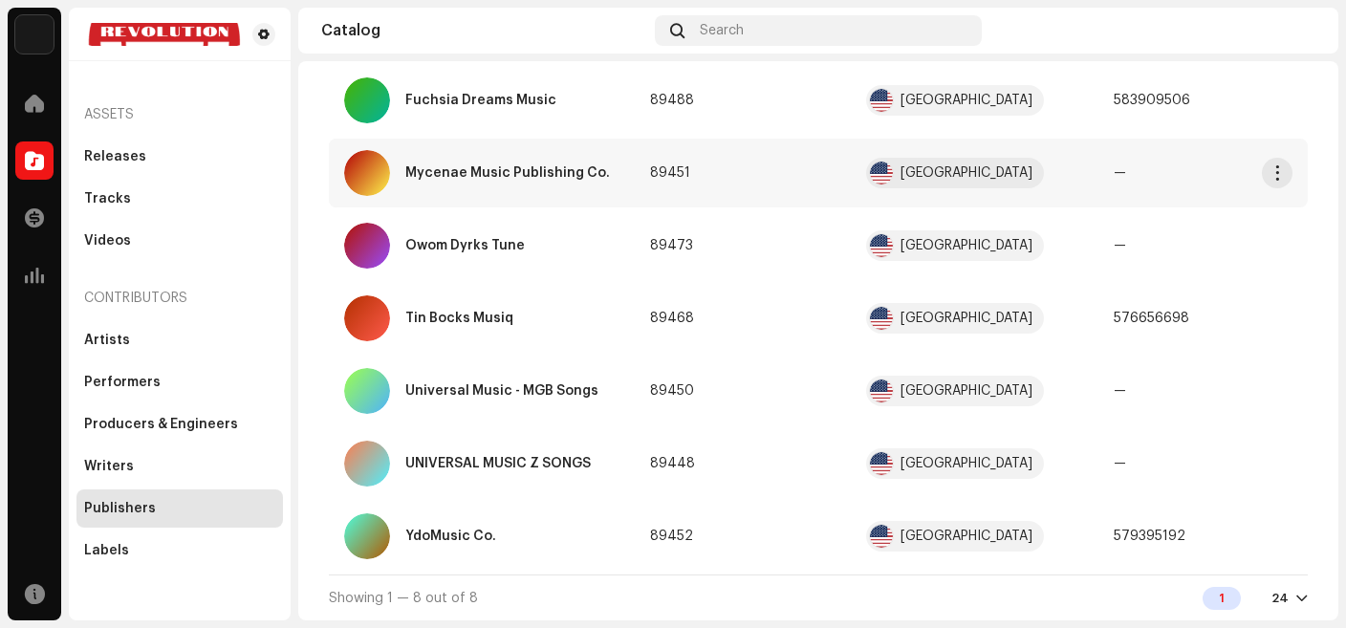
scroll to position [305, 0]
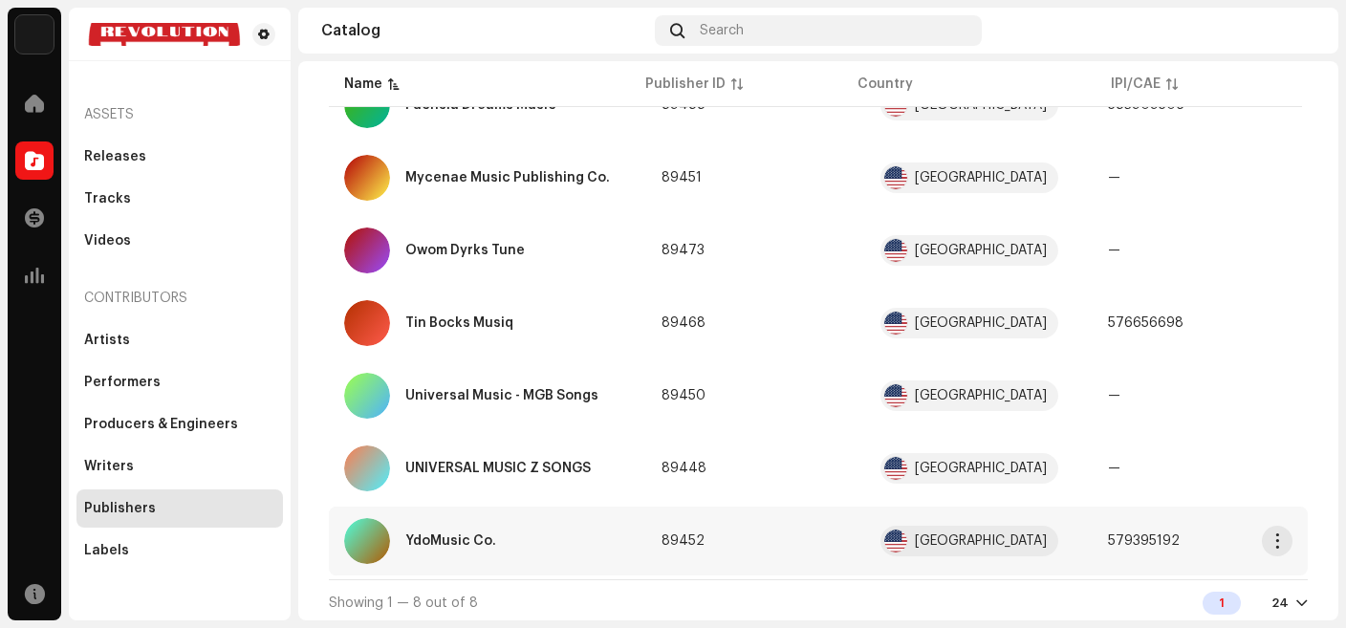
click at [475, 551] on div "YdoMusic Co." at bounding box center [487, 541] width 287 height 46
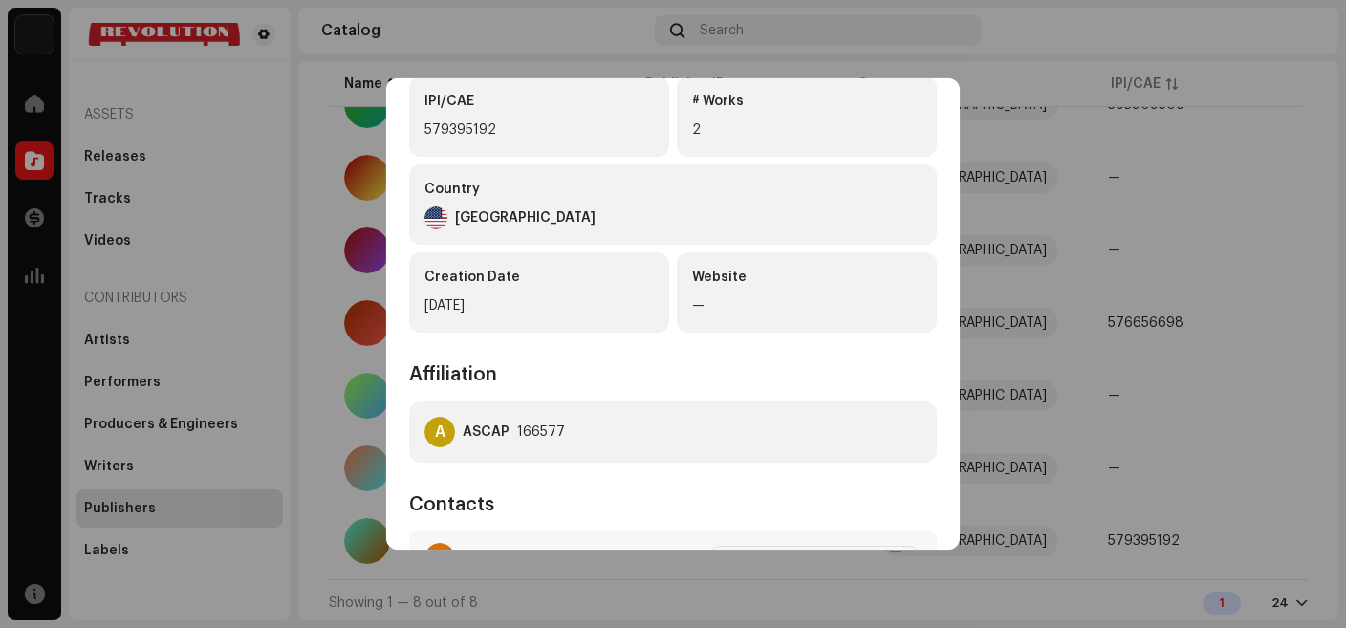
scroll to position [316, 0]
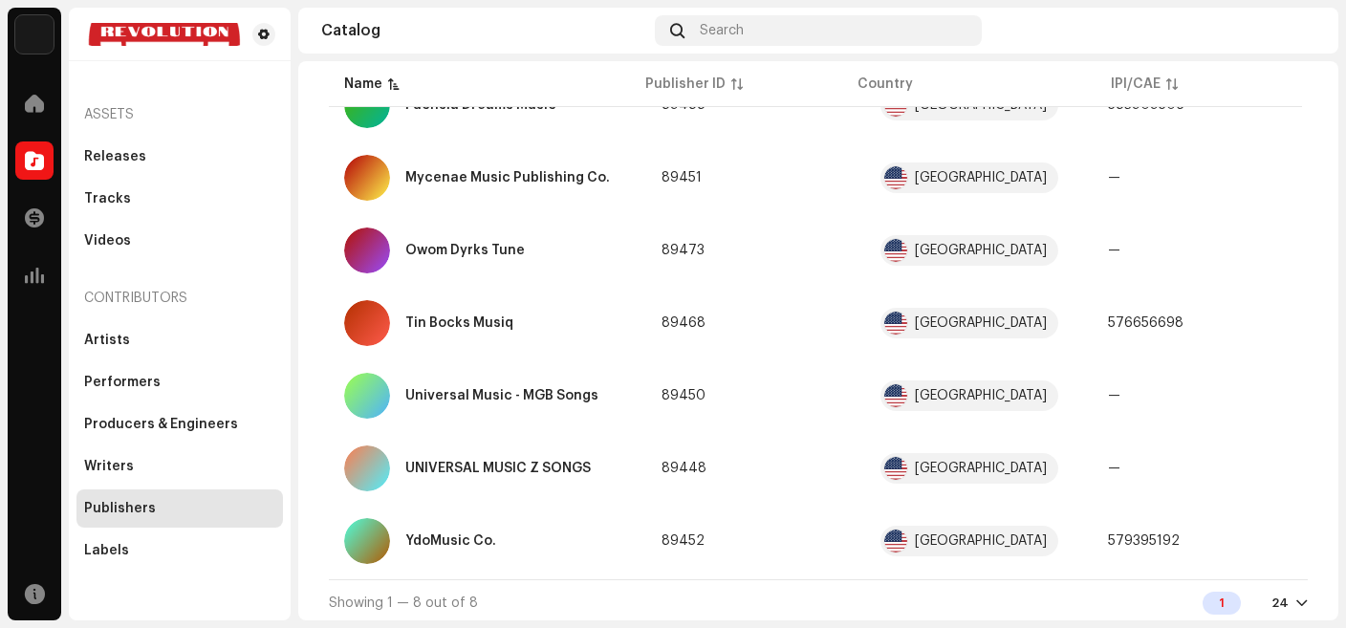
click at [1055, 82] on div "YdoMusic Co. 89452 Publisher Info Publisher Name YdoMusic Co. IPI/CAE 579395192…" at bounding box center [673, 314] width 1346 height 628
click at [24, 98] on div at bounding box center [34, 103] width 38 height 38
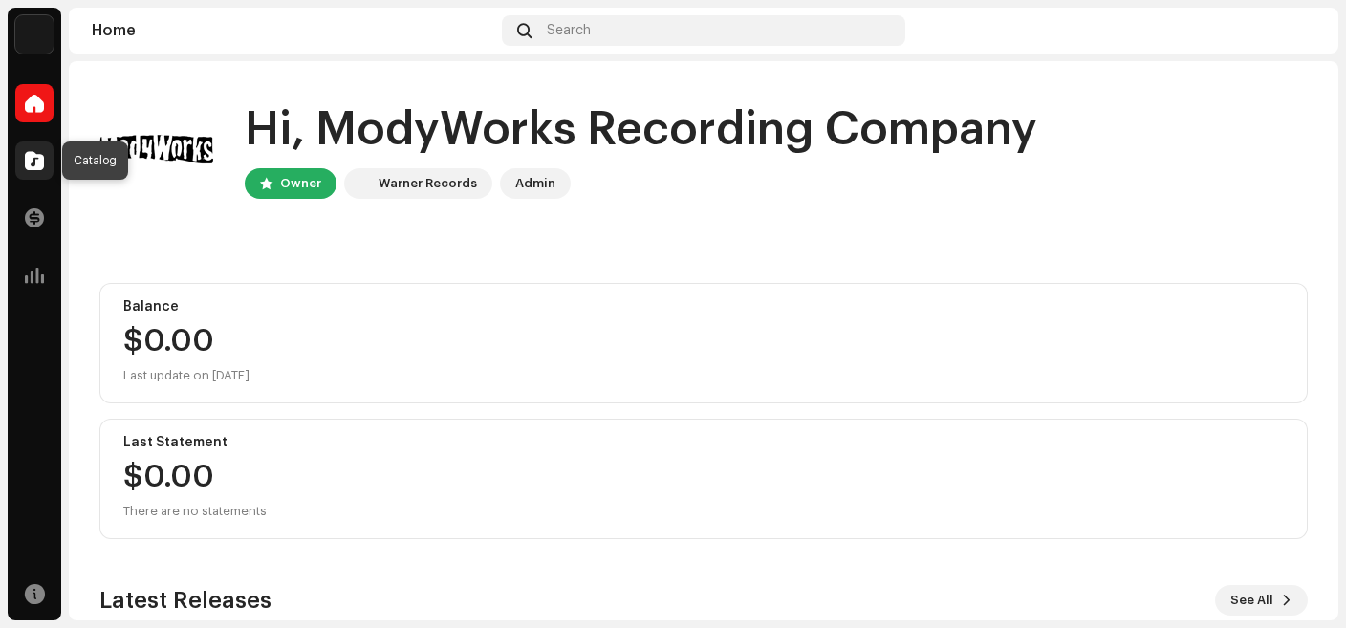
click at [40, 155] on span at bounding box center [34, 160] width 19 height 15
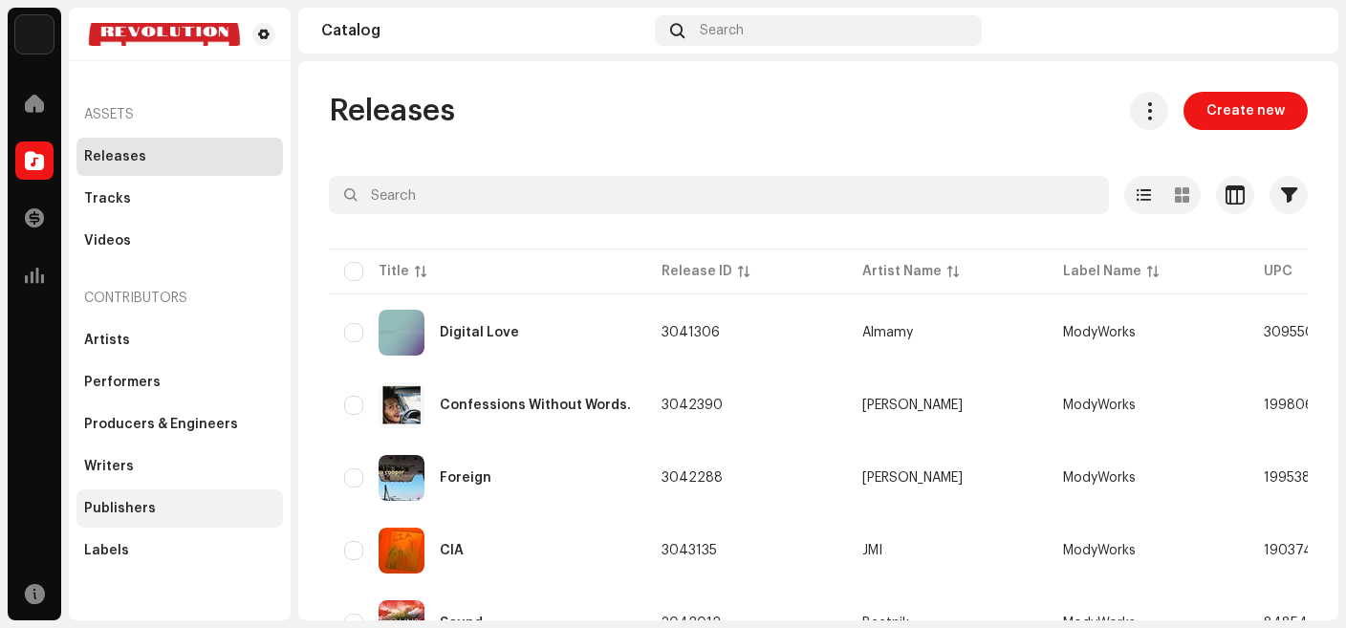
click at [148, 500] on div "Publishers" at bounding box center [179, 508] width 206 height 38
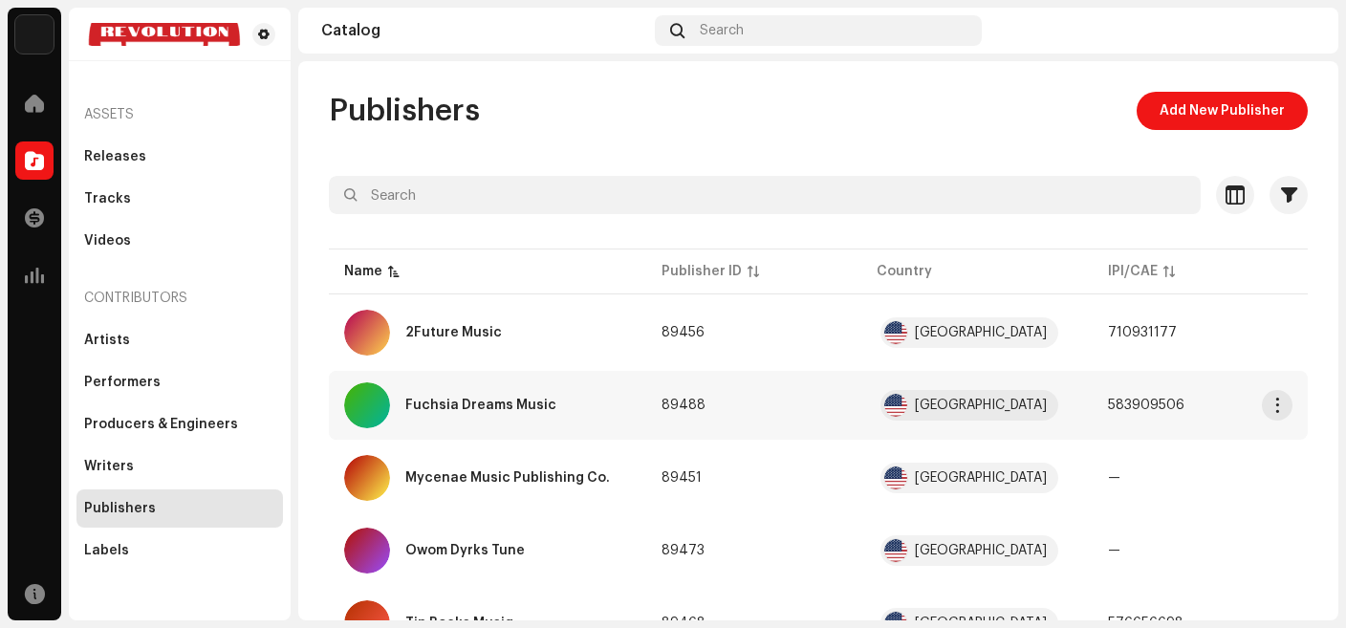
scroll to position [303, 0]
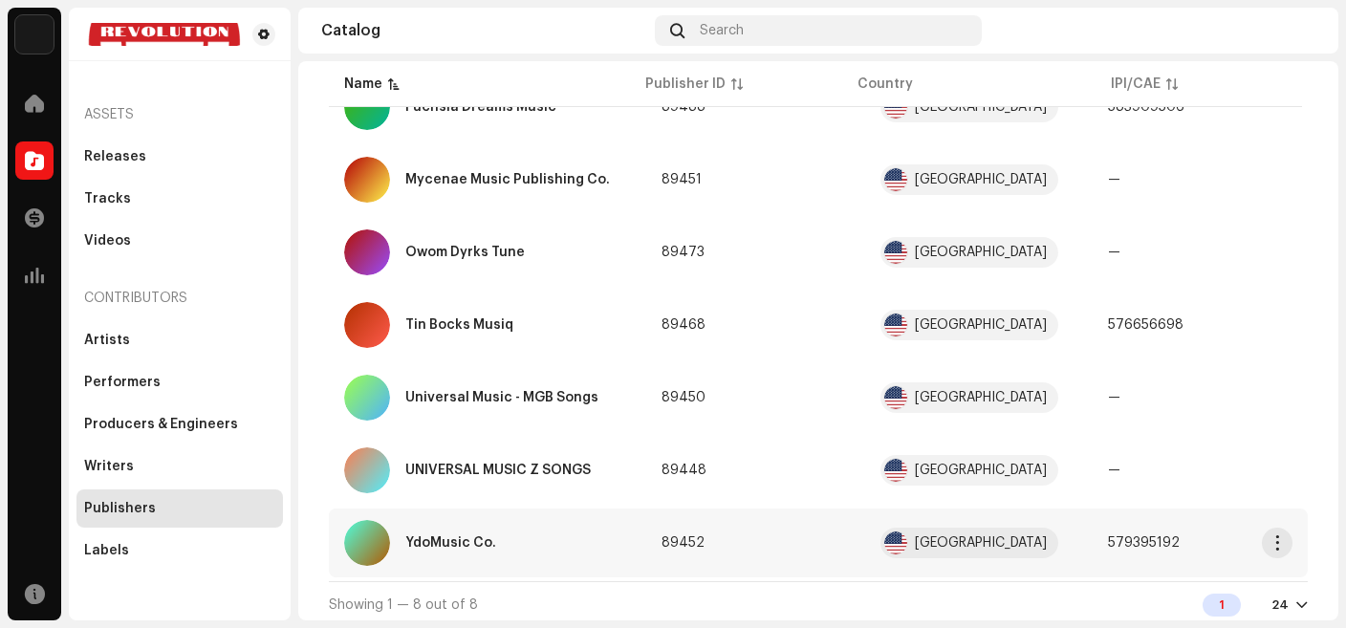
click at [479, 534] on div "YdoMusic Co." at bounding box center [487, 543] width 287 height 46
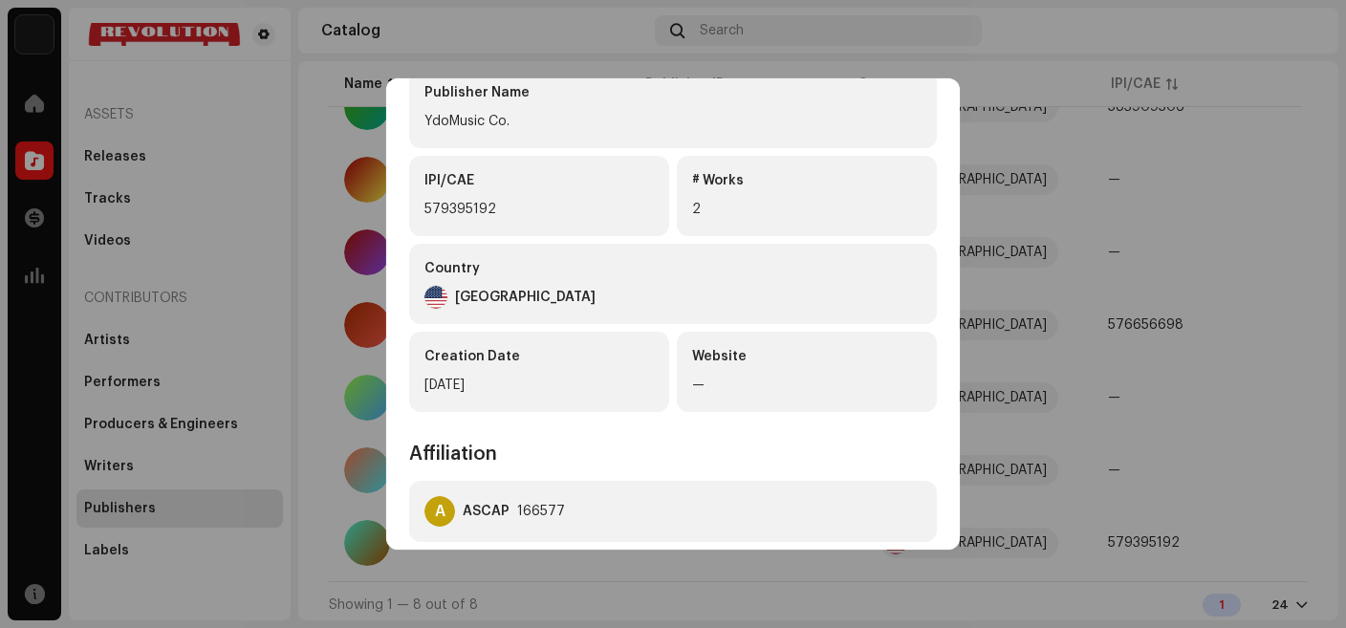
scroll to position [316, 0]
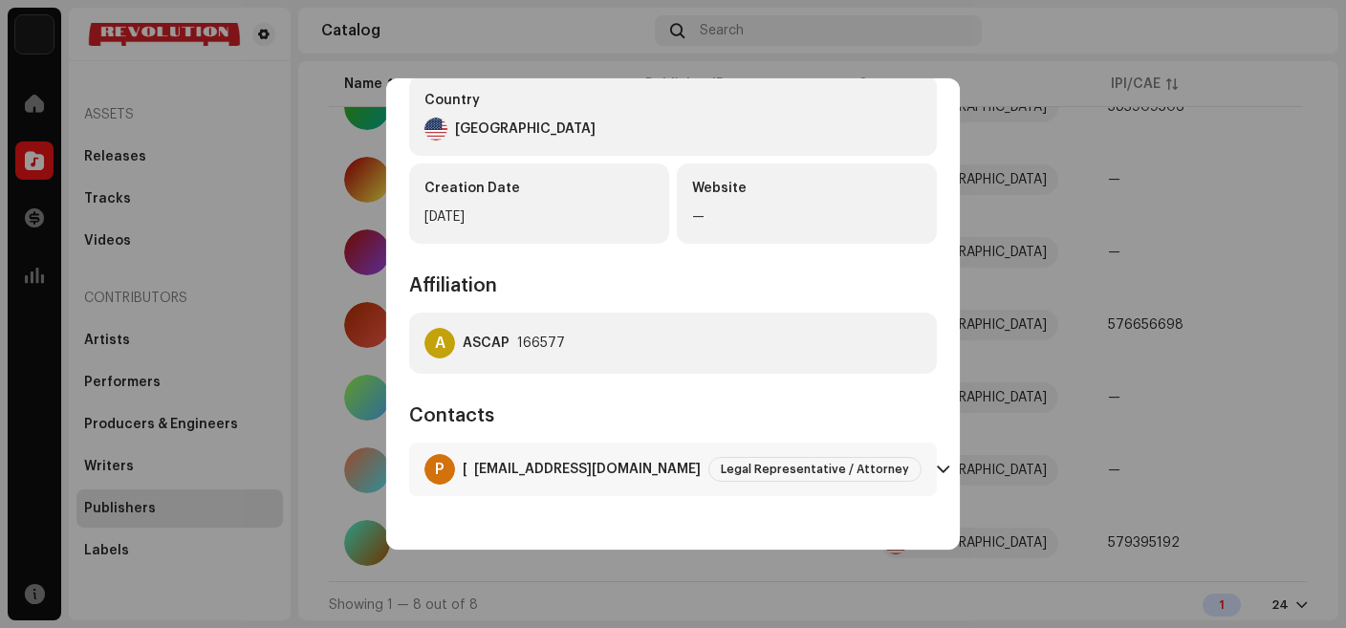
click at [934, 470] on p-accordion-header "P Peter Paterno, King Holmes Paterno & Soriano LLP almamy@me.com Legal Represen…" at bounding box center [673, 470] width 528 height 54
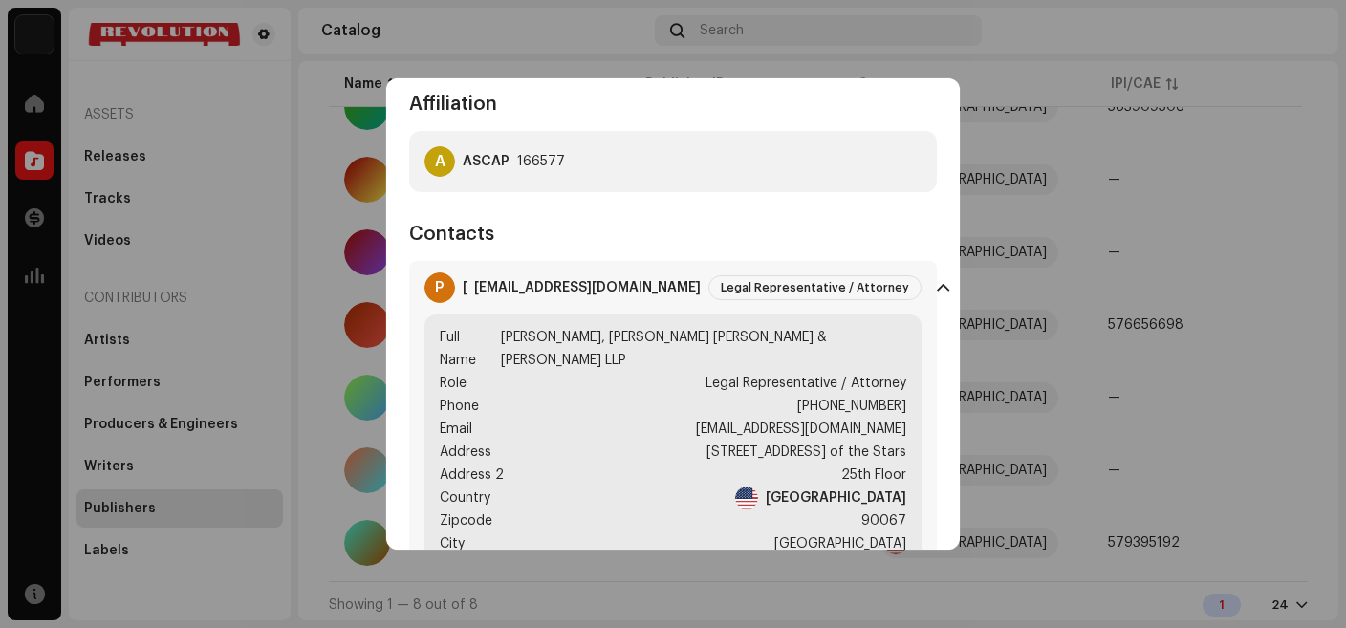
scroll to position [511, 0]
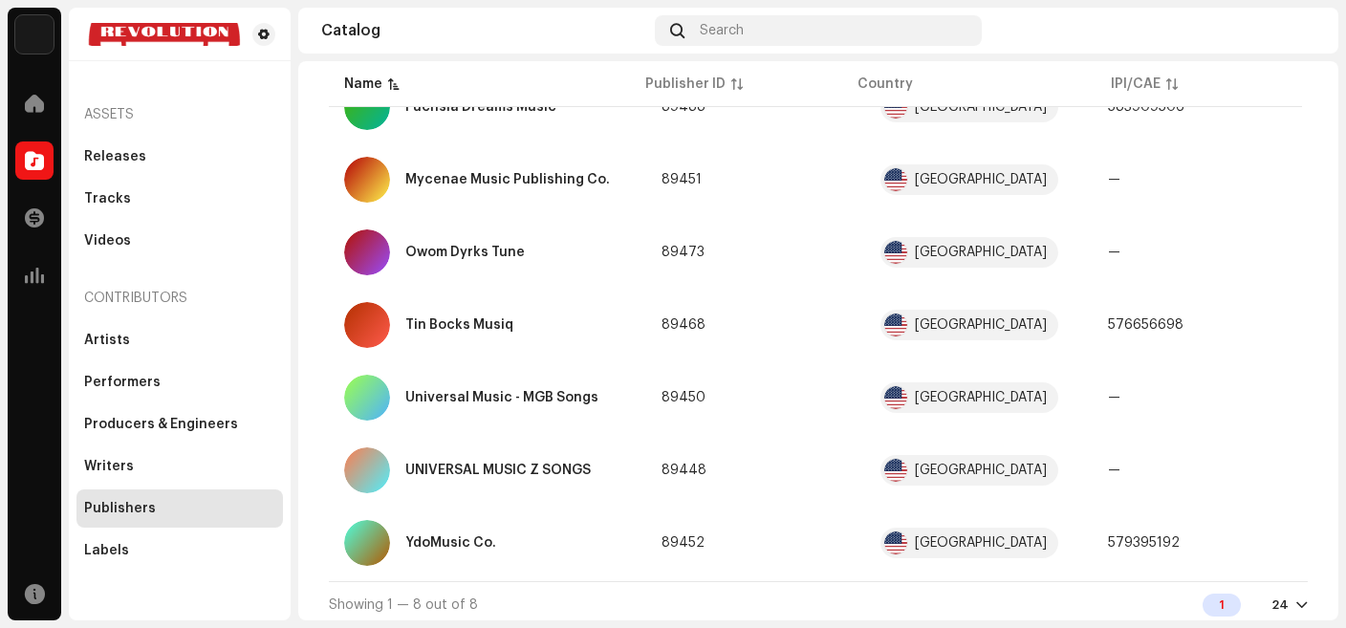
click at [1078, 401] on div "YdoMusic Co. 89452 Publisher Info Publisher Name YdoMusic Co. IPI/CAE 579395192…" at bounding box center [673, 314] width 1346 height 628
click at [1278, 550] on span "button" at bounding box center [1277, 542] width 14 height 15
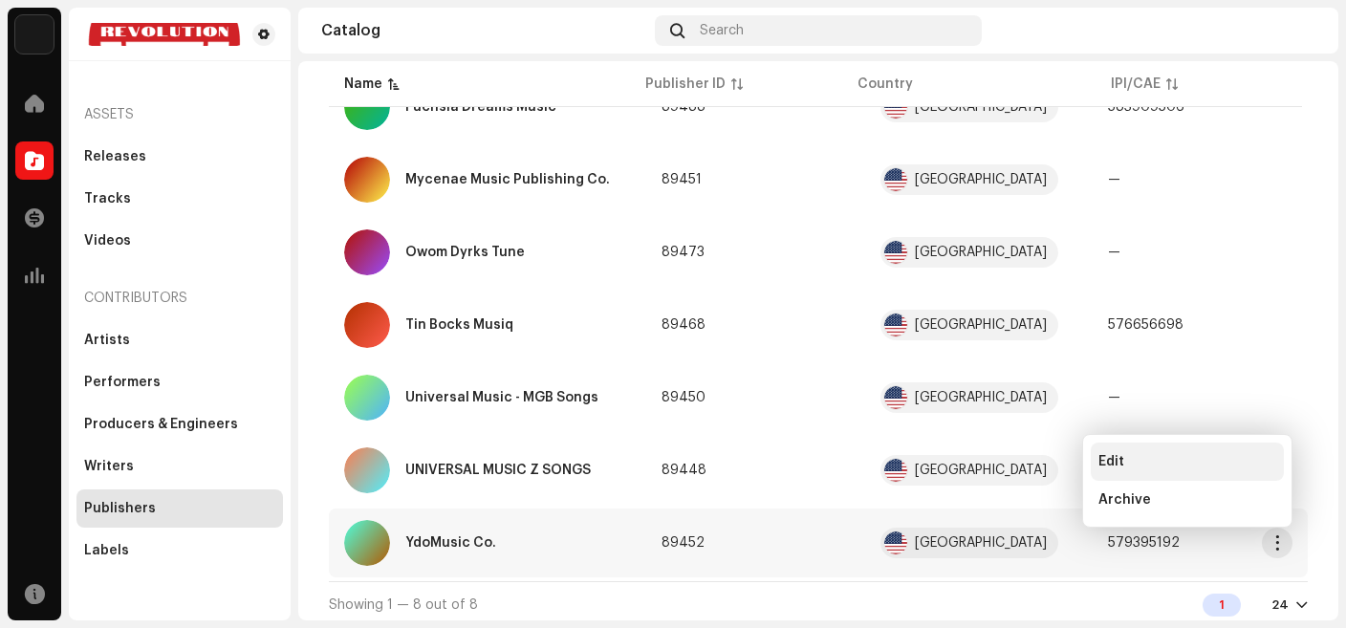
click at [1127, 462] on div "Edit" at bounding box center [1187, 461] width 178 height 15
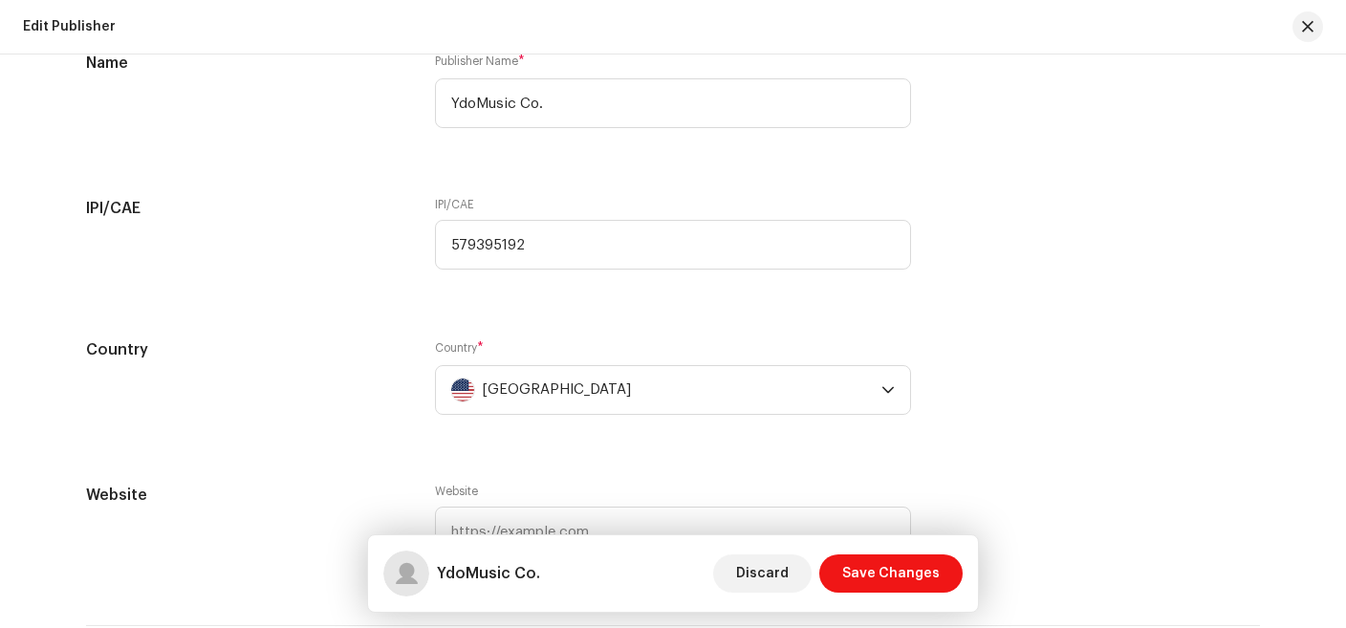
scroll to position [1147, 0]
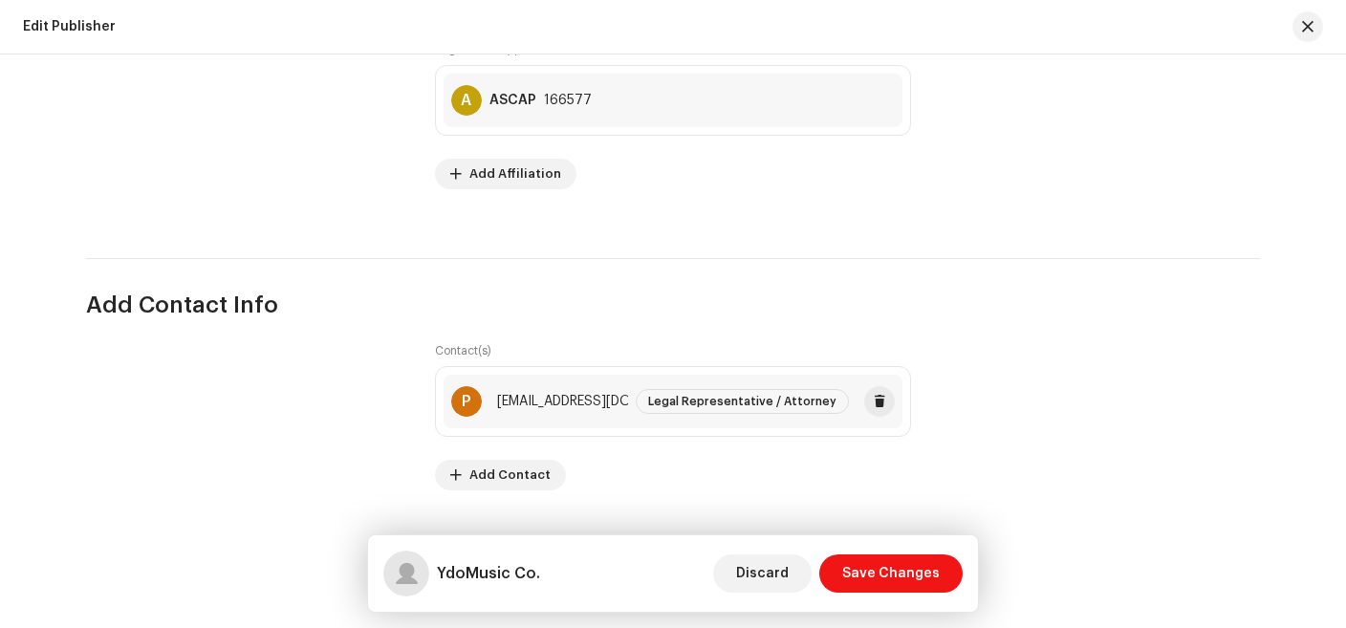
click at [728, 401] on span "Legal Representative / Attorney" at bounding box center [742, 401] width 188 height 11
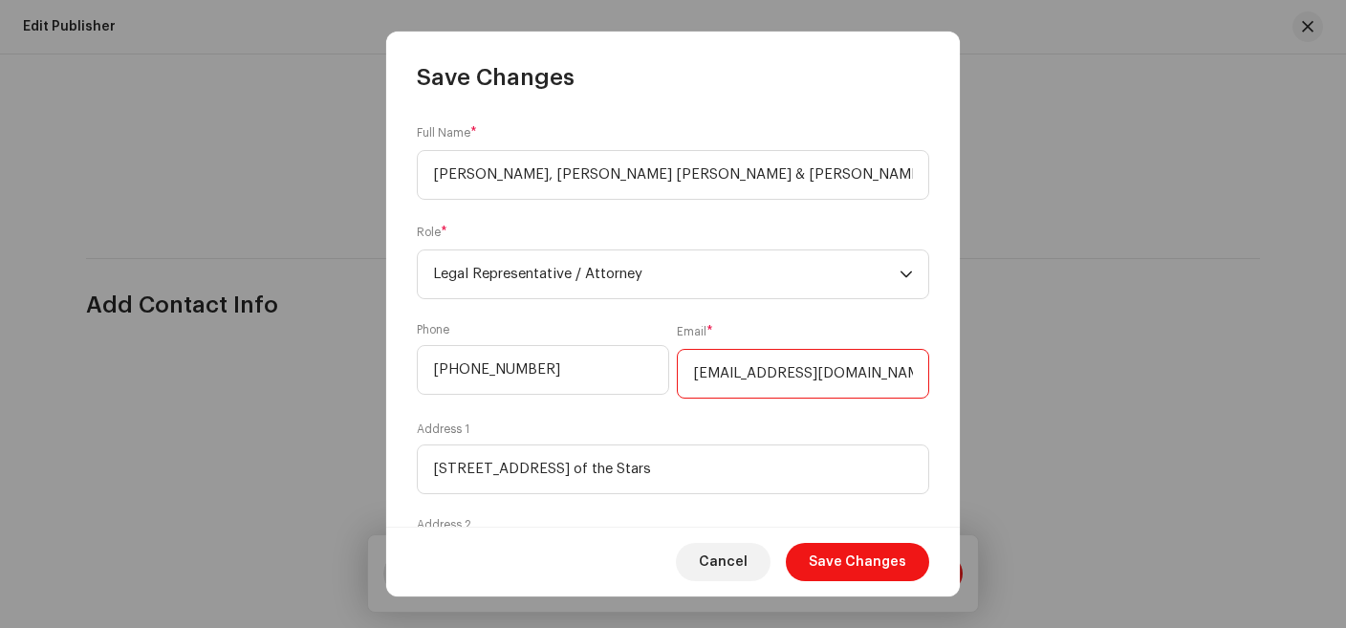
click at [733, 378] on input "almamy@me.com" at bounding box center [803, 374] width 252 height 50
paste input "peterpat@khpslaw"
click at [867, 370] on input "peterpat@khpslaw.com" at bounding box center [803, 374] width 252 height 50
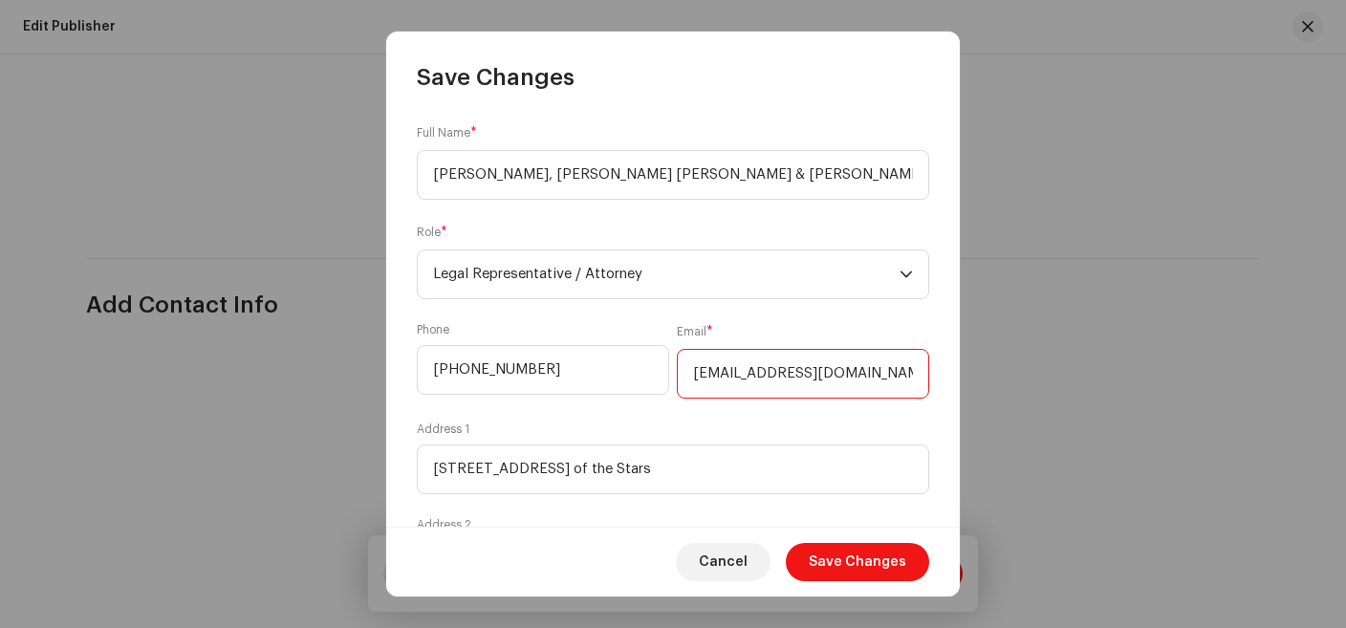
type input "peterpat@khpslaw.com"
click at [564, 379] on input "+3233638079" at bounding box center [543, 370] width 252 height 50
paste input "1-310-282-8937"
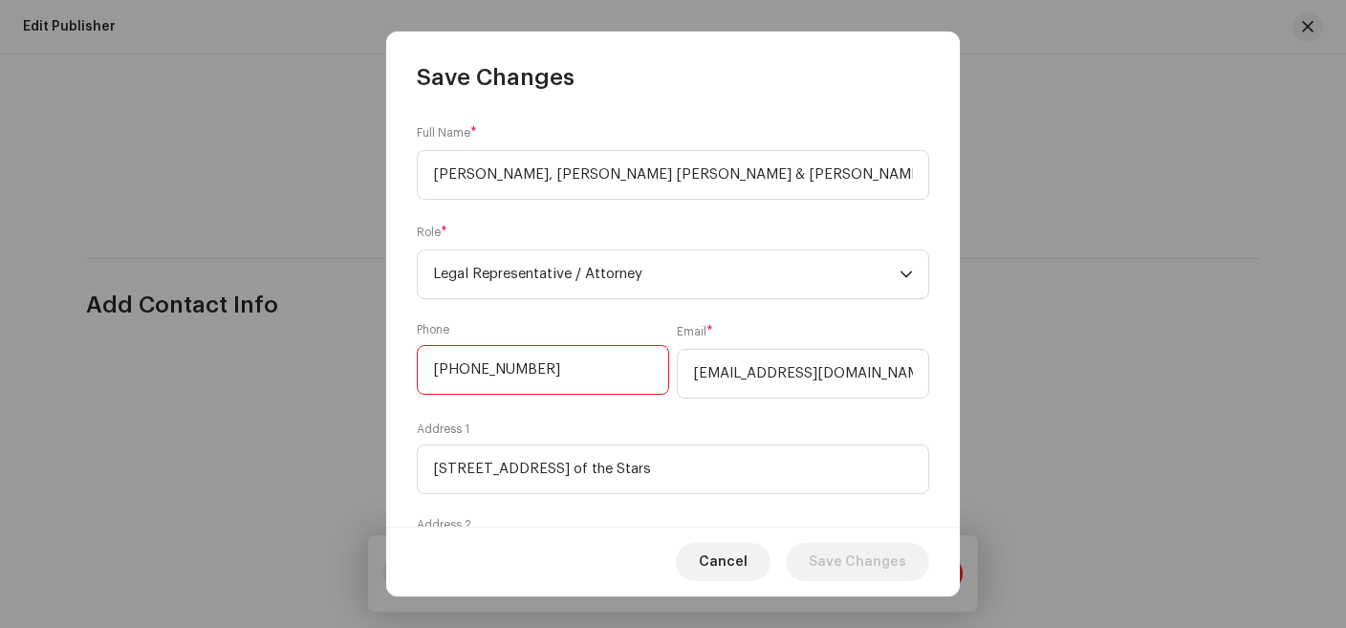
click at [453, 372] on input "+1-310-282-8937" at bounding box center [543, 370] width 252 height 50
click at [469, 371] on input "+310-282-8937" at bounding box center [543, 370] width 252 height 50
click at [490, 374] on input "+310282-8937" at bounding box center [543, 370] width 252 height 50
click at [496, 371] on input "+310282-8937" at bounding box center [543, 370] width 252 height 50
type input "+3102828937"
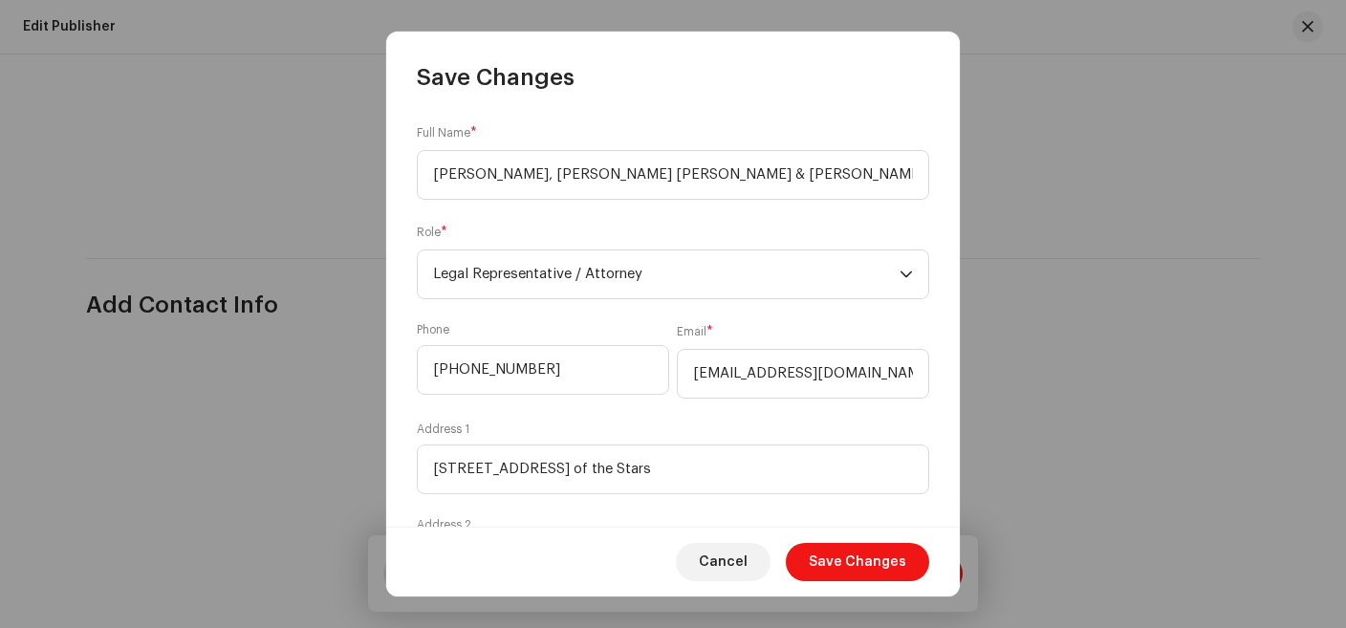
click at [647, 435] on div "Address 1 1900 Avenue of the Stars" at bounding box center [673, 457] width 512 height 73
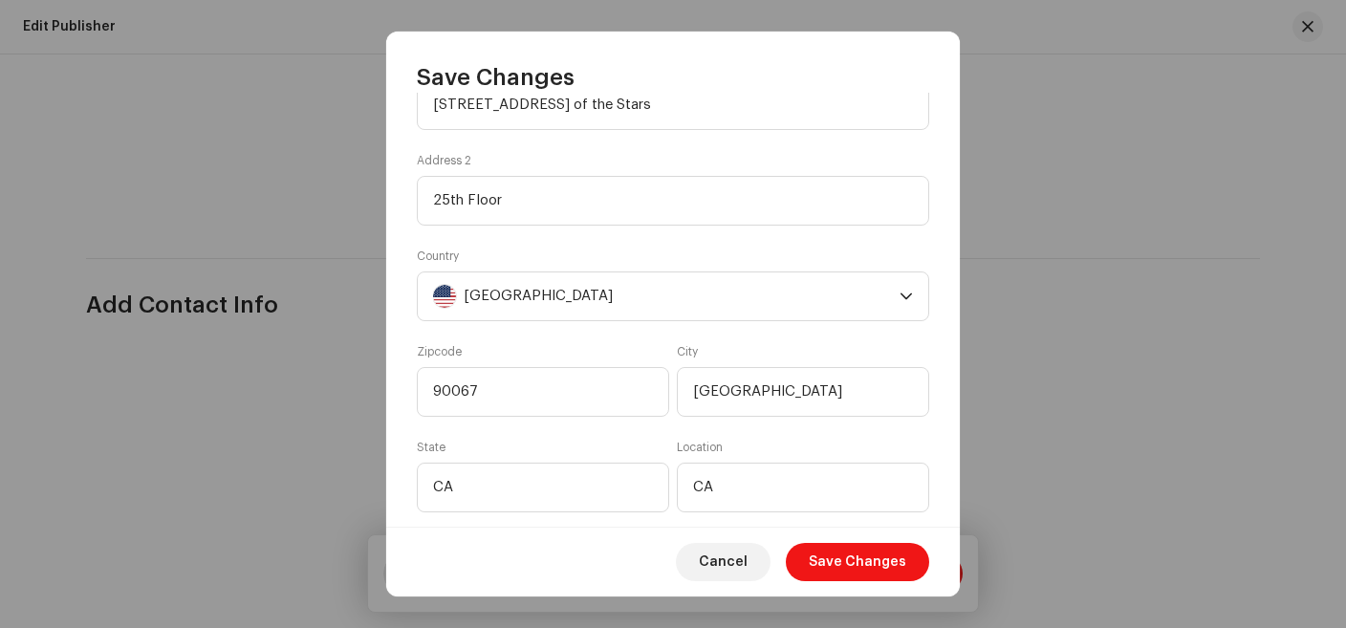
scroll to position [404, 0]
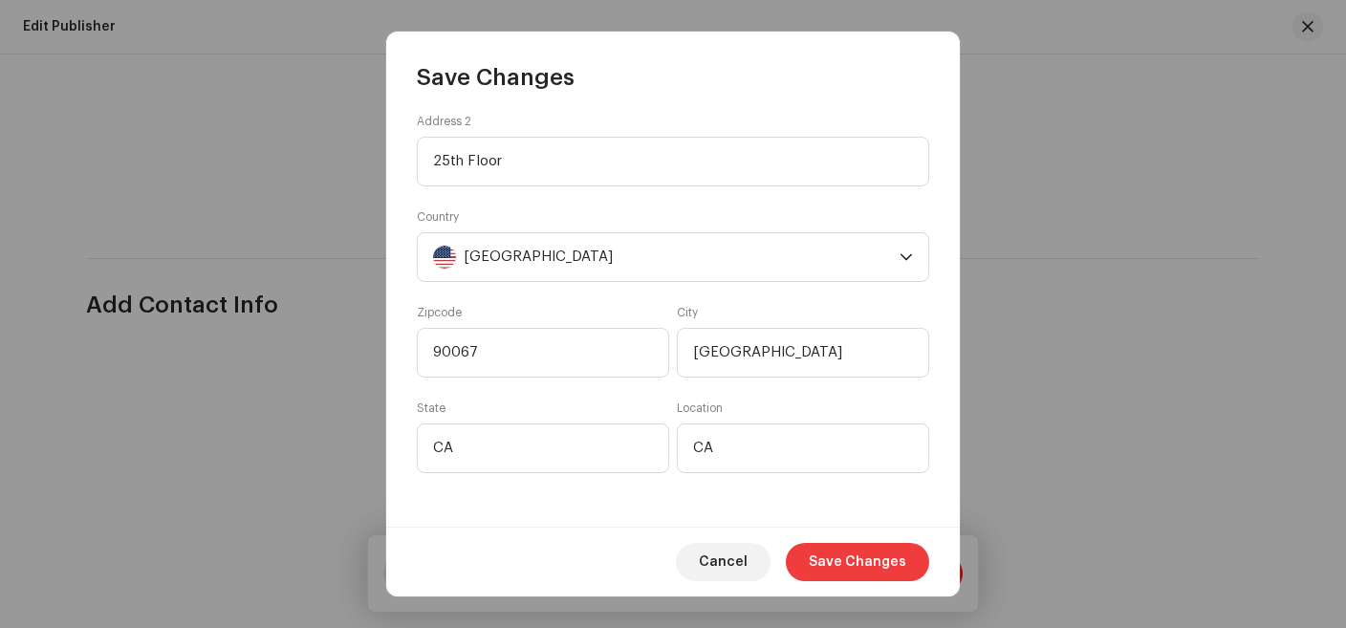
click at [838, 567] on span "Save Changes" at bounding box center [857, 562] width 97 height 38
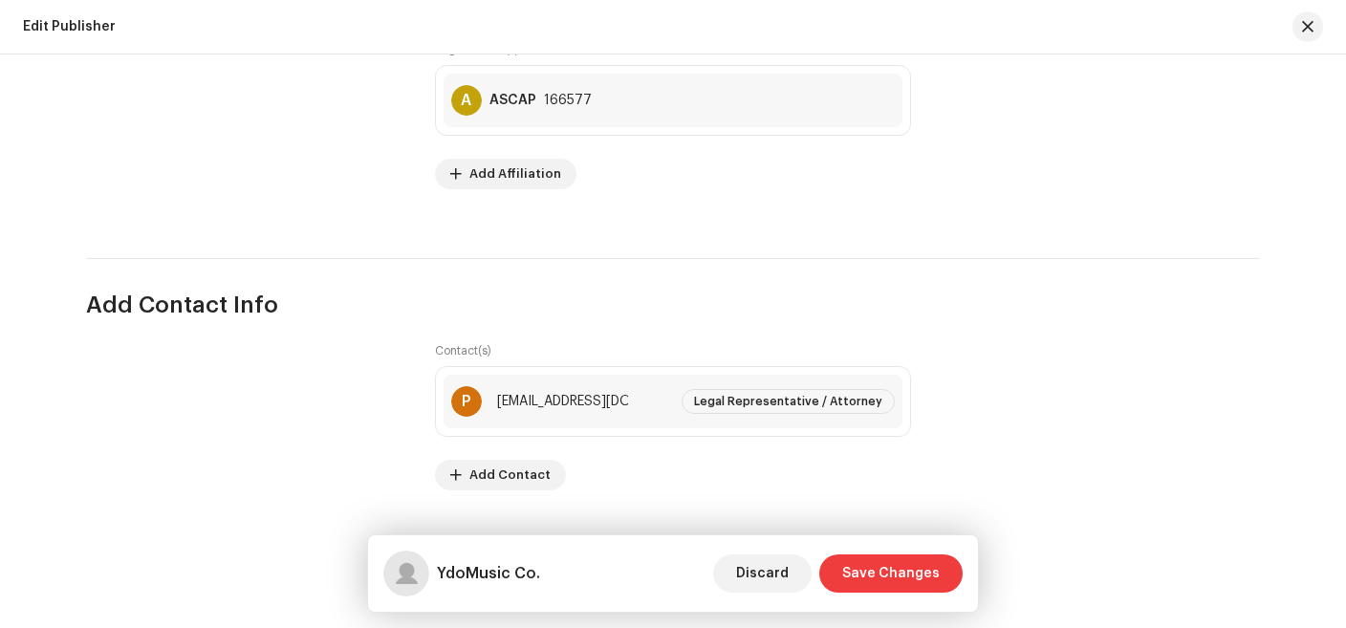
click at [880, 573] on span "Save Changes" at bounding box center [890, 573] width 97 height 38
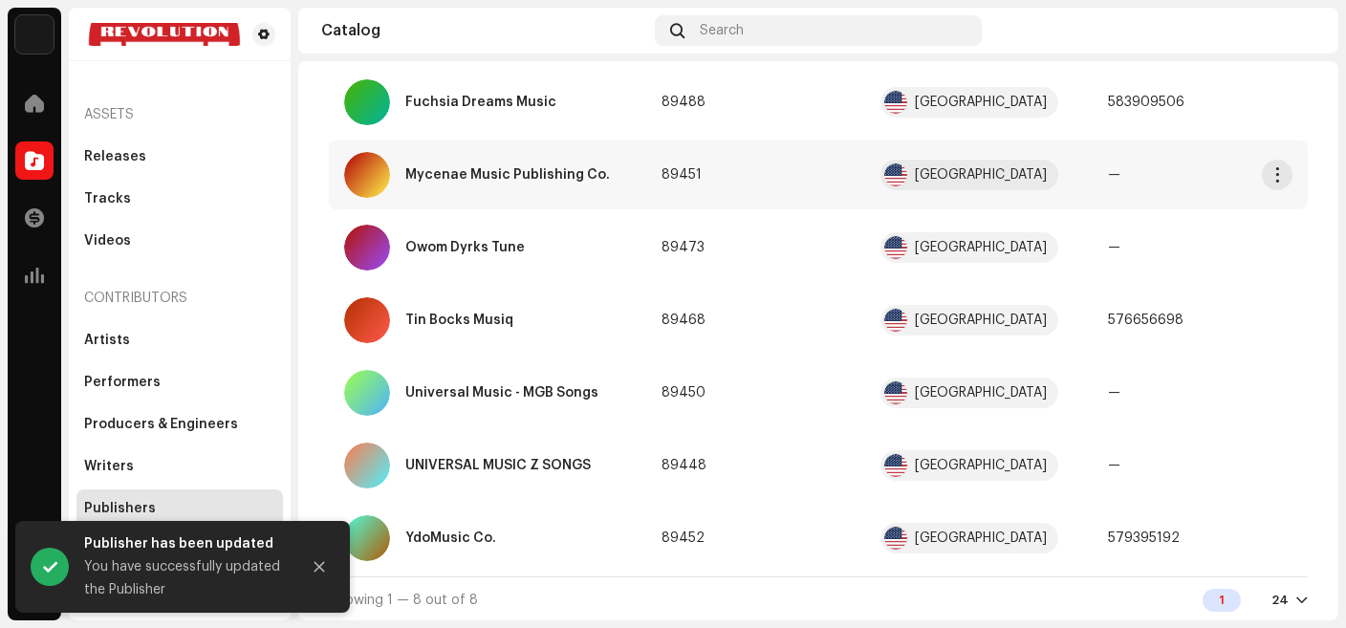
scroll to position [309, 0]
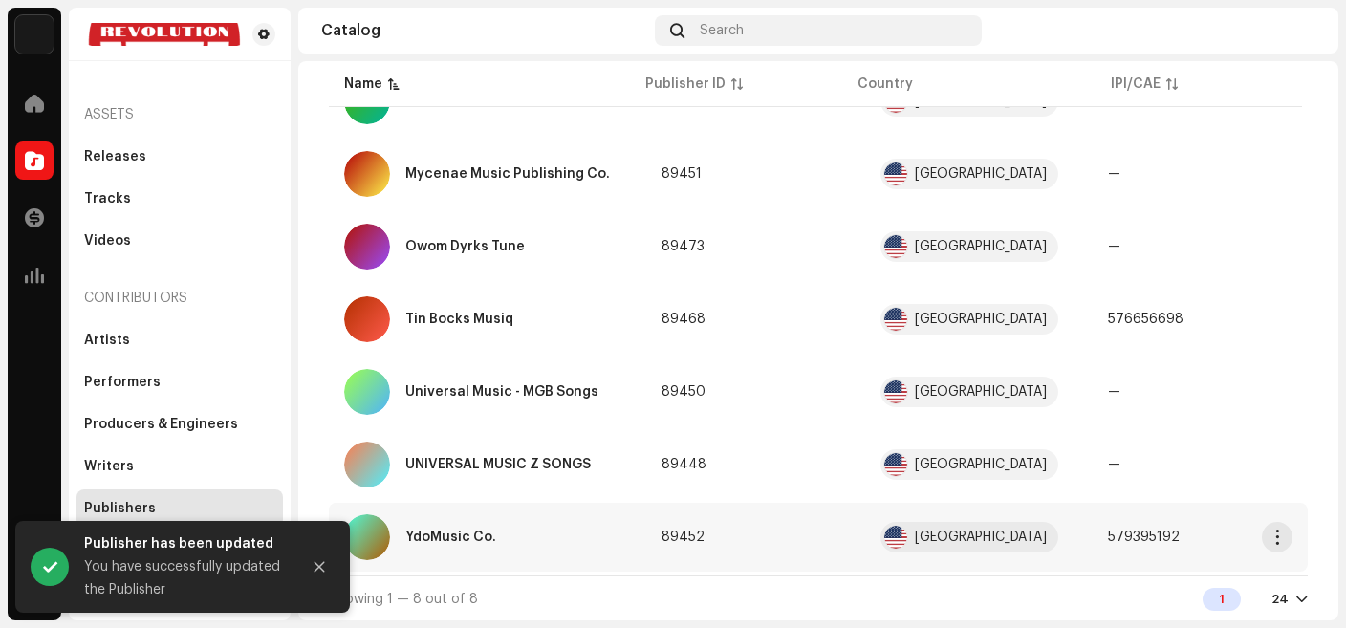
click at [500, 535] on div "YdoMusic Co." at bounding box center [487, 537] width 287 height 46
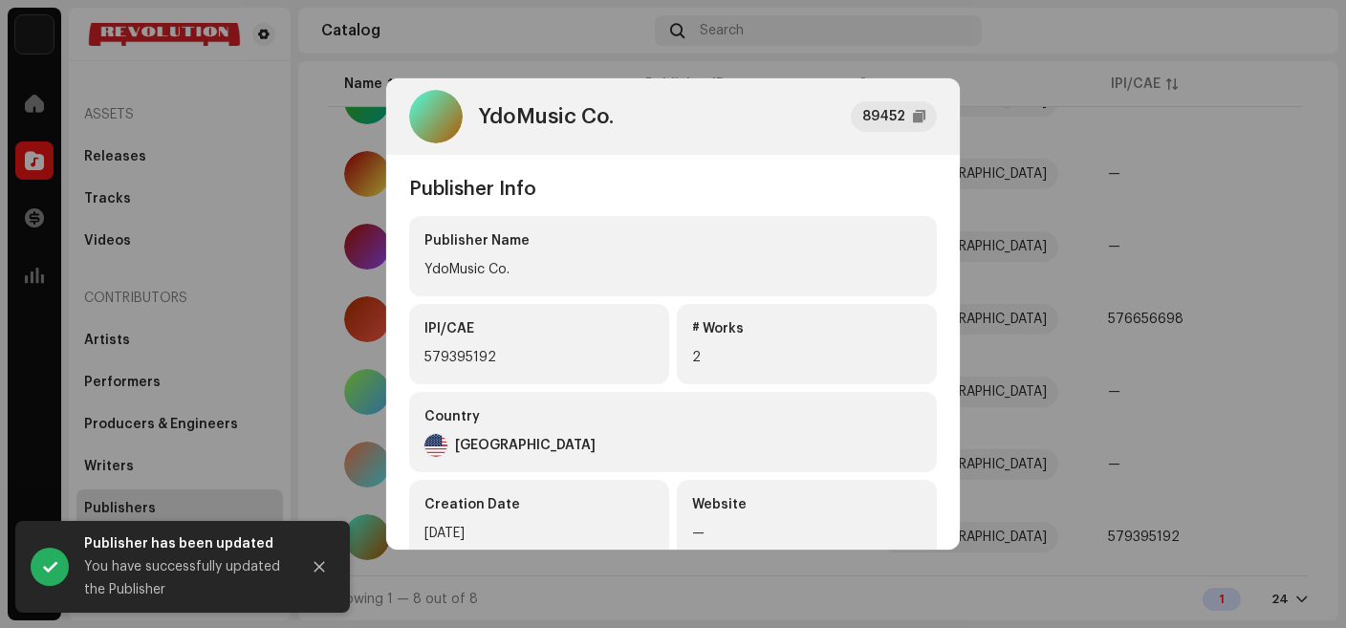
scroll to position [316, 0]
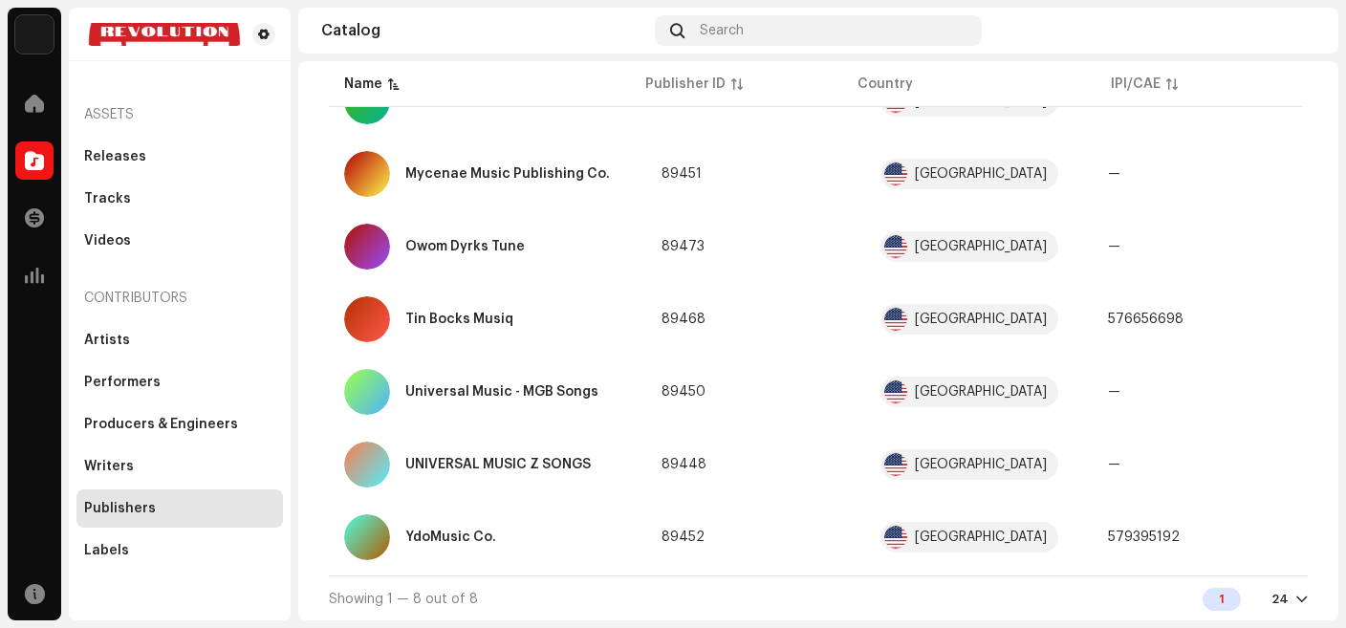
click at [1090, 219] on div "YdoMusic Co. 89452 Publisher Info Publisher Name YdoMusic Co. IPI/CAE 579395192…" at bounding box center [673, 314] width 1346 height 628
click at [119, 162] on div "Releases" at bounding box center [115, 156] width 62 height 15
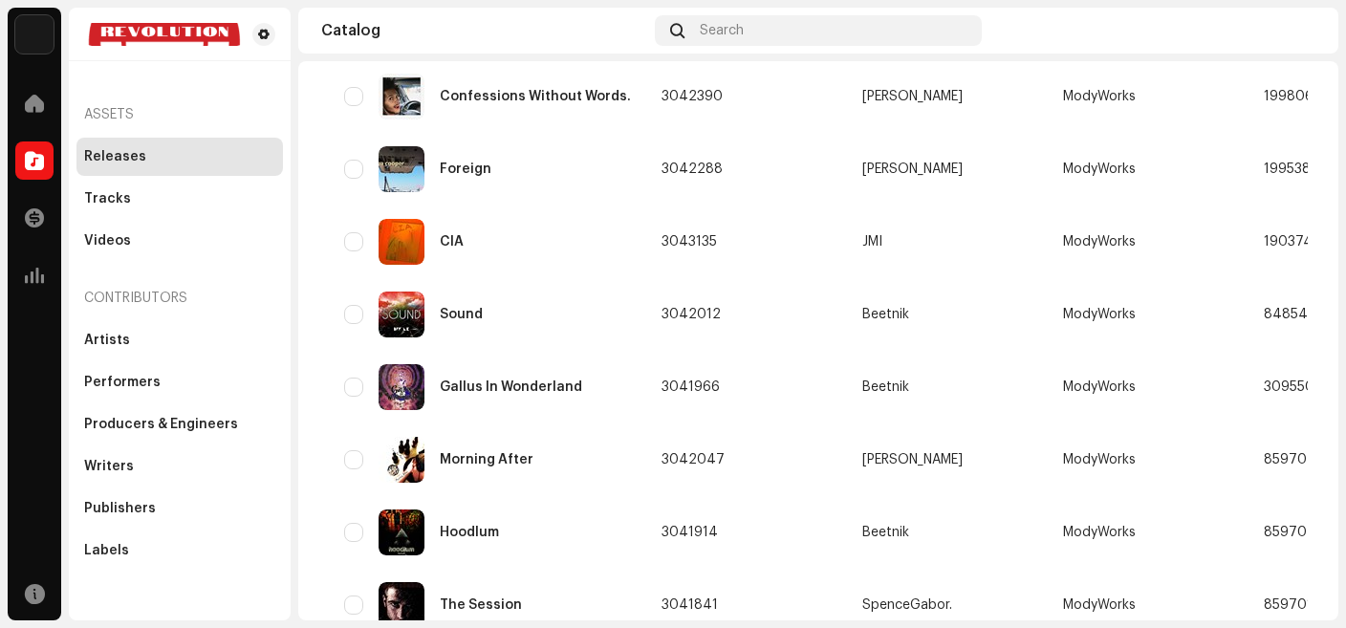
click at [547, 47] on div "Digital Love" at bounding box center [487, 24] width 287 height 46
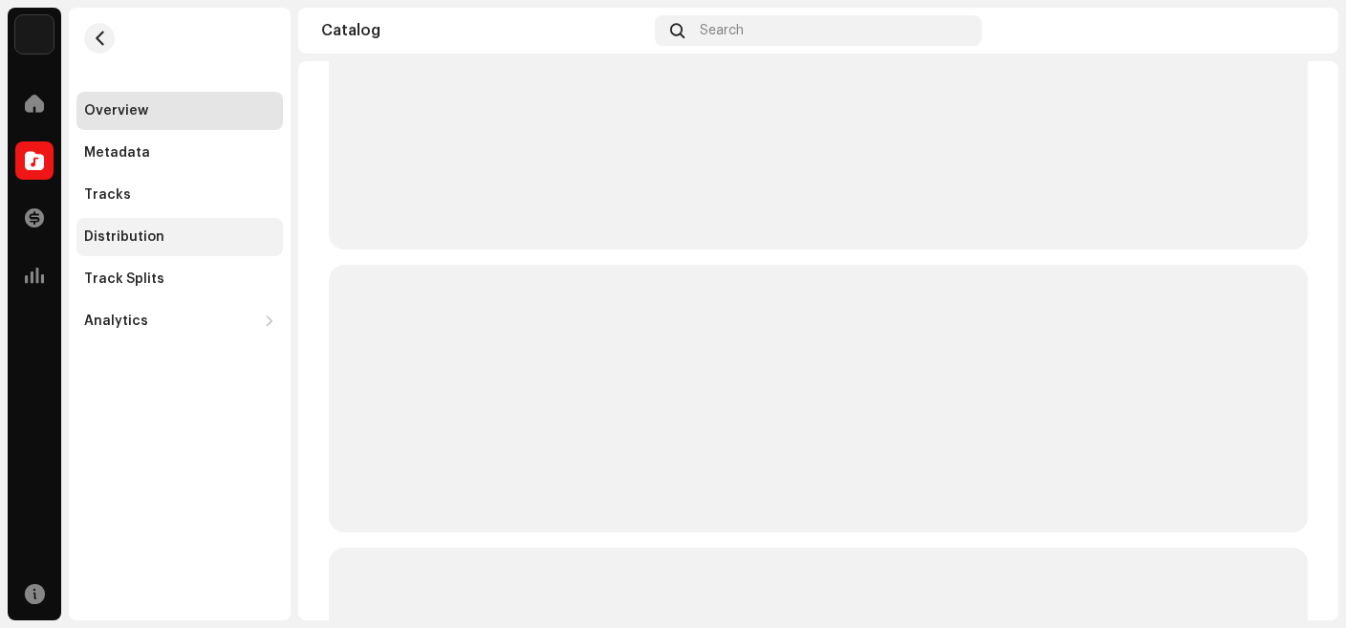
click at [126, 246] on div "Distribution" at bounding box center [179, 237] width 206 height 38
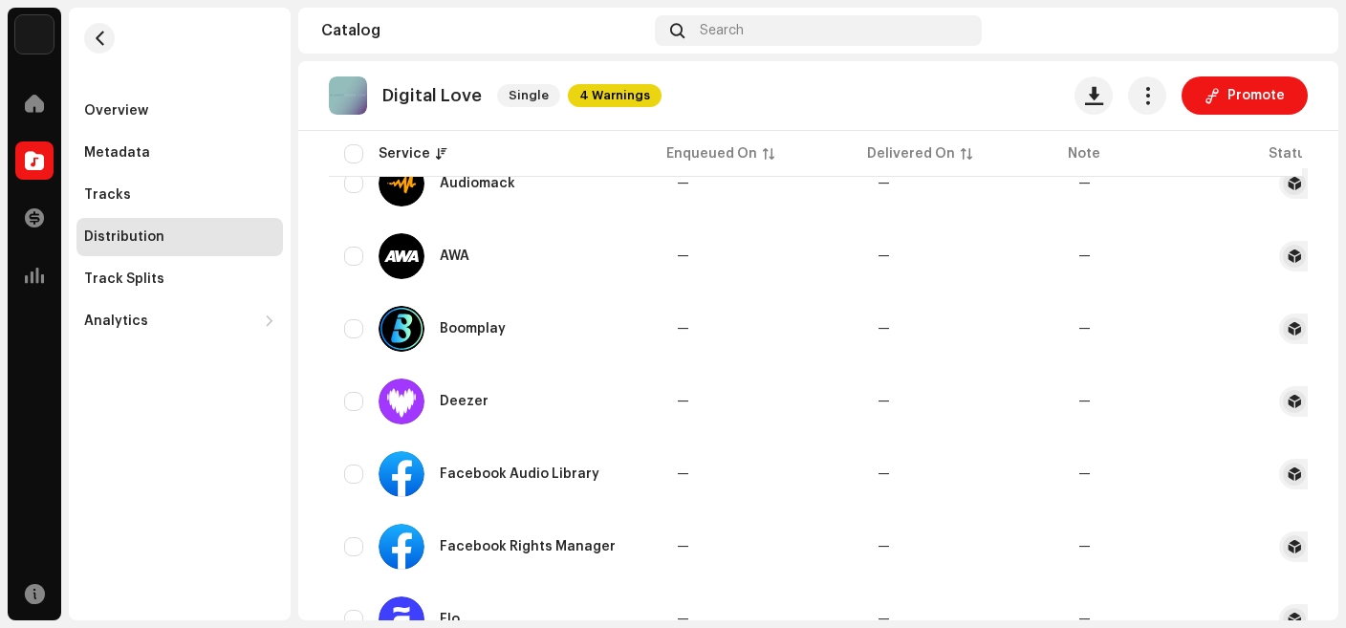
scroll to position [436, 0]
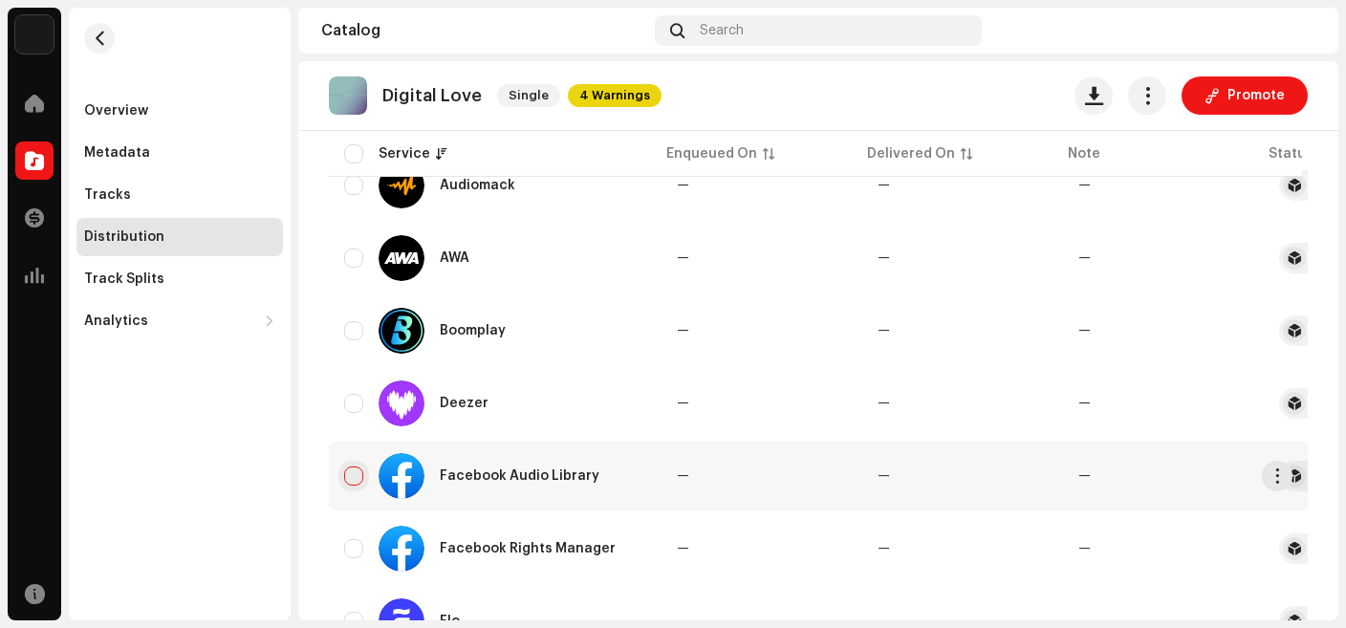
click at [353, 477] on input "checkbox" at bounding box center [353, 475] width 19 height 19
checkbox input "true"
click at [346, 549] on input "Row Unselected" at bounding box center [353, 548] width 19 height 19
checkbox input "true"
click at [348, 482] on input "Row Selected" at bounding box center [353, 475] width 19 height 19
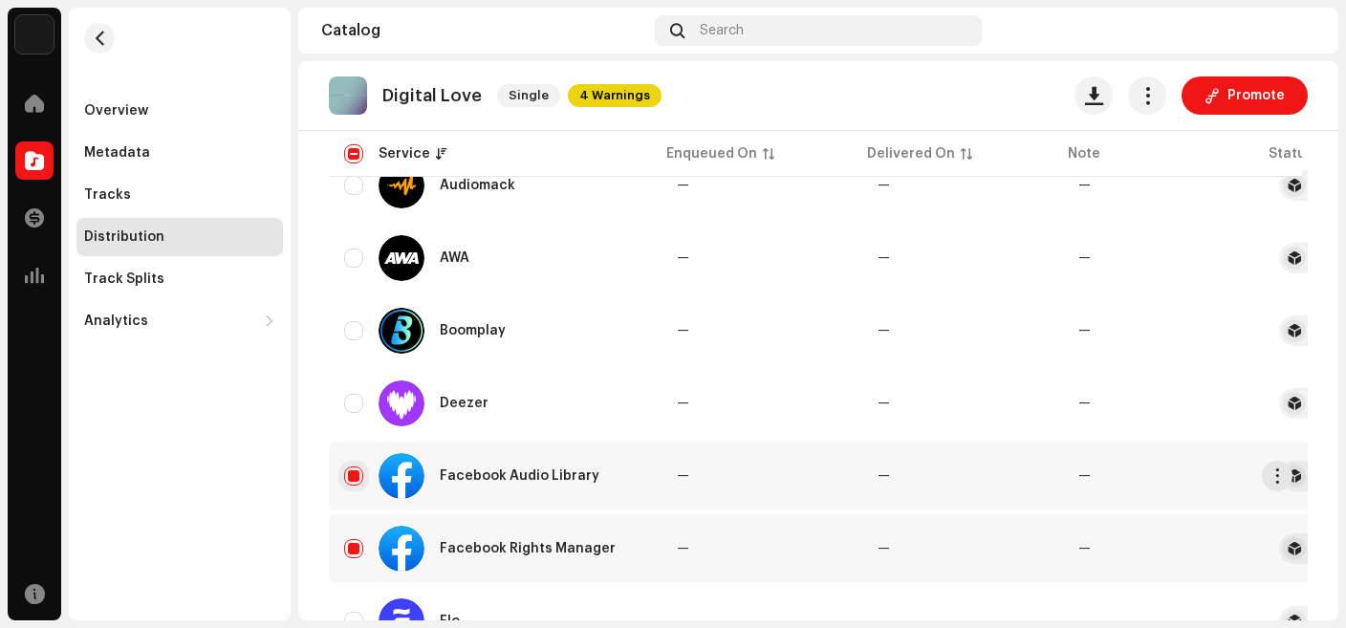
checkbox input "false"
click at [354, 540] on input "Row Selected" at bounding box center [353, 548] width 19 height 19
checkbox input "false"
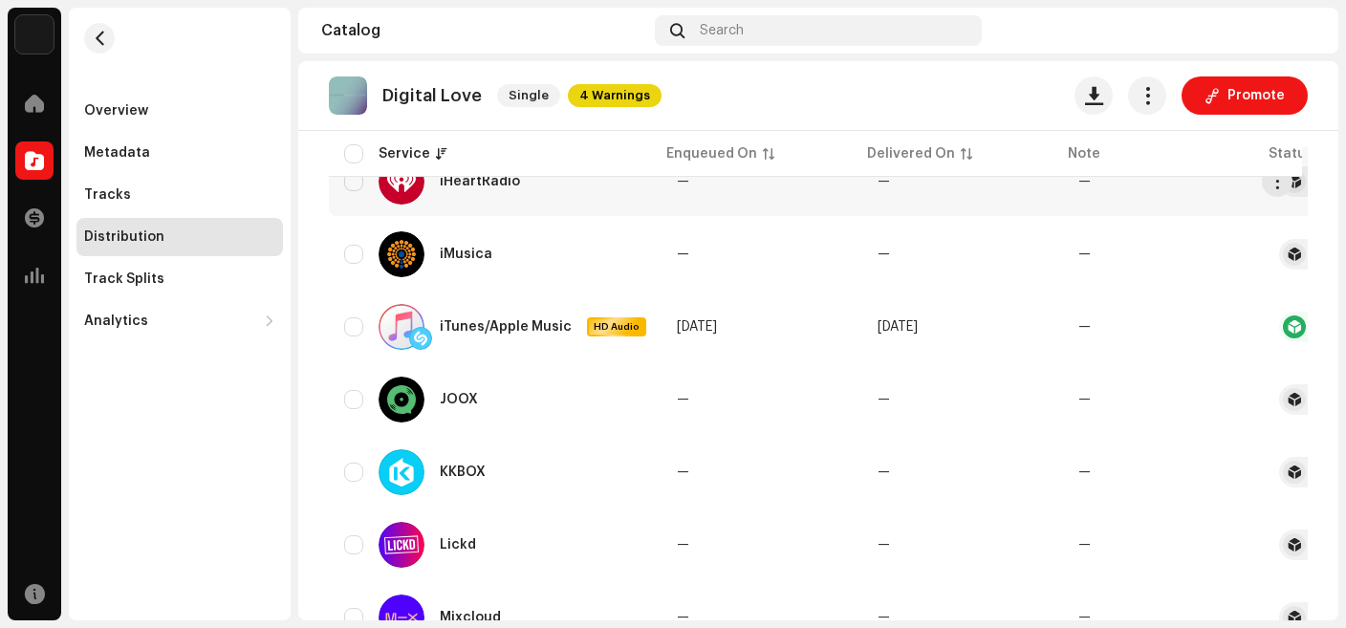
scroll to position [946, 0]
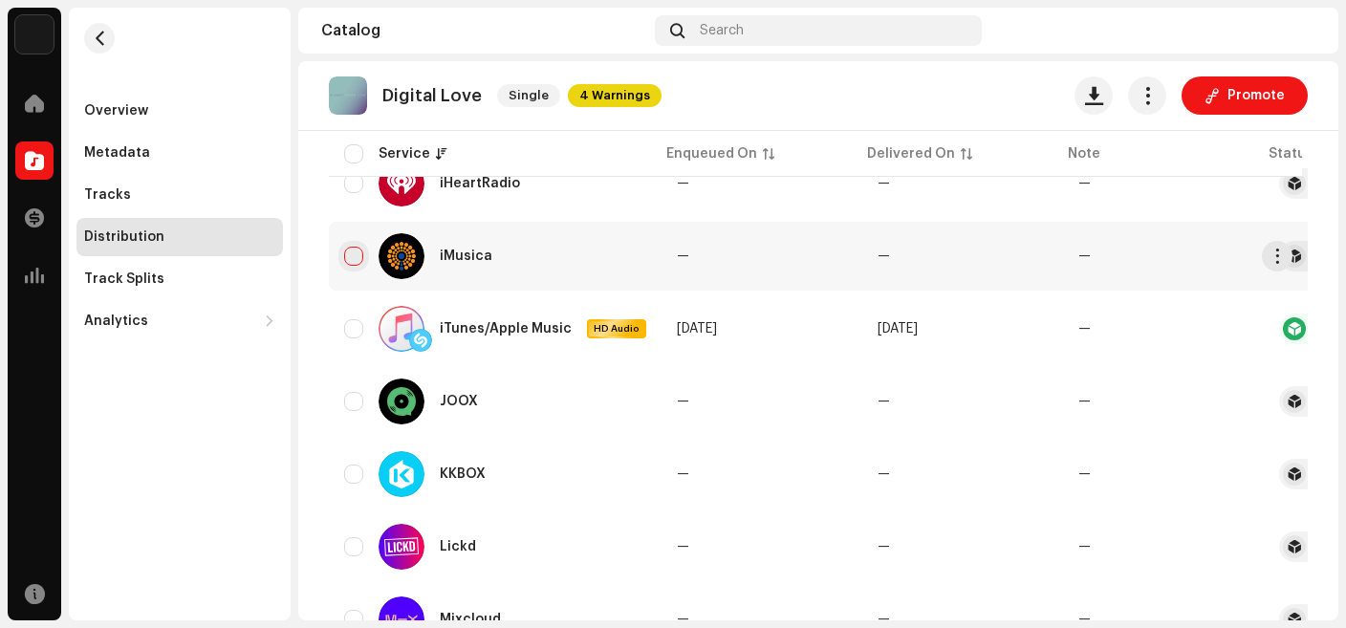
click at [351, 258] on input "Row Unselected" at bounding box center [353, 256] width 19 height 19
checkbox input "true"
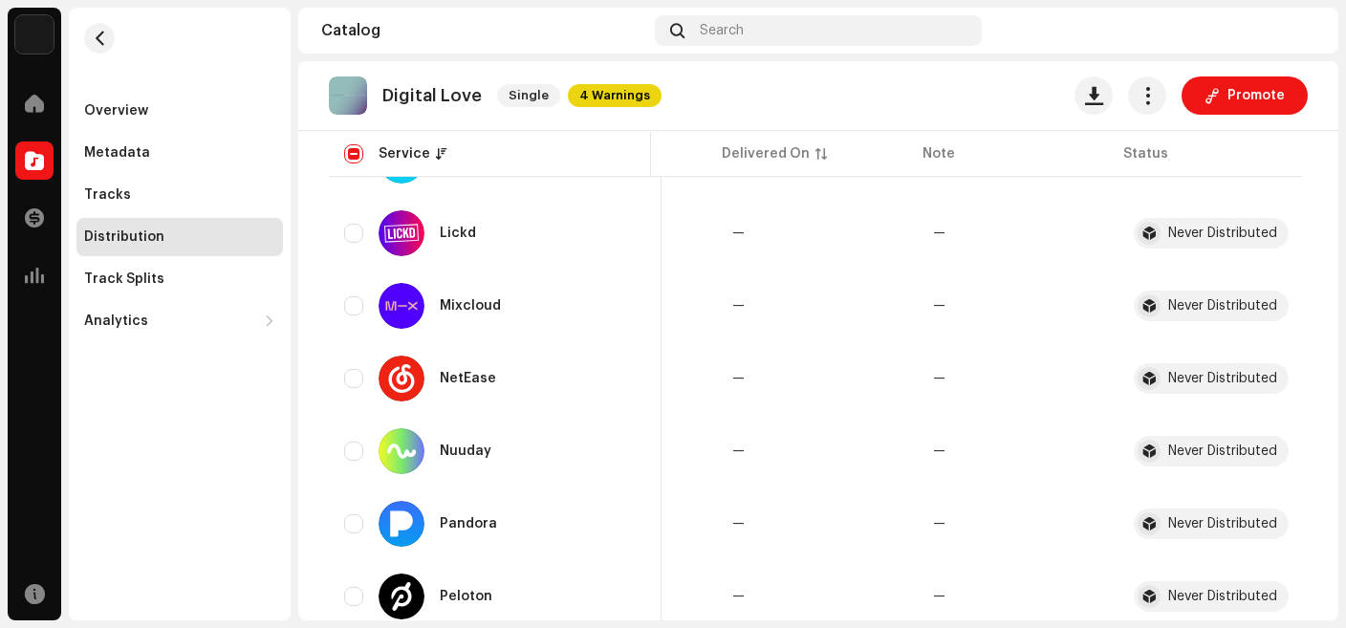
scroll to position [1269, 0]
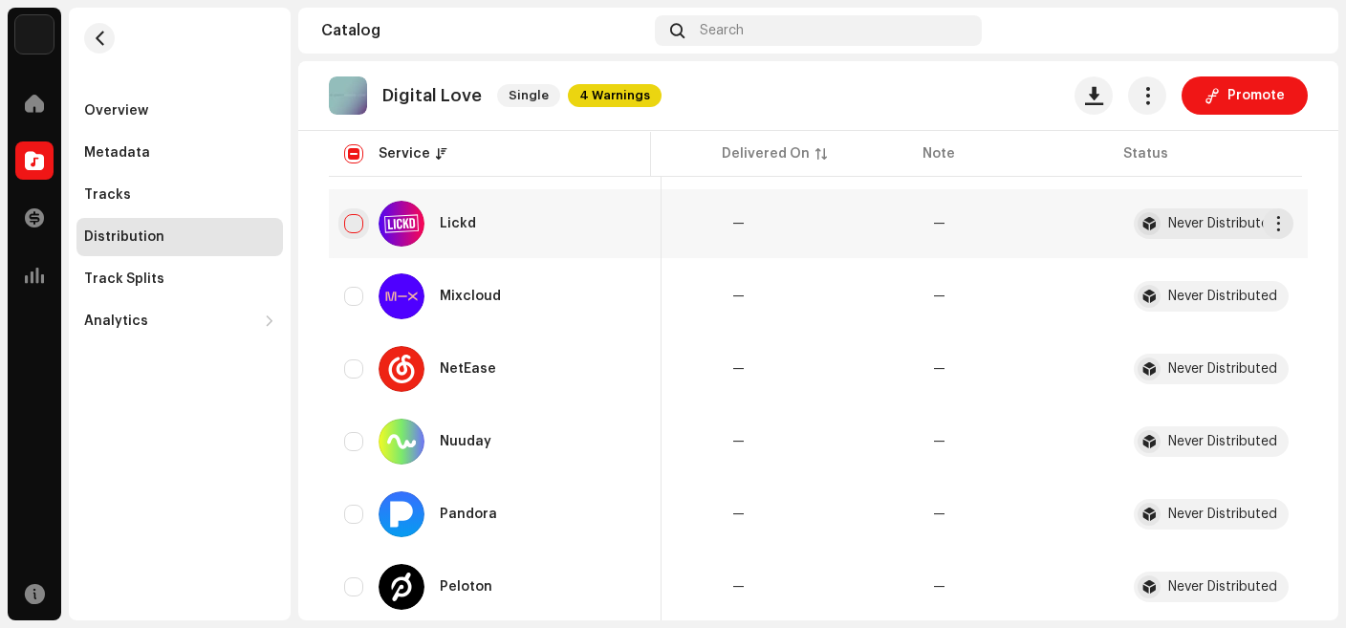
click at [354, 225] on input "Row Unselected" at bounding box center [353, 223] width 19 height 19
checkbox input "true"
click at [355, 448] on input "Row Unselected" at bounding box center [353, 441] width 19 height 19
checkbox input "true"
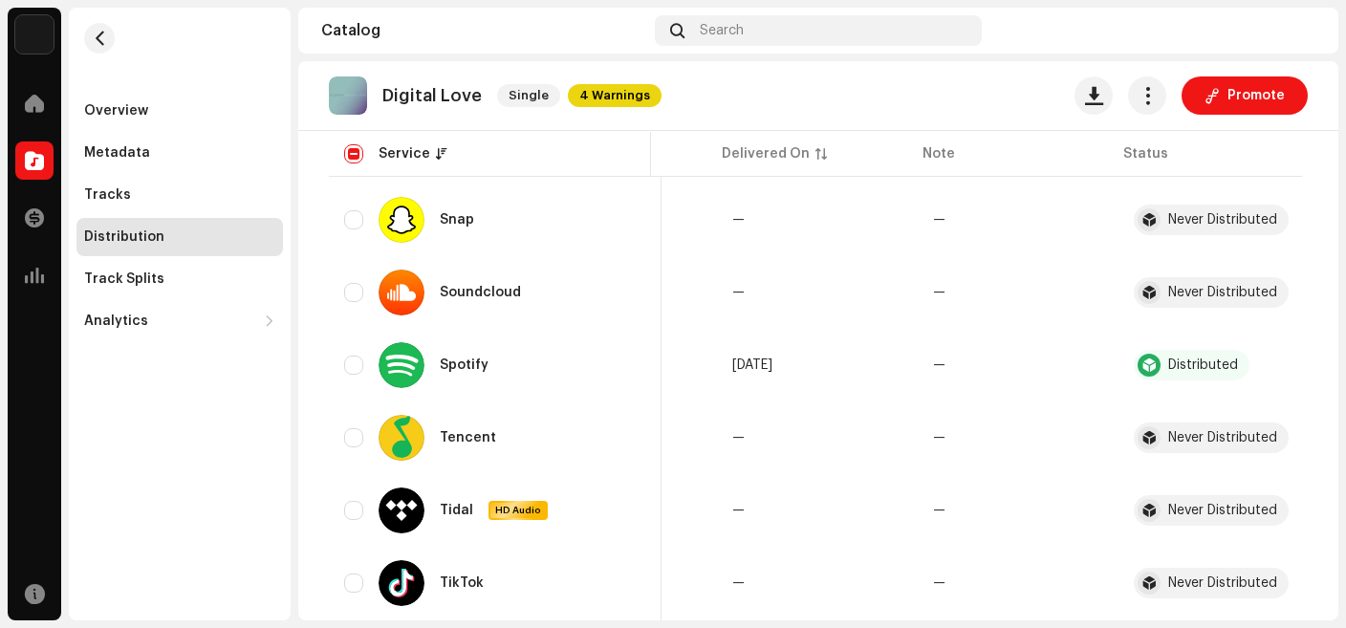
scroll to position [1783, 0]
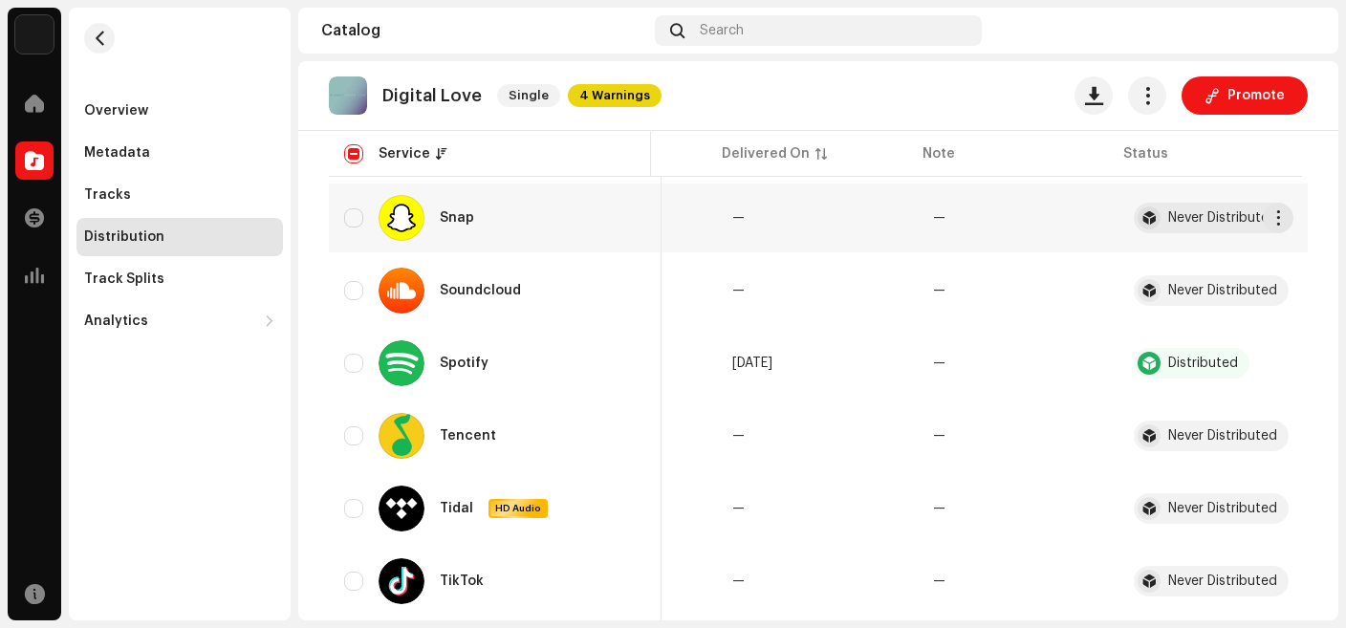
click at [351, 228] on div "Snap" at bounding box center [495, 218] width 302 height 46
click at [359, 225] on input "Row Unselected" at bounding box center [353, 217] width 19 height 19
checkbox input "true"
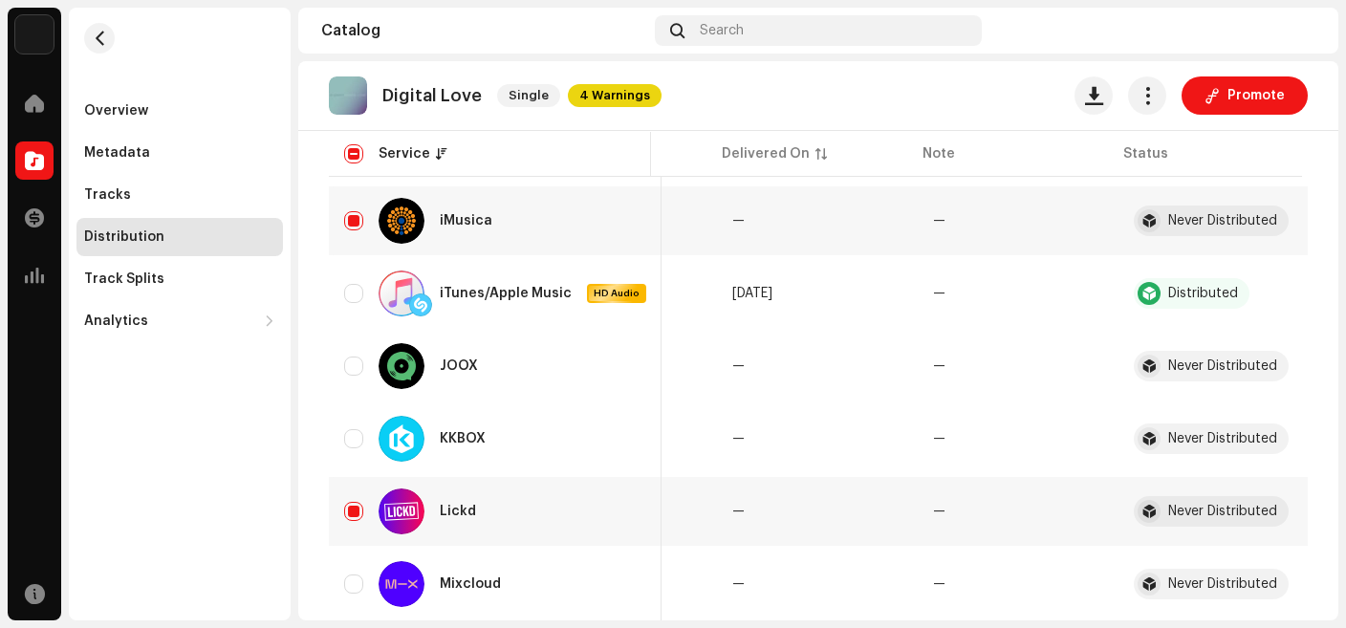
scroll to position [0, 0]
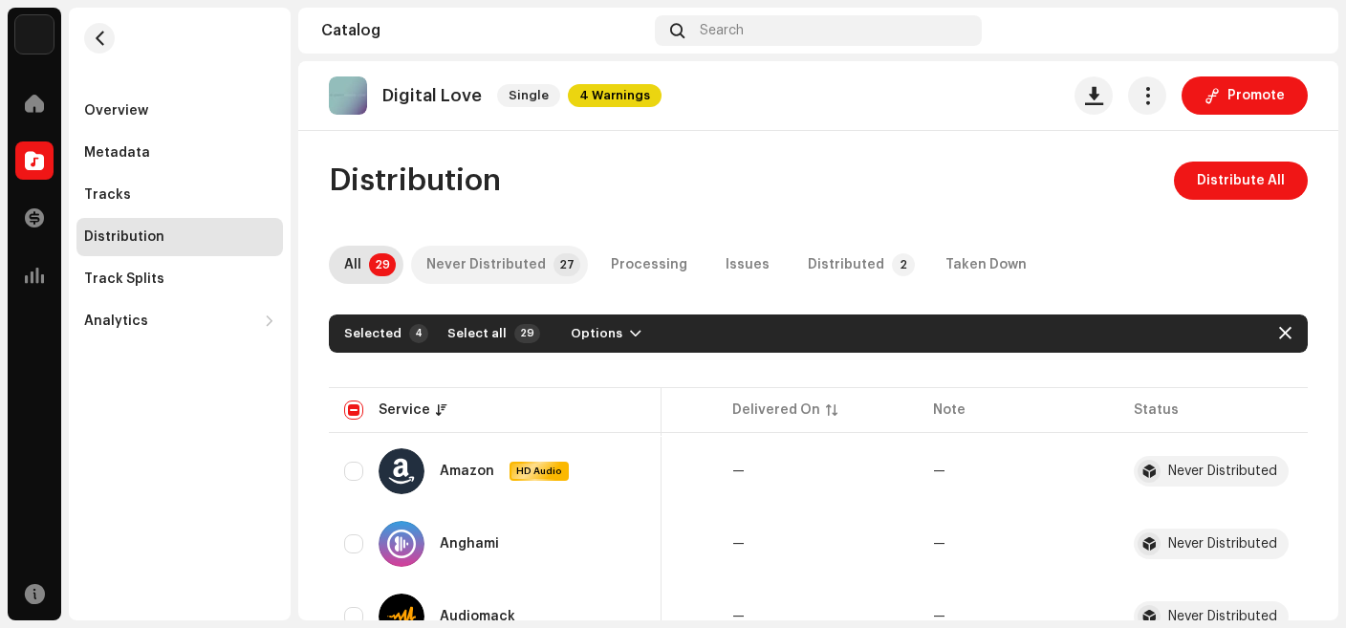
click at [525, 272] on div "Never Distributed" at bounding box center [485, 265] width 119 height 38
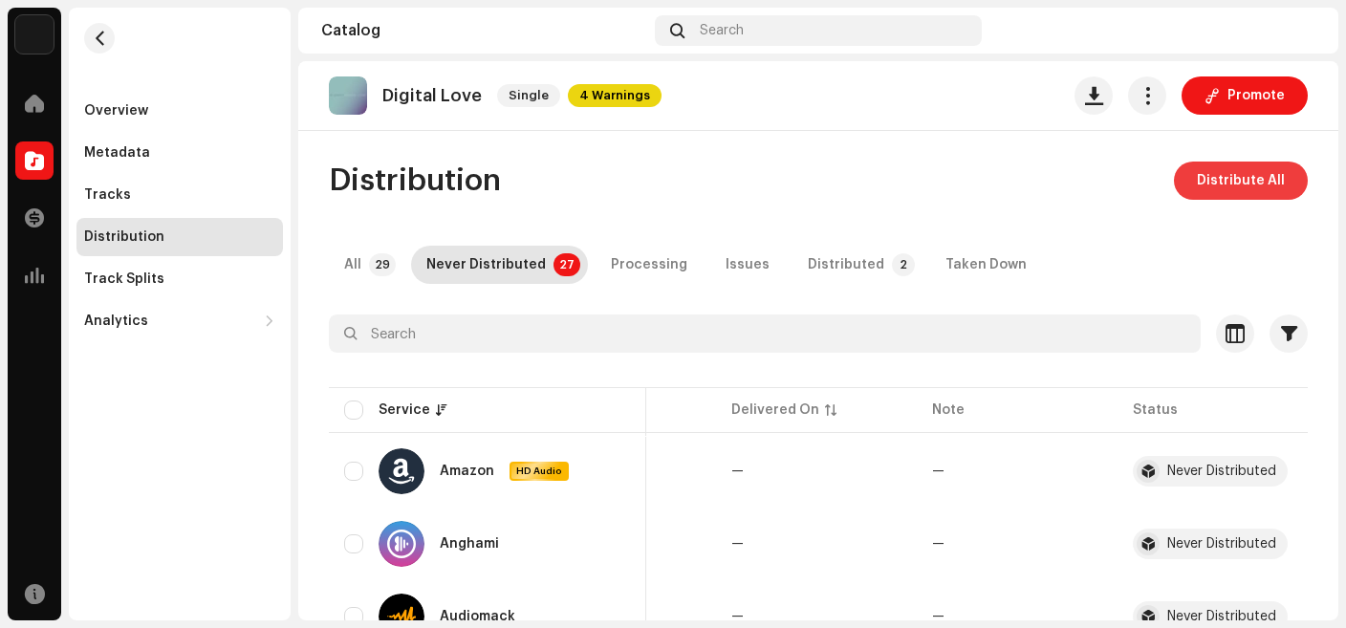
click at [1223, 193] on span "Distribute All" at bounding box center [1241, 181] width 88 height 38
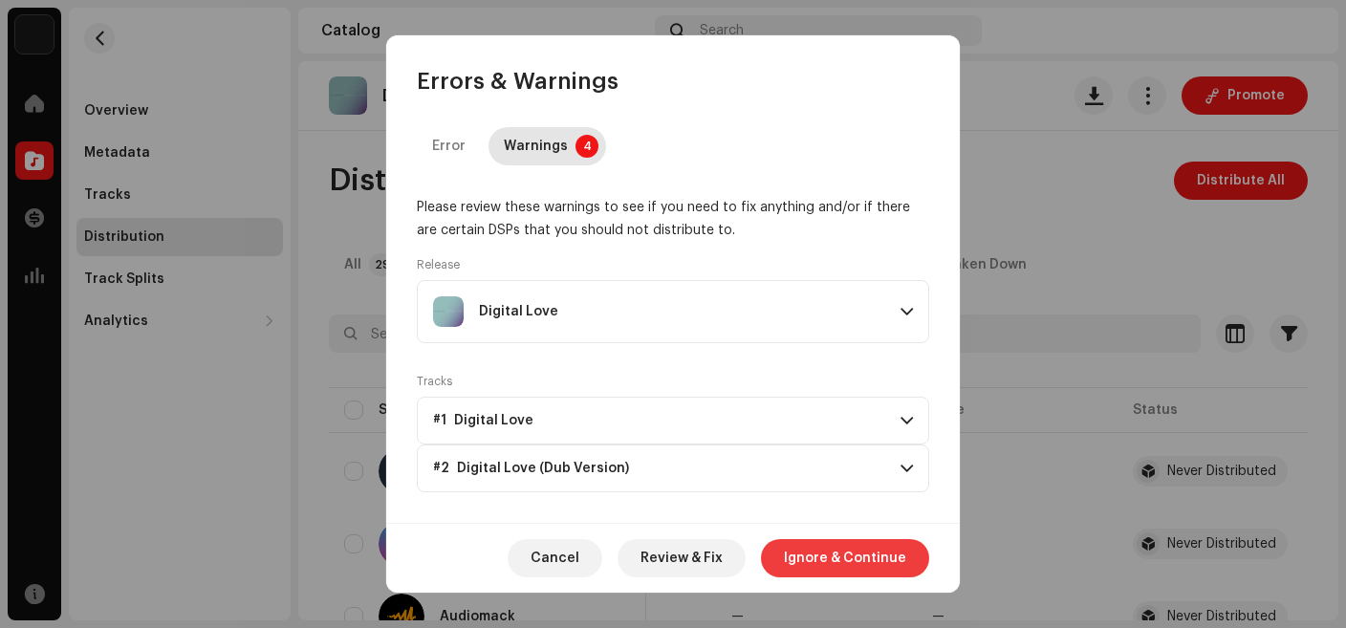
click at [842, 548] on span "Ignore & Continue" at bounding box center [845, 558] width 122 height 38
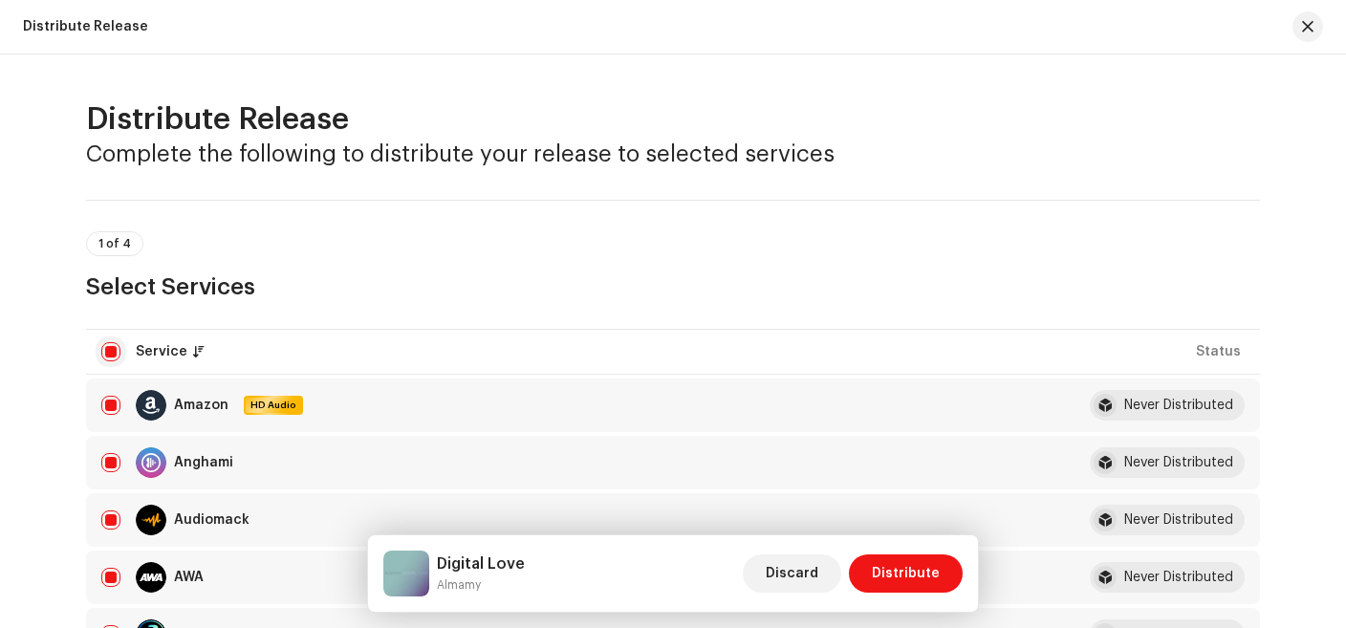
click at [104, 346] on input "checkbox" at bounding box center [110, 351] width 19 height 19
checkbox input "false"
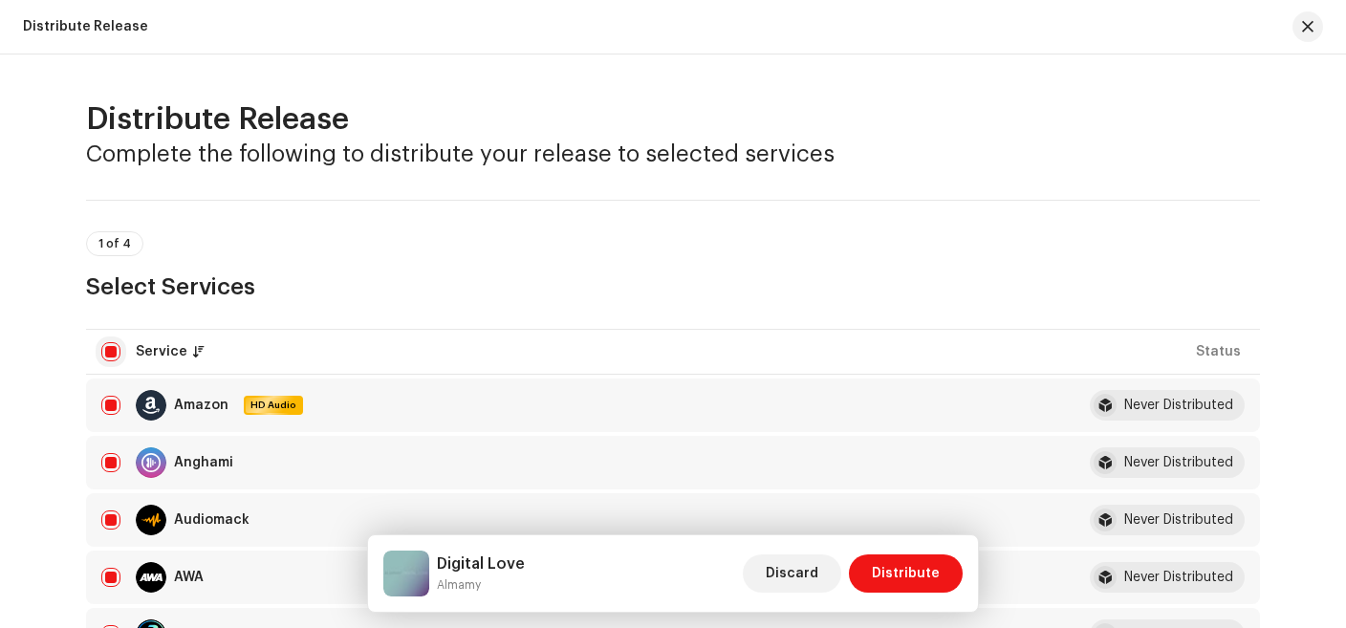
checkbox input "false"
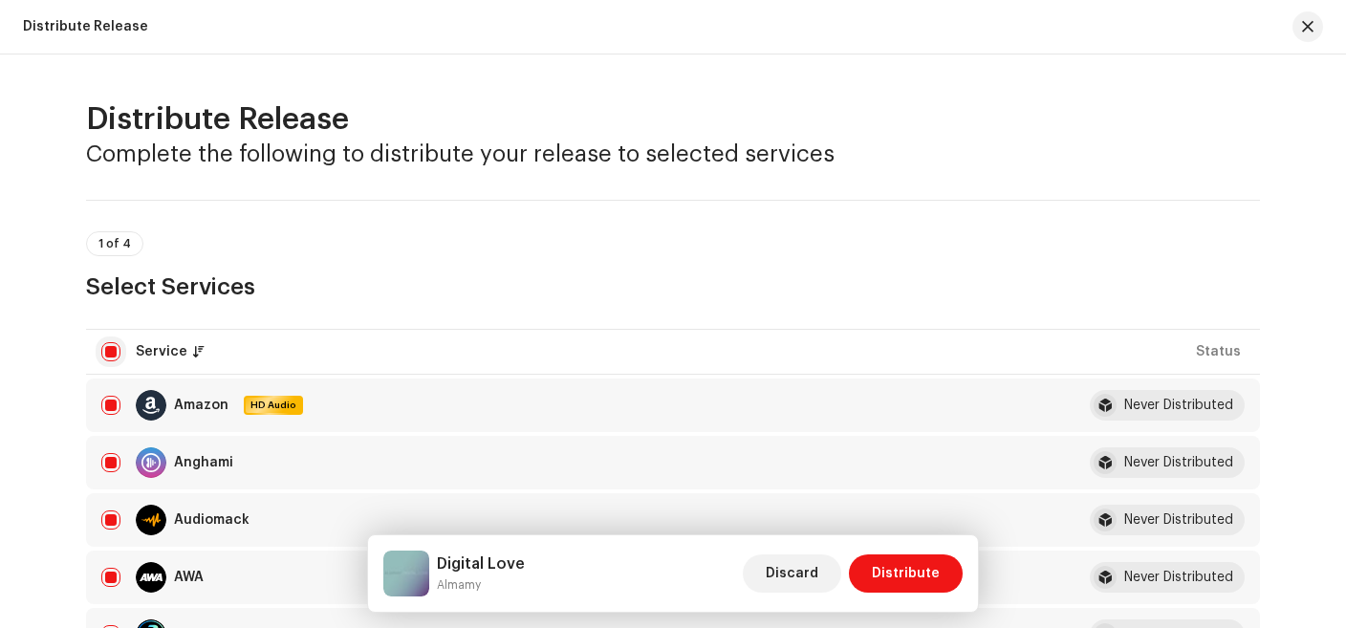
checkbox input "false"
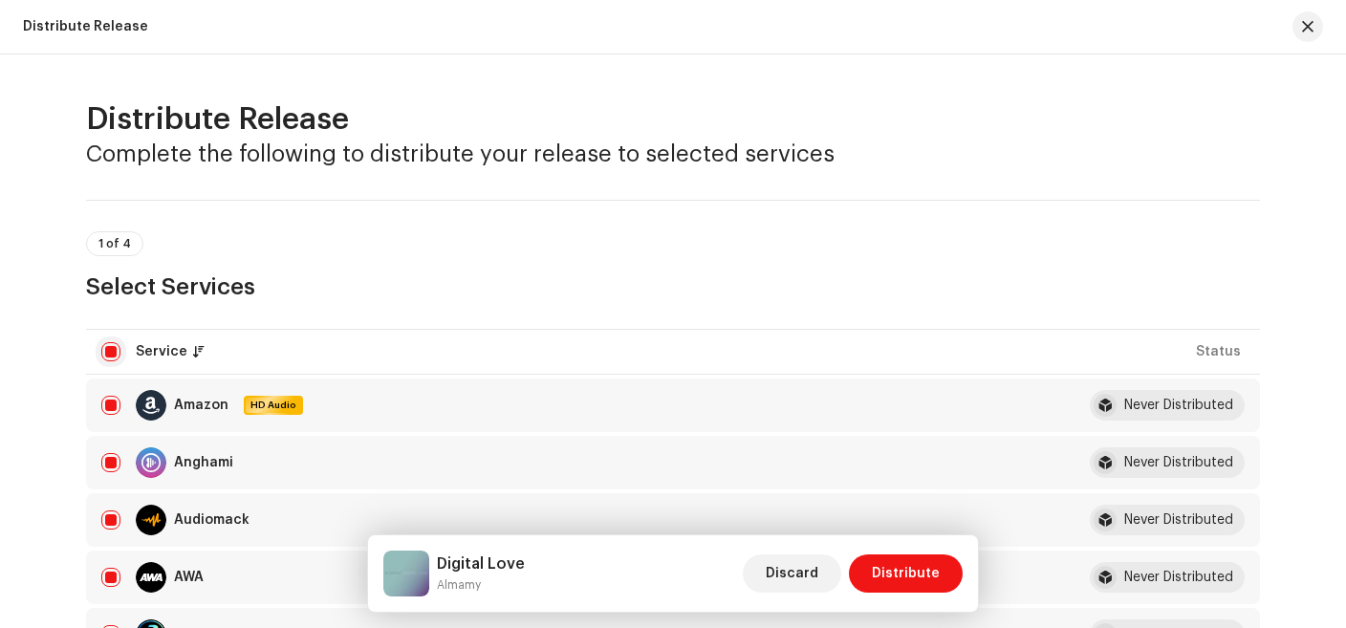
checkbox input "false"
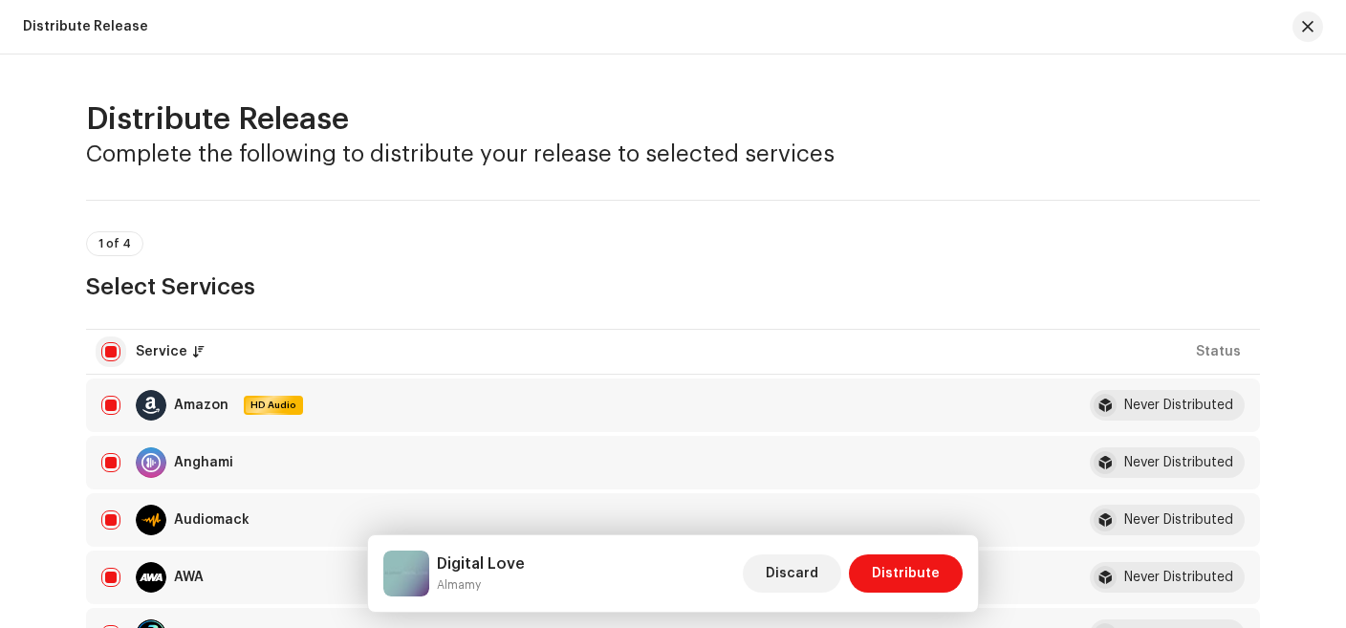
checkbox input "false"
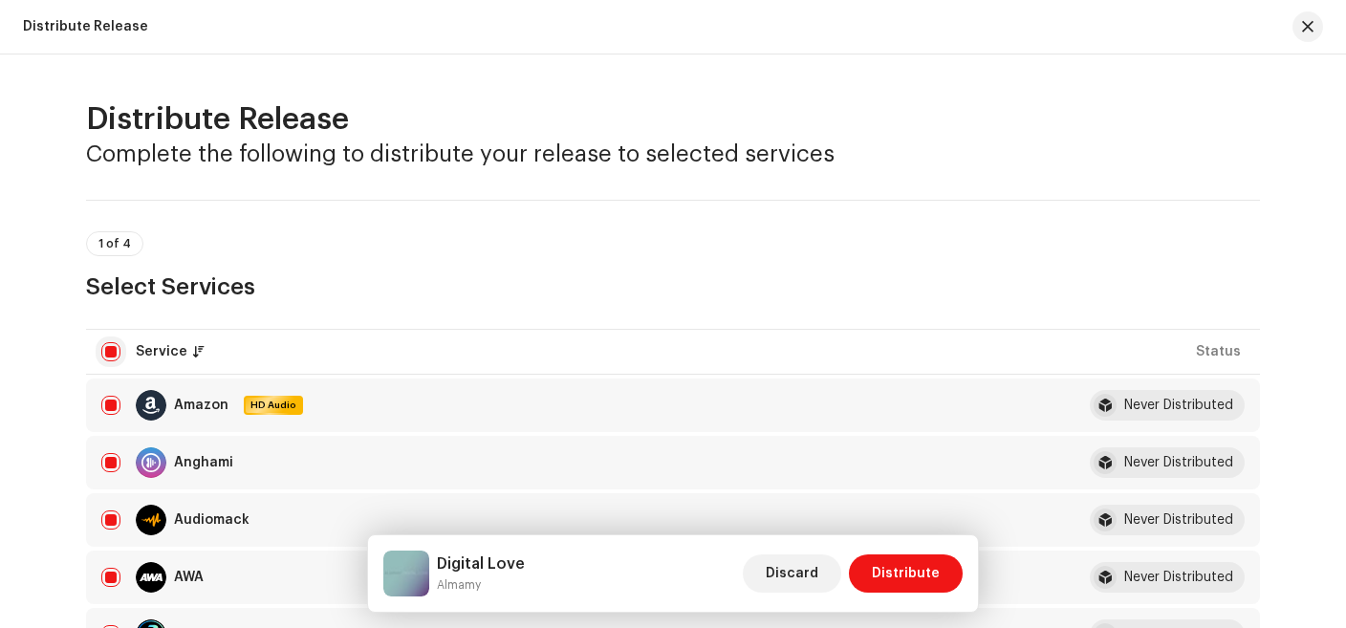
checkbox input "false"
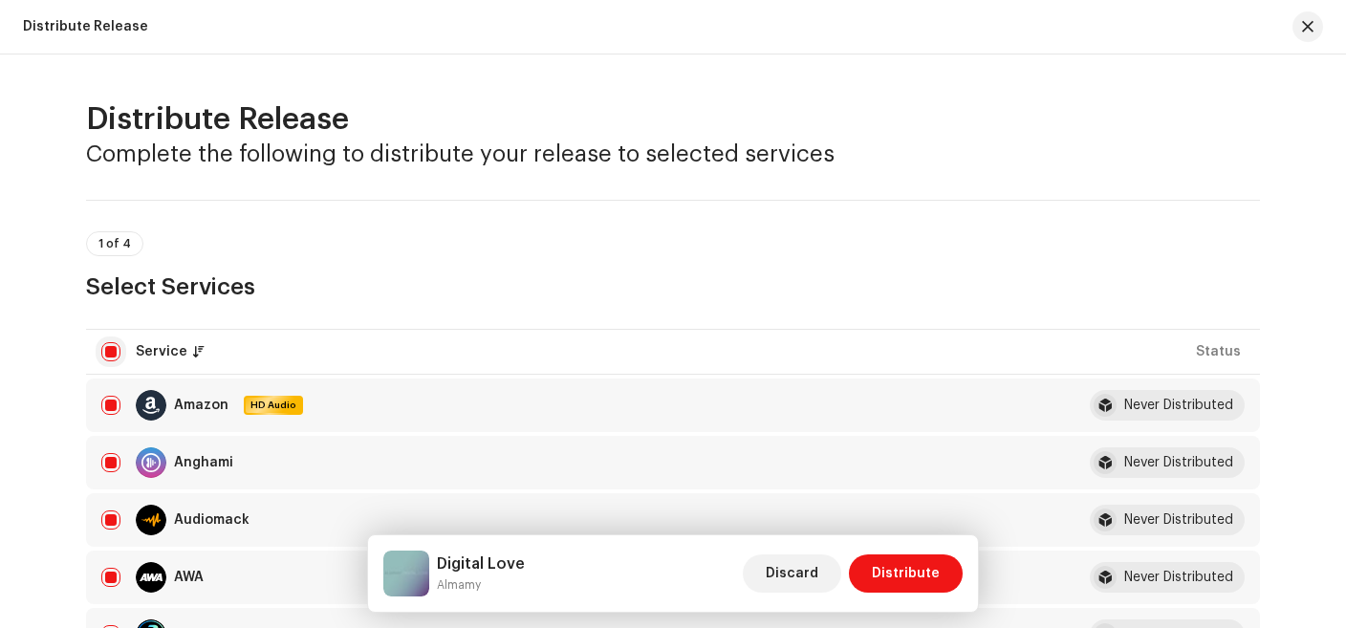
checkbox input "false"
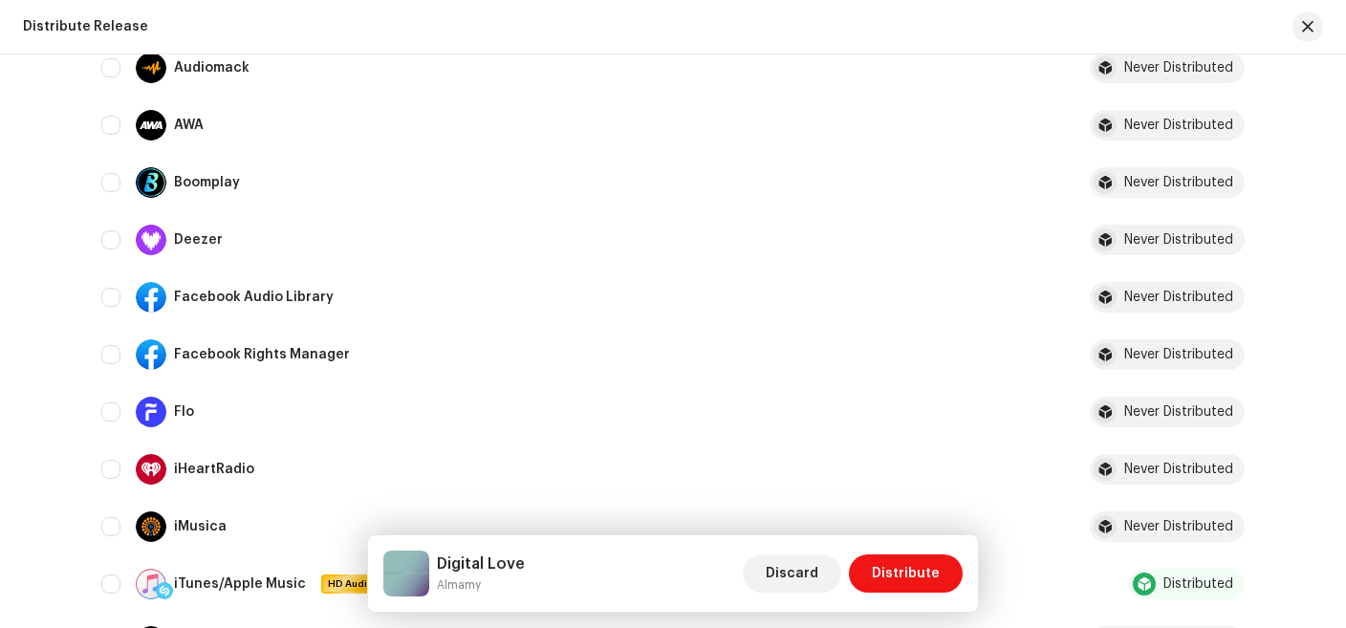
scroll to position [511, 0]
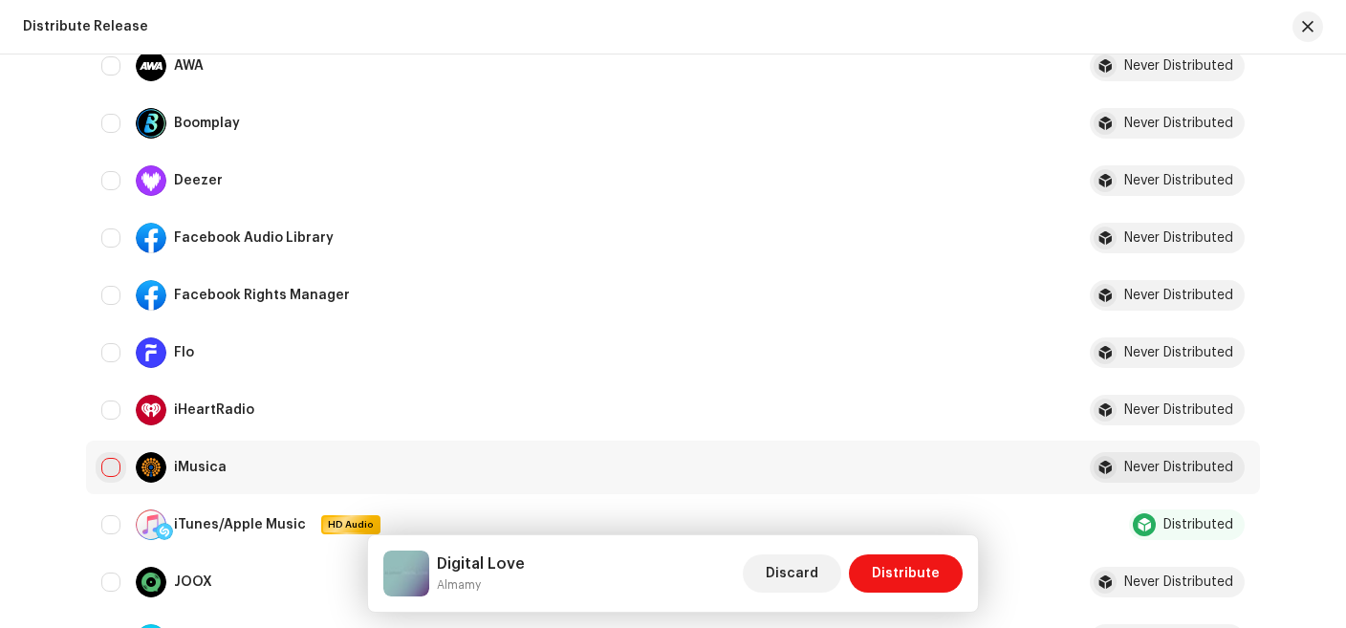
click at [109, 458] on input "Row Unselected" at bounding box center [110, 467] width 19 height 19
checkbox input "true"
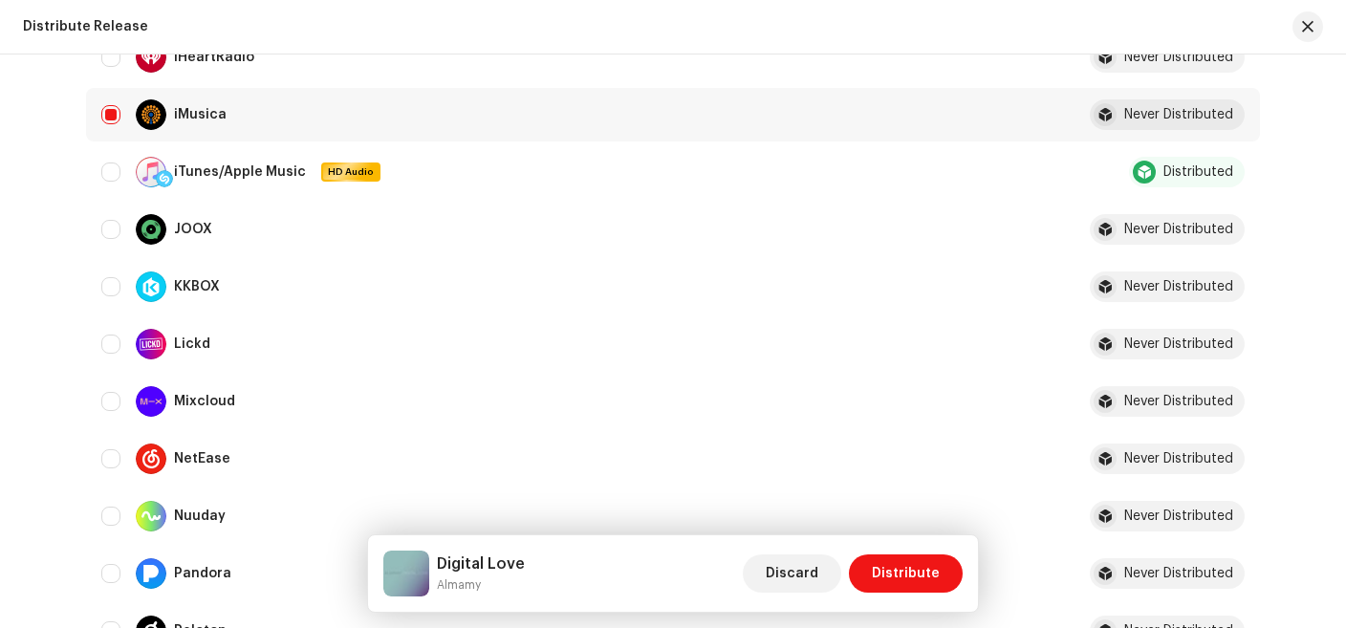
scroll to position [865, 0]
click at [111, 344] on input "Row Unselected" at bounding box center [110, 343] width 19 height 19
checkbox input "true"
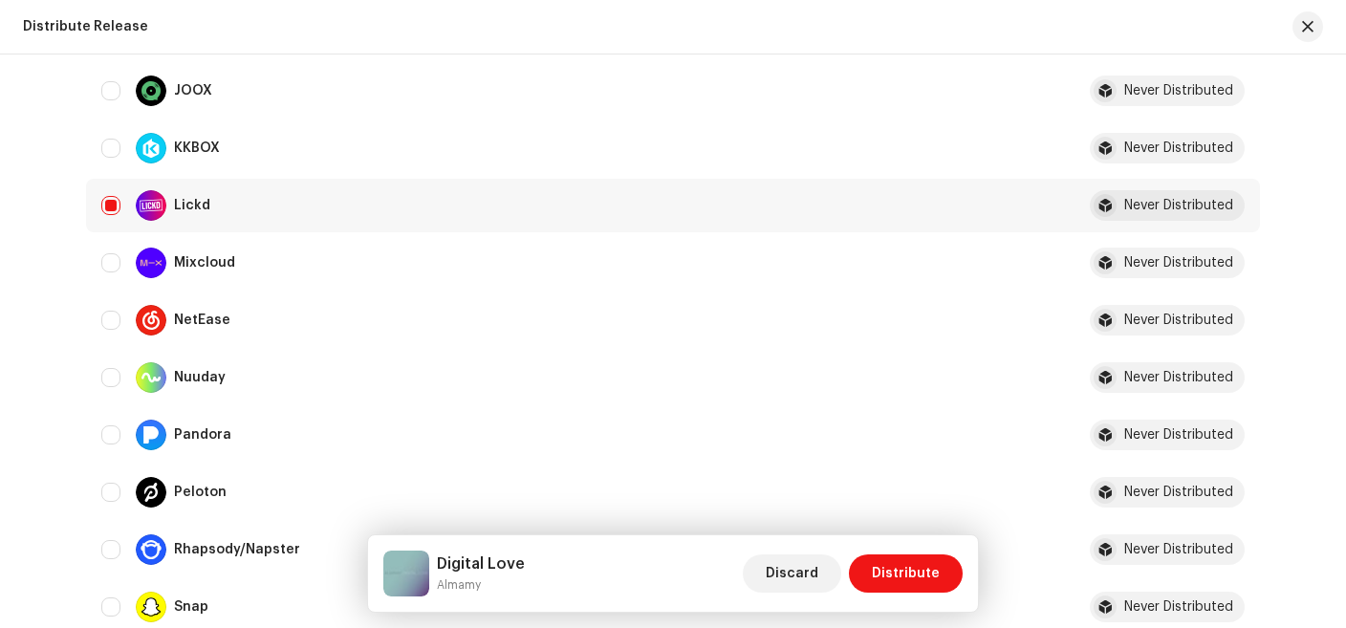
scroll to position [1013, 0]
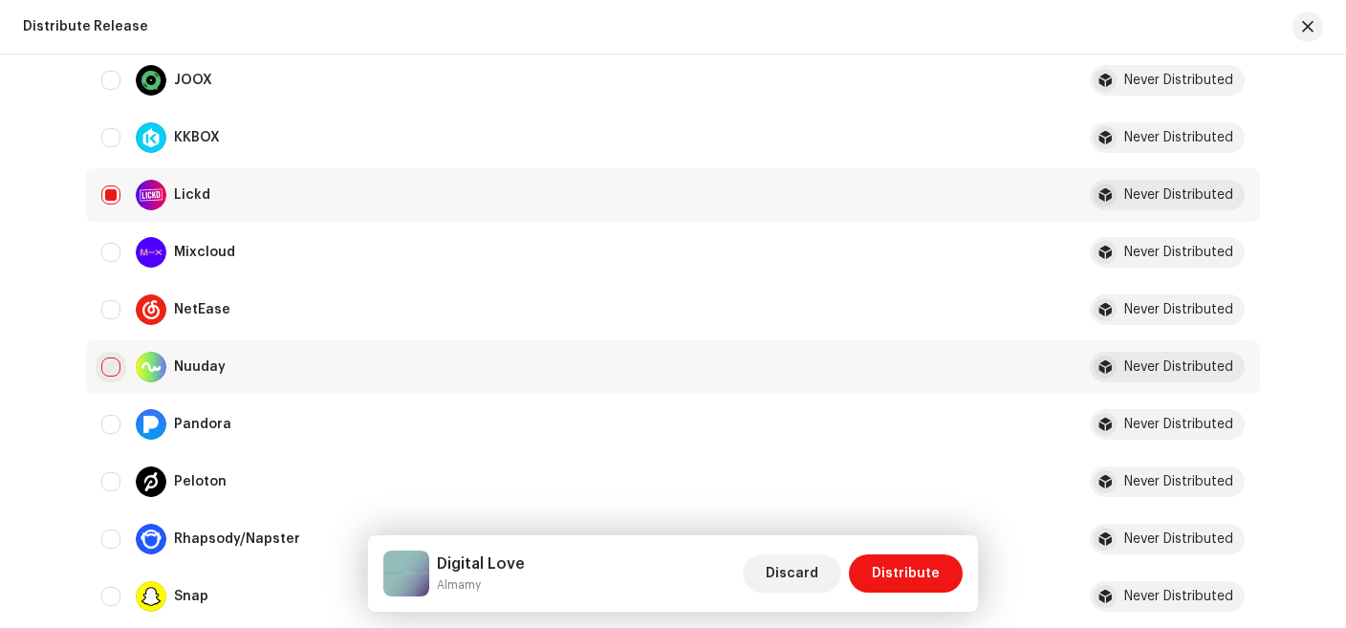
click at [111, 359] on input "Row Unselected" at bounding box center [110, 366] width 19 height 19
checkbox input "true"
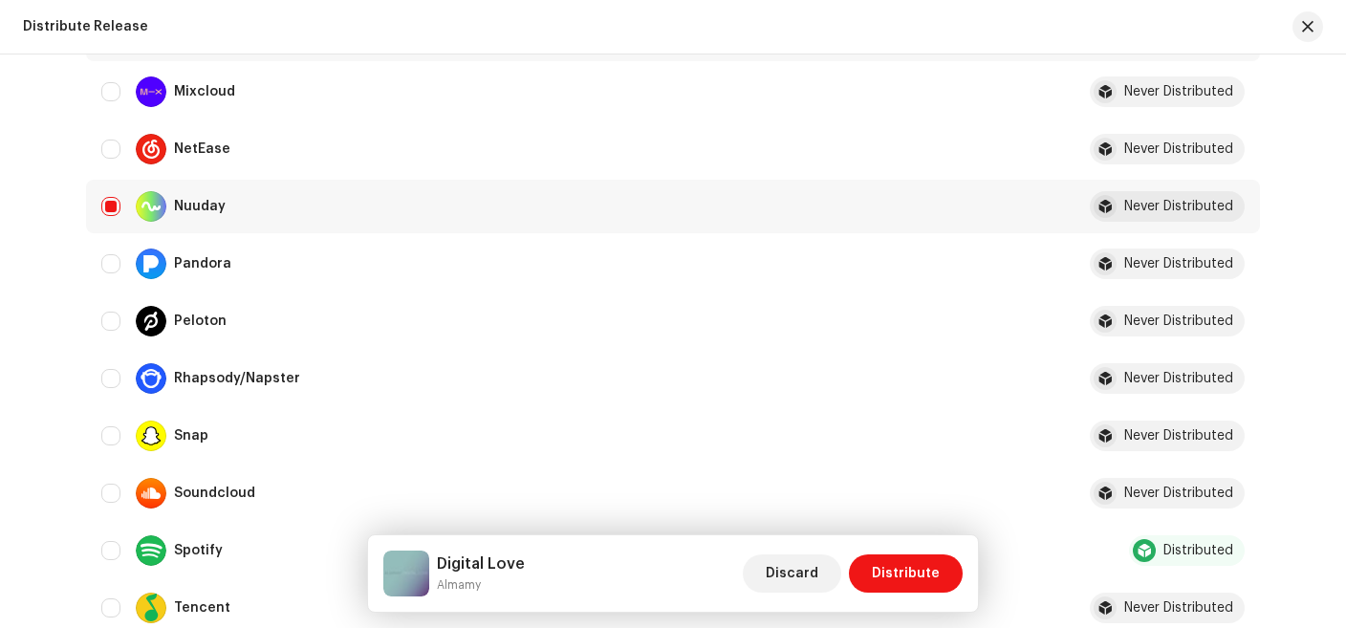
scroll to position [1180, 0]
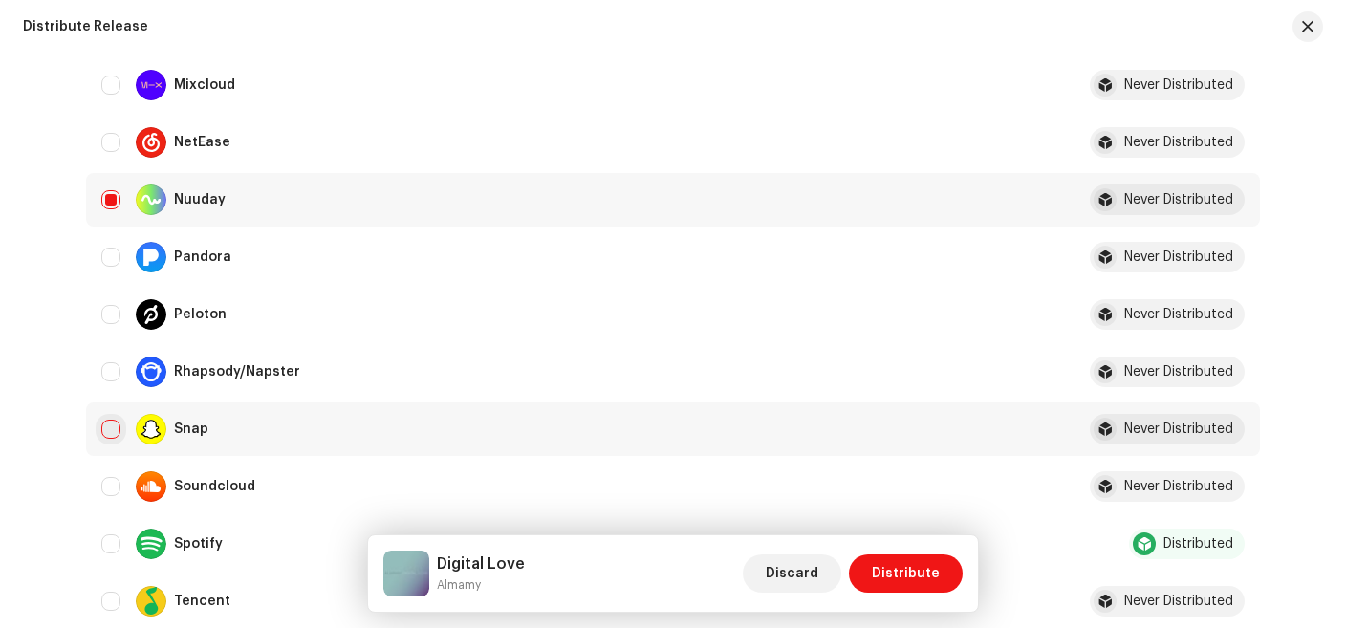
click at [112, 430] on input "Row Unselected" at bounding box center [110, 429] width 19 height 19
checkbox input "true"
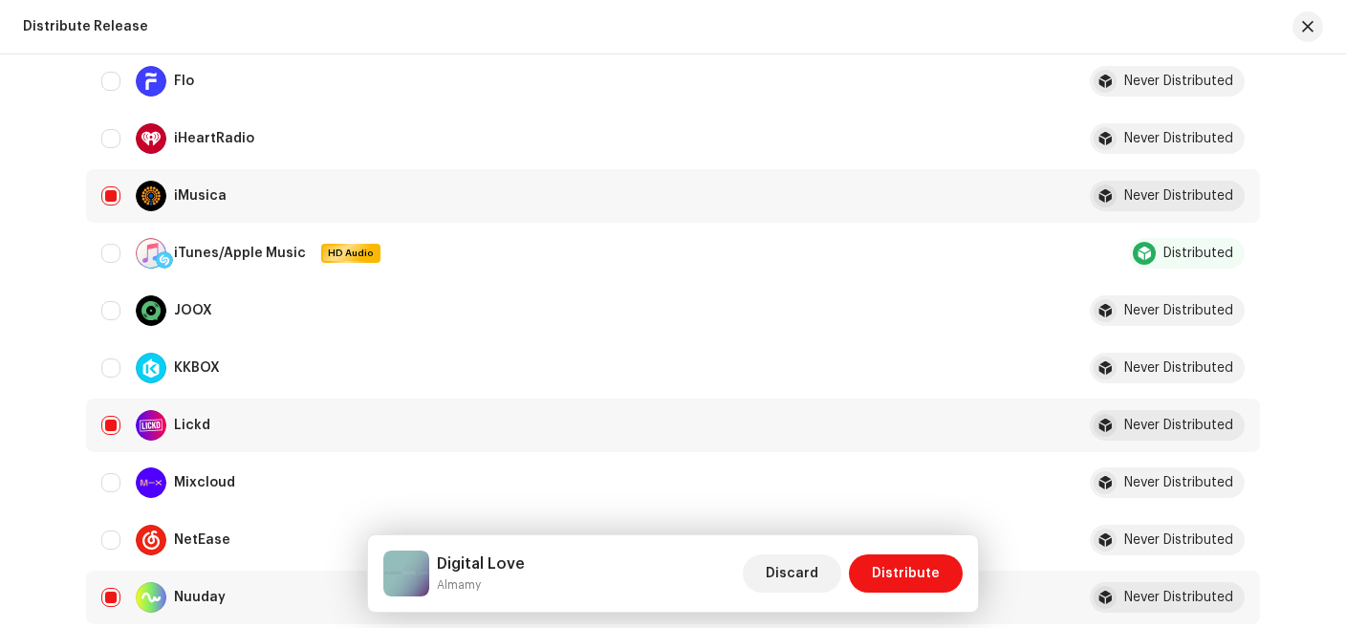
scroll to position [759, 0]
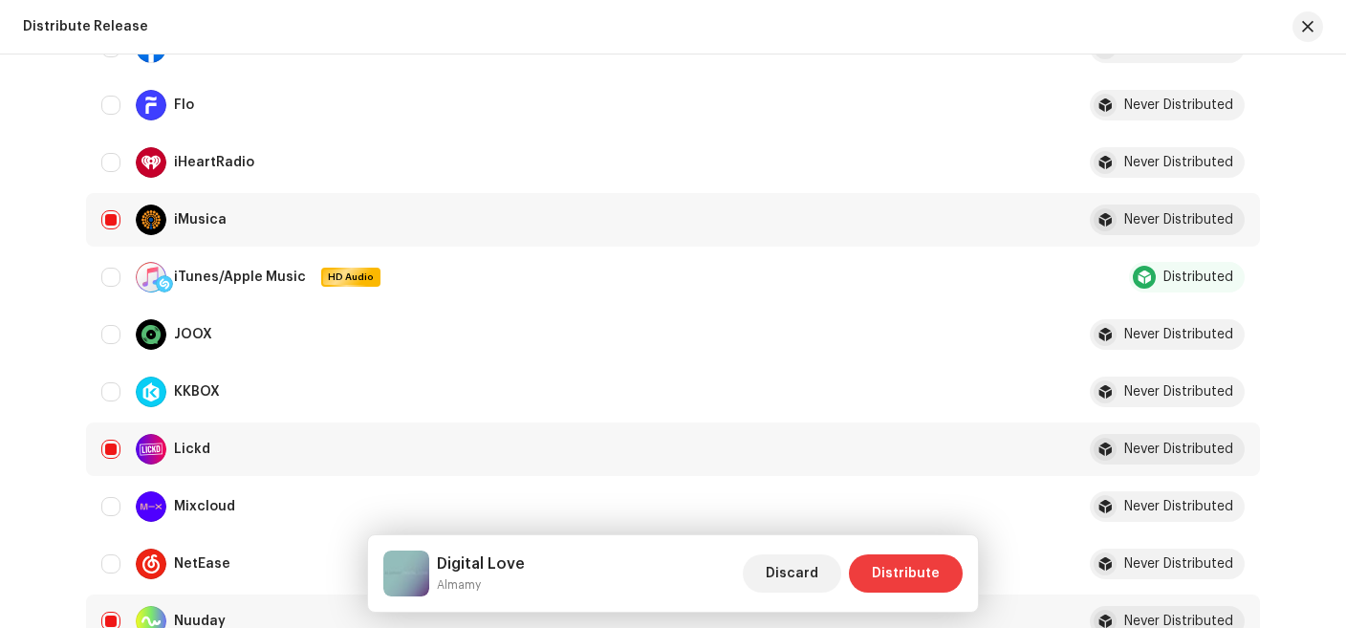
click at [918, 575] on span "Distribute" at bounding box center [906, 573] width 68 height 38
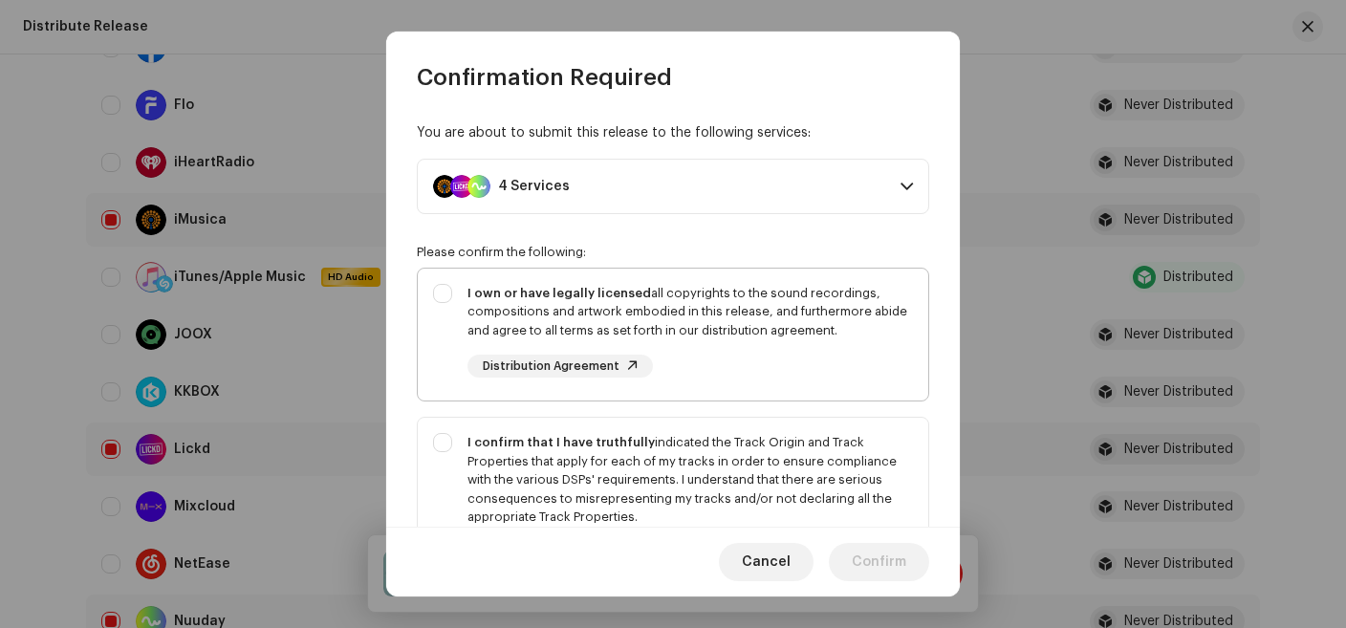
click at [445, 292] on div "I own or have legally licensed all copyrights to the sound recordings, composit…" at bounding box center [673, 331] width 510 height 125
checkbox input "true"
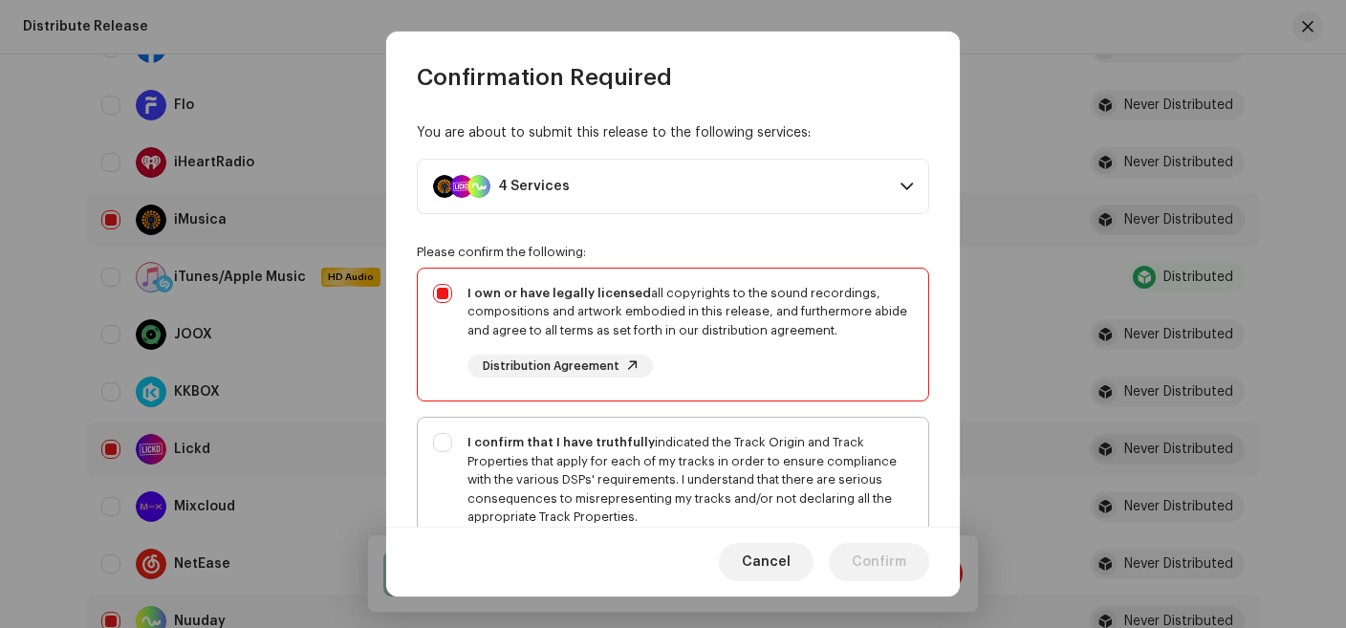
click at [441, 440] on div "I confirm that I have truthfully indicated the Track Origin and Track Propertie…" at bounding box center [673, 499] width 510 height 162
checkbox input "true"
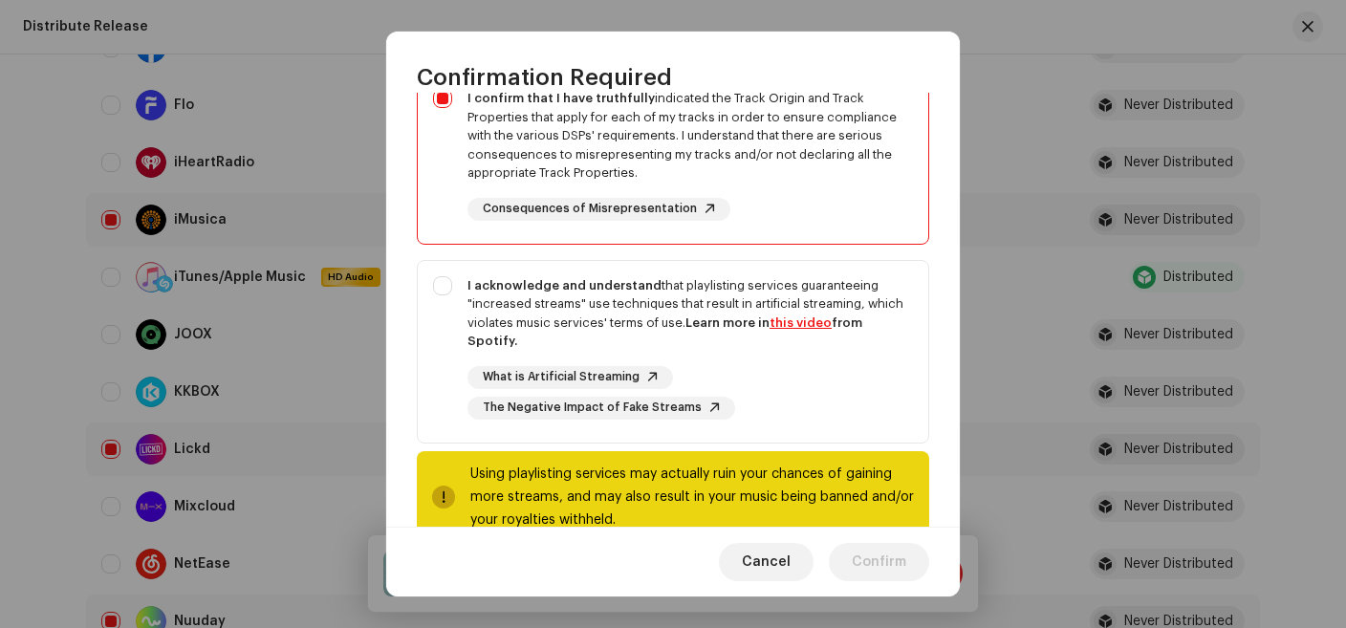
scroll to position [367, 0]
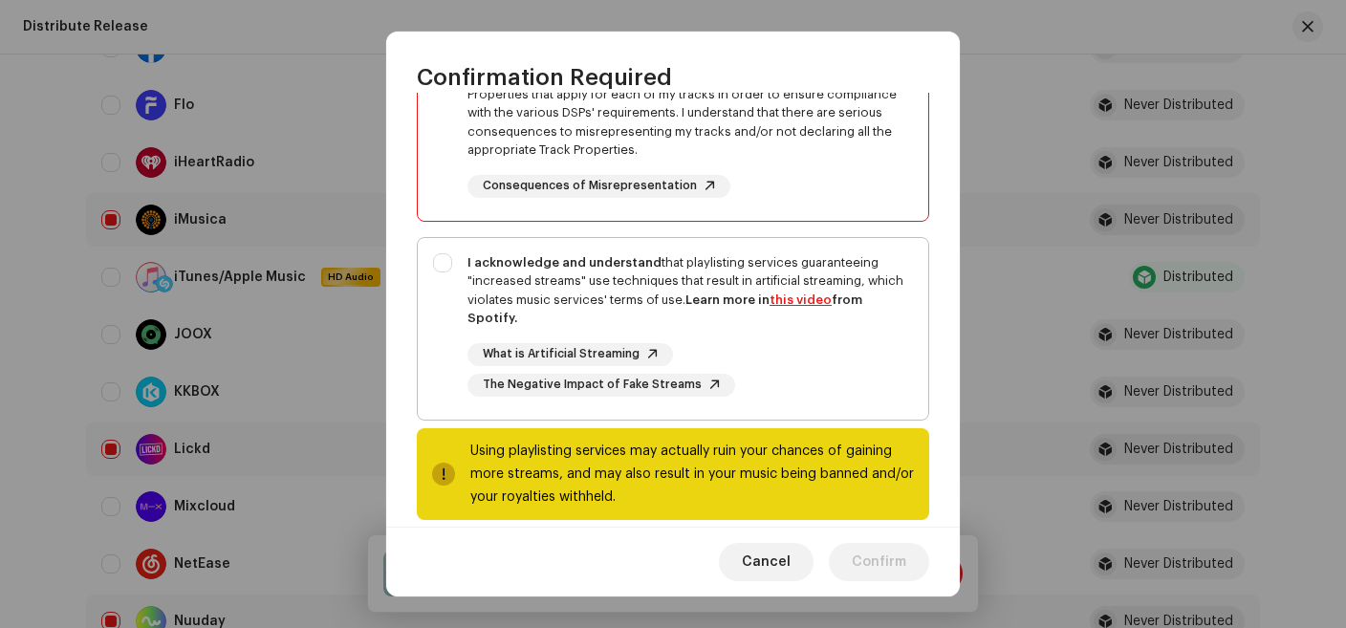
click at [446, 270] on div "I acknowledge and understand that playlisting services guaranteeing "increased …" at bounding box center [673, 325] width 510 height 174
checkbox input "true"
click at [874, 563] on span "Confirm" at bounding box center [879, 562] width 54 height 38
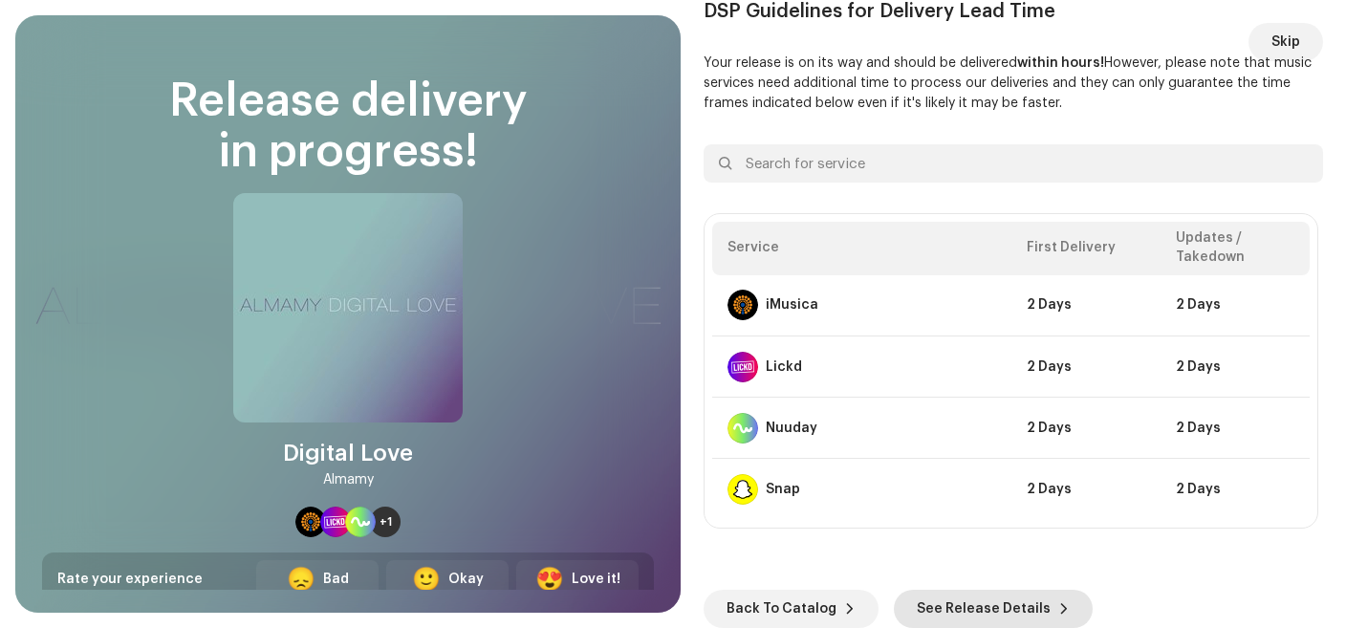
click at [967, 606] on span "See Release Details" at bounding box center [984, 609] width 134 height 38
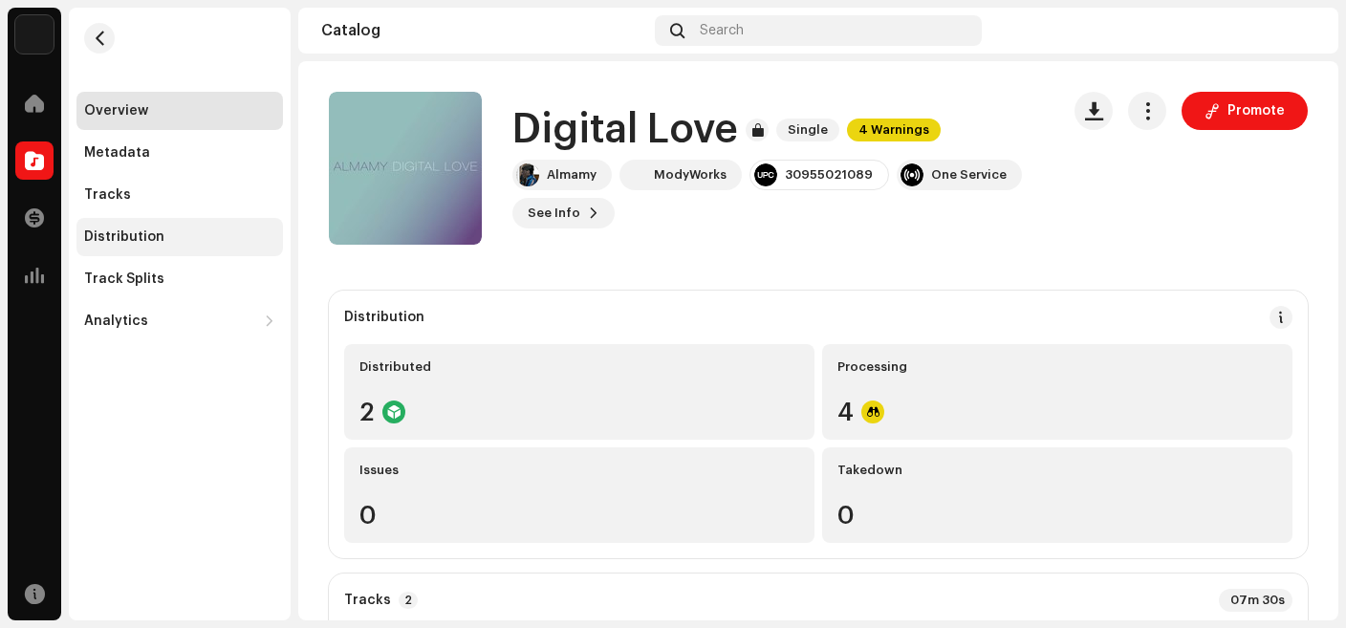
click at [130, 232] on div "Distribution" at bounding box center [124, 236] width 80 height 15
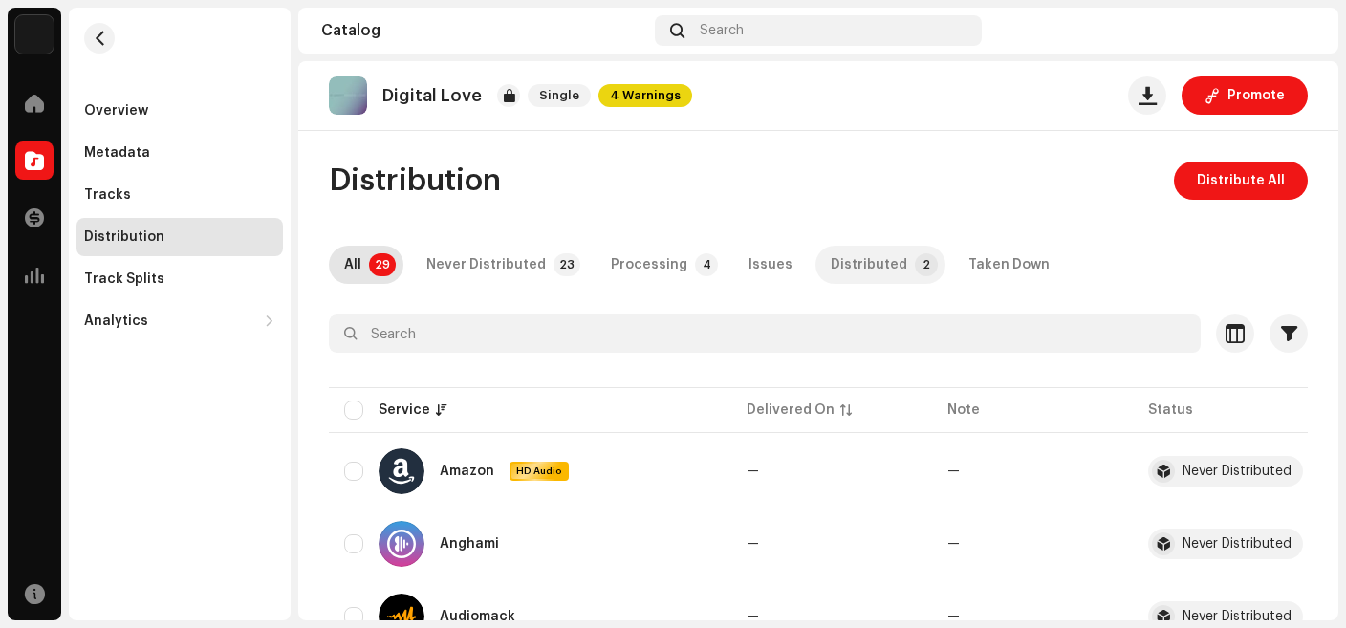
click at [884, 270] on p-tab "Distributed 2" at bounding box center [880, 265] width 130 height 38
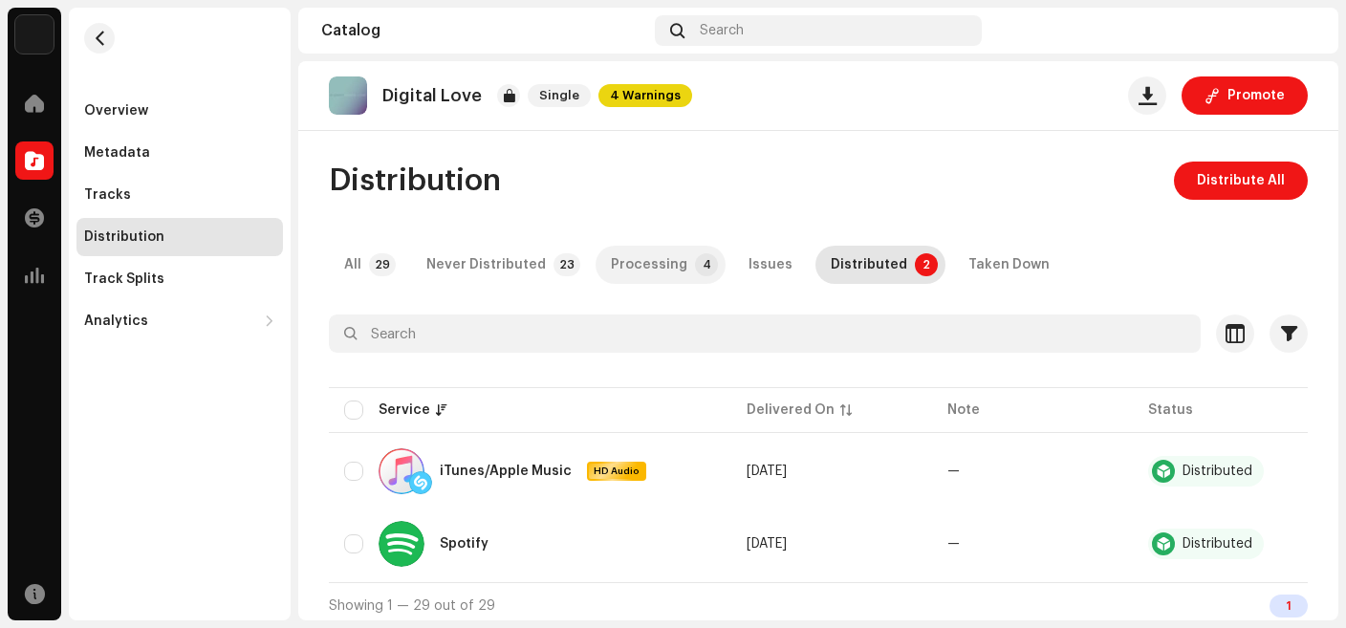
click at [670, 256] on div "Processing" at bounding box center [649, 265] width 76 height 38
